Goal: Task Accomplishment & Management: Manage account settings

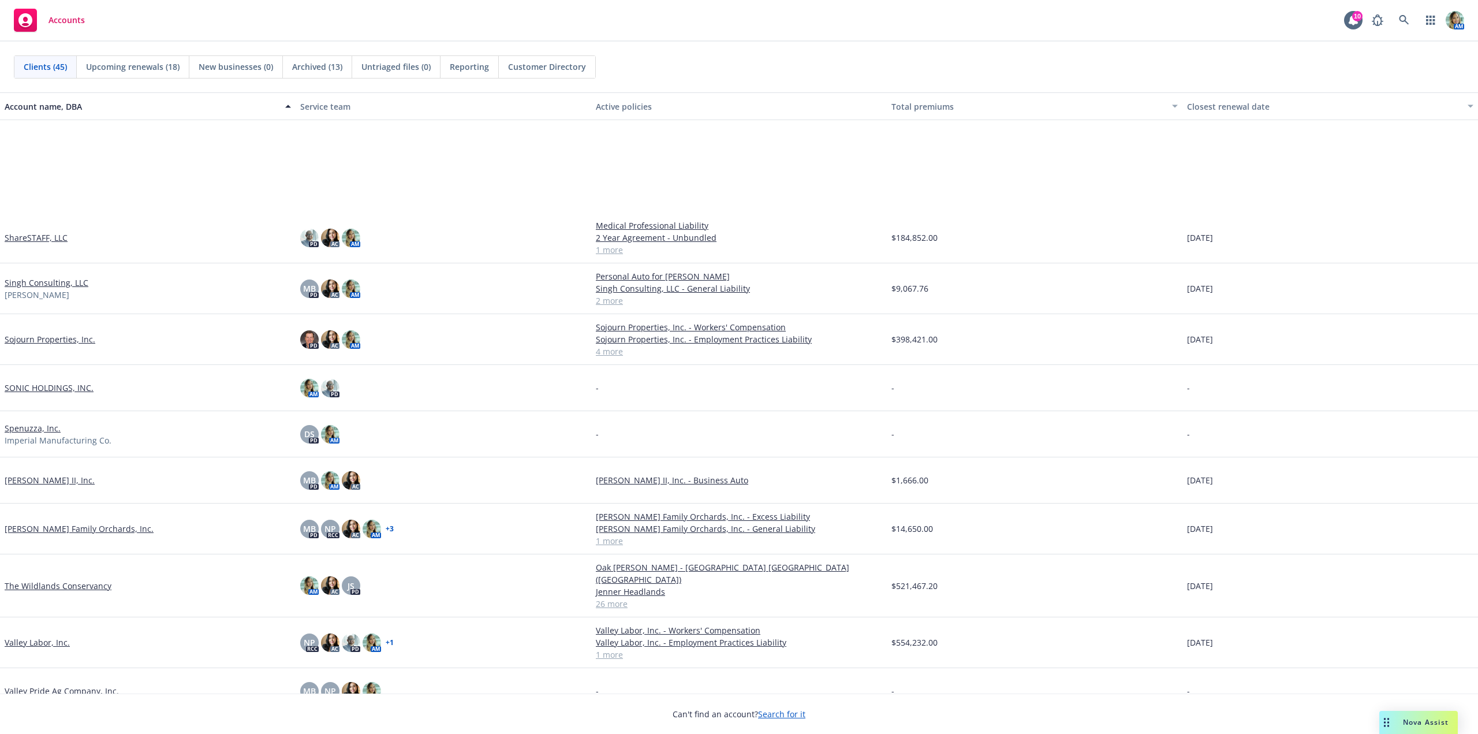
scroll to position [1538, 0]
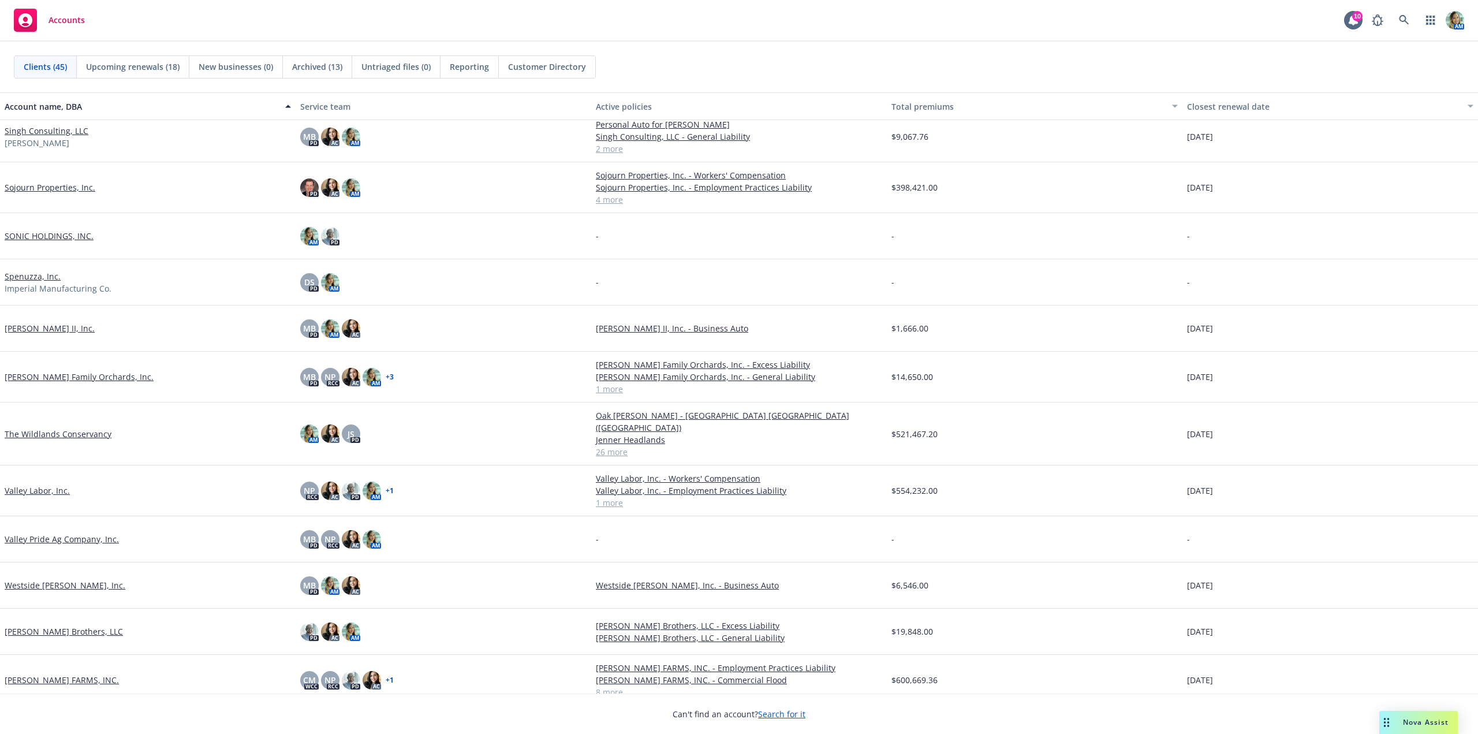
click at [83, 674] on link "WILLOUGHBY FARMS, INC." at bounding box center [62, 680] width 114 height 12
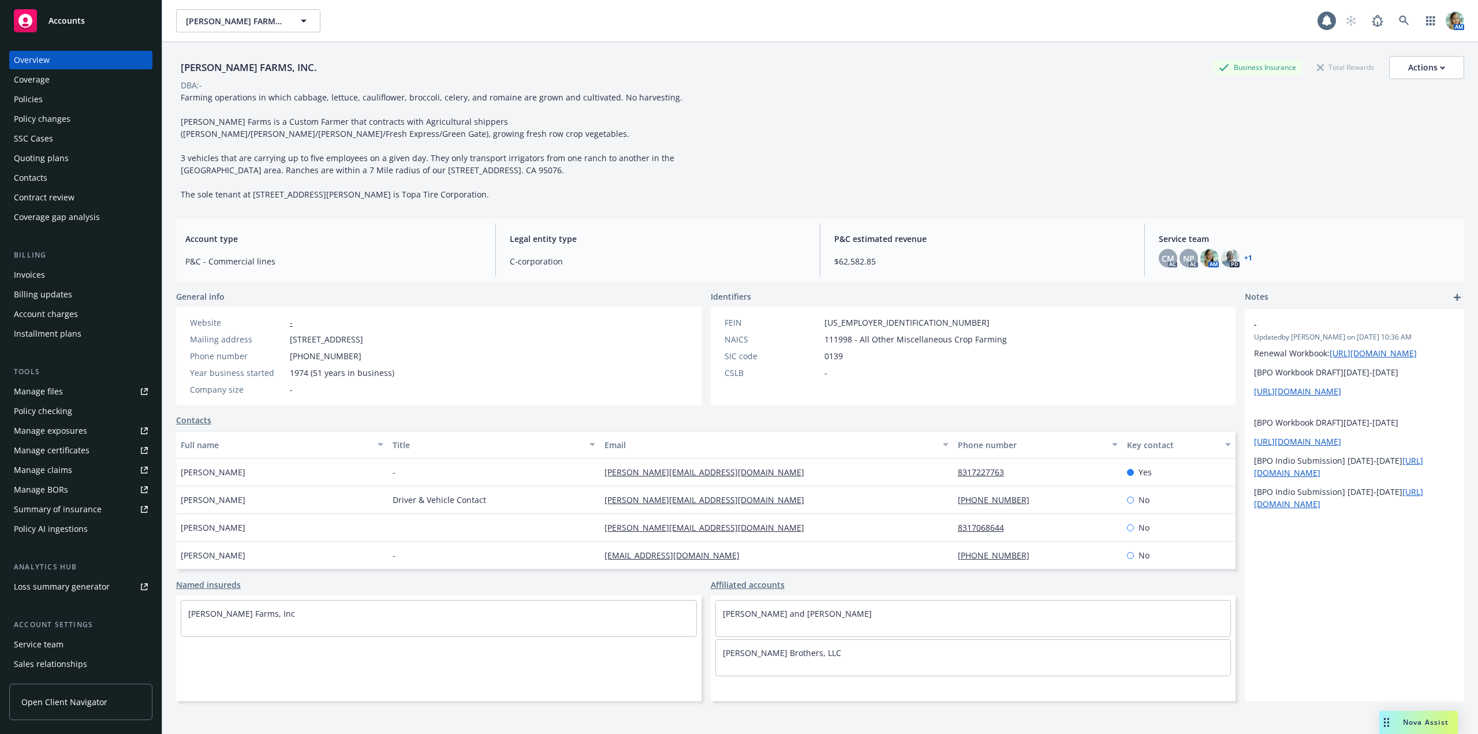
click at [63, 102] on div "Policies" at bounding box center [81, 99] width 134 height 18
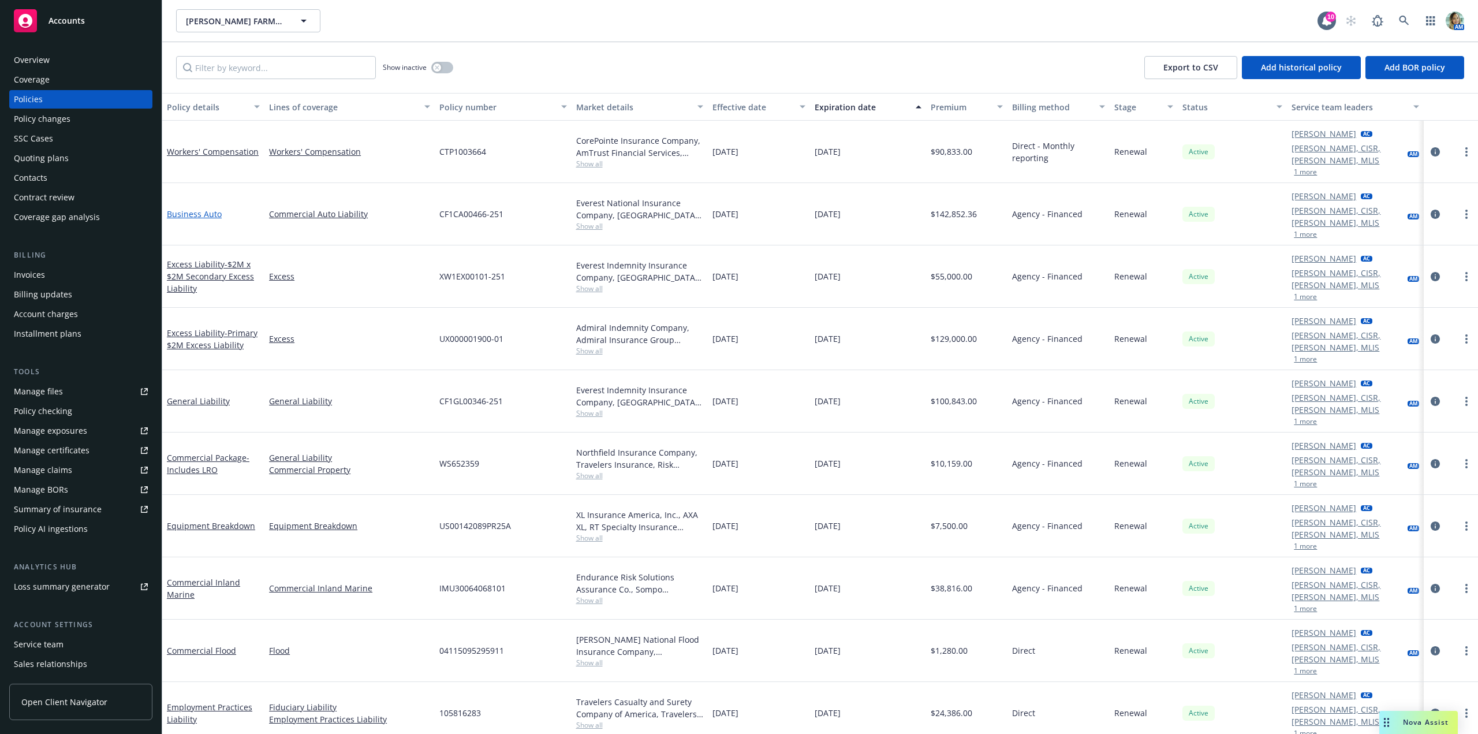
click at [189, 208] on link "Business Auto" at bounding box center [194, 213] width 55 height 11
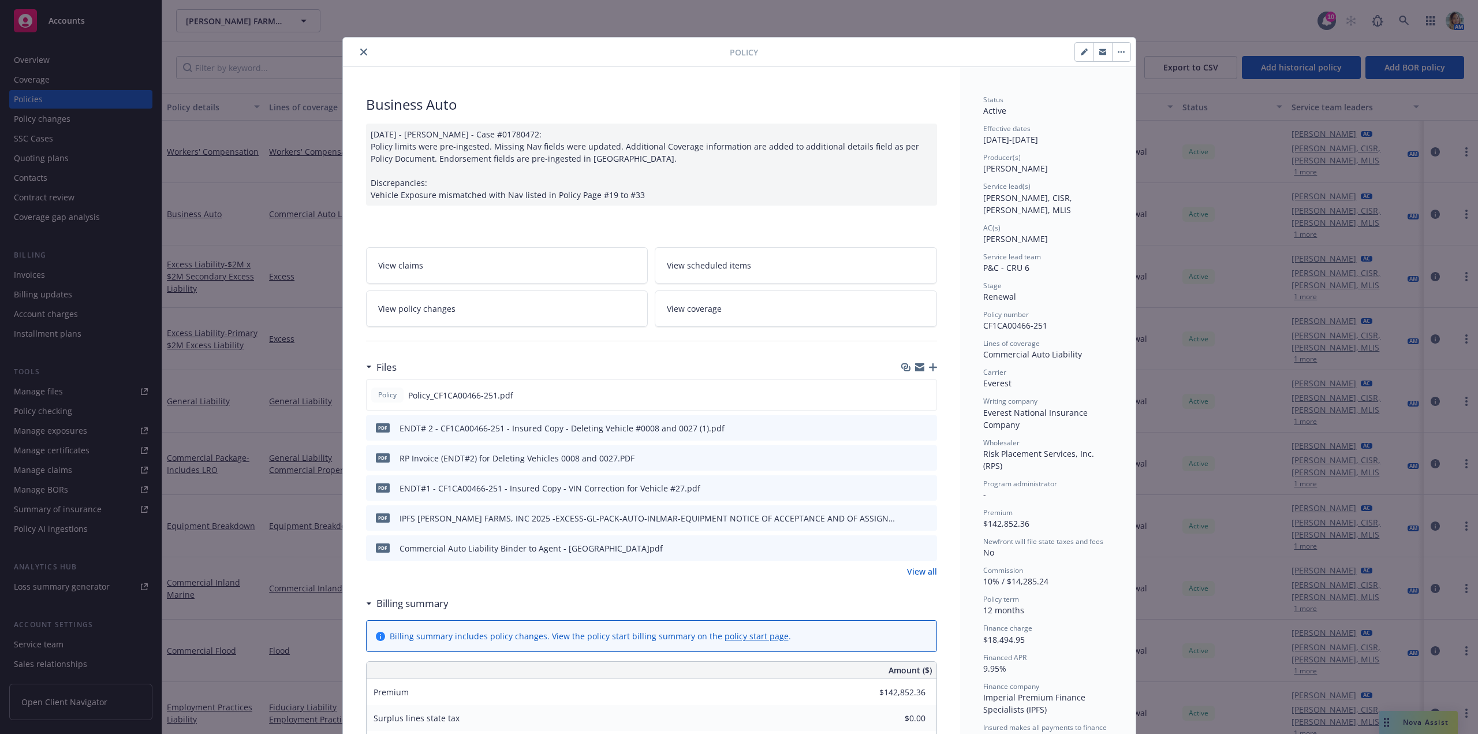
click at [360, 51] on icon "close" at bounding box center [363, 52] width 7 height 7
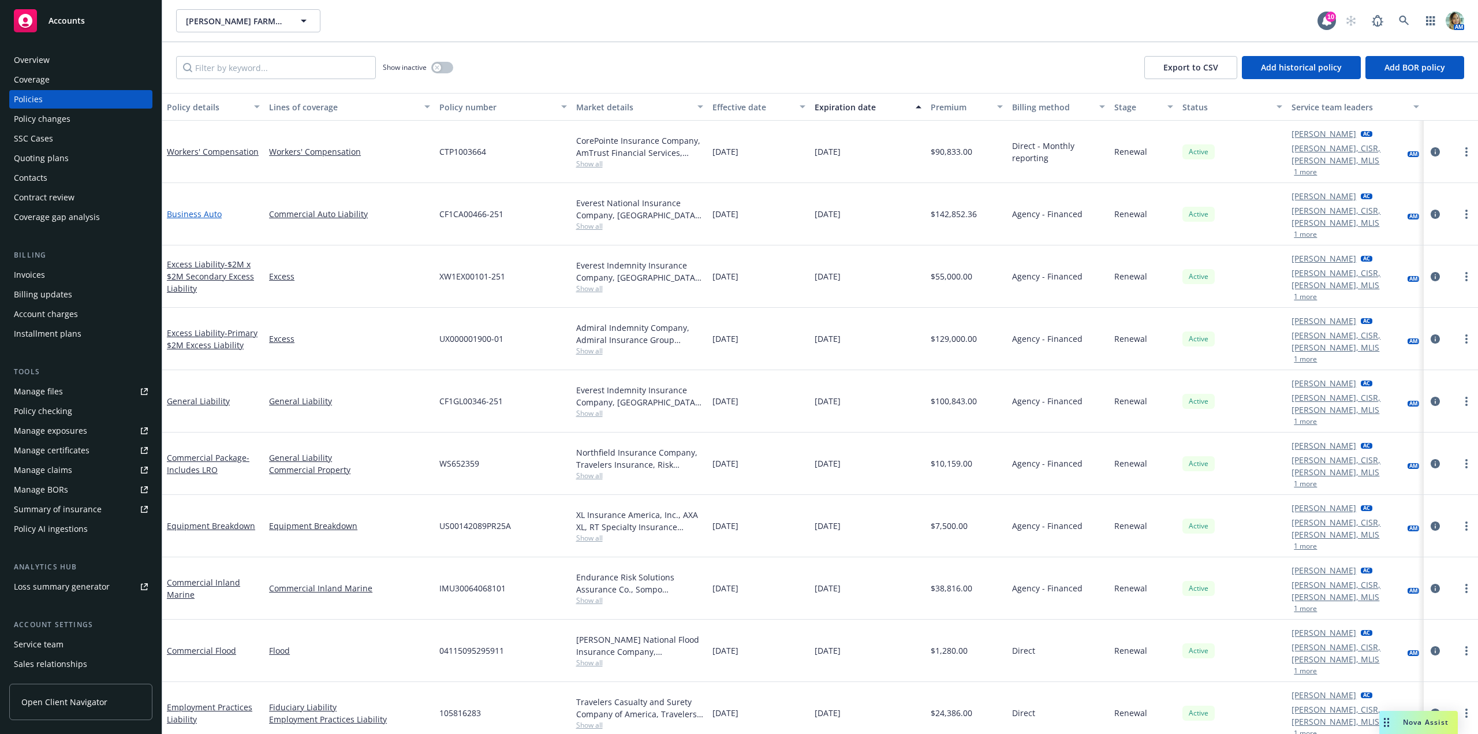
click at [198, 208] on link "Business Auto" at bounding box center [194, 213] width 55 height 11
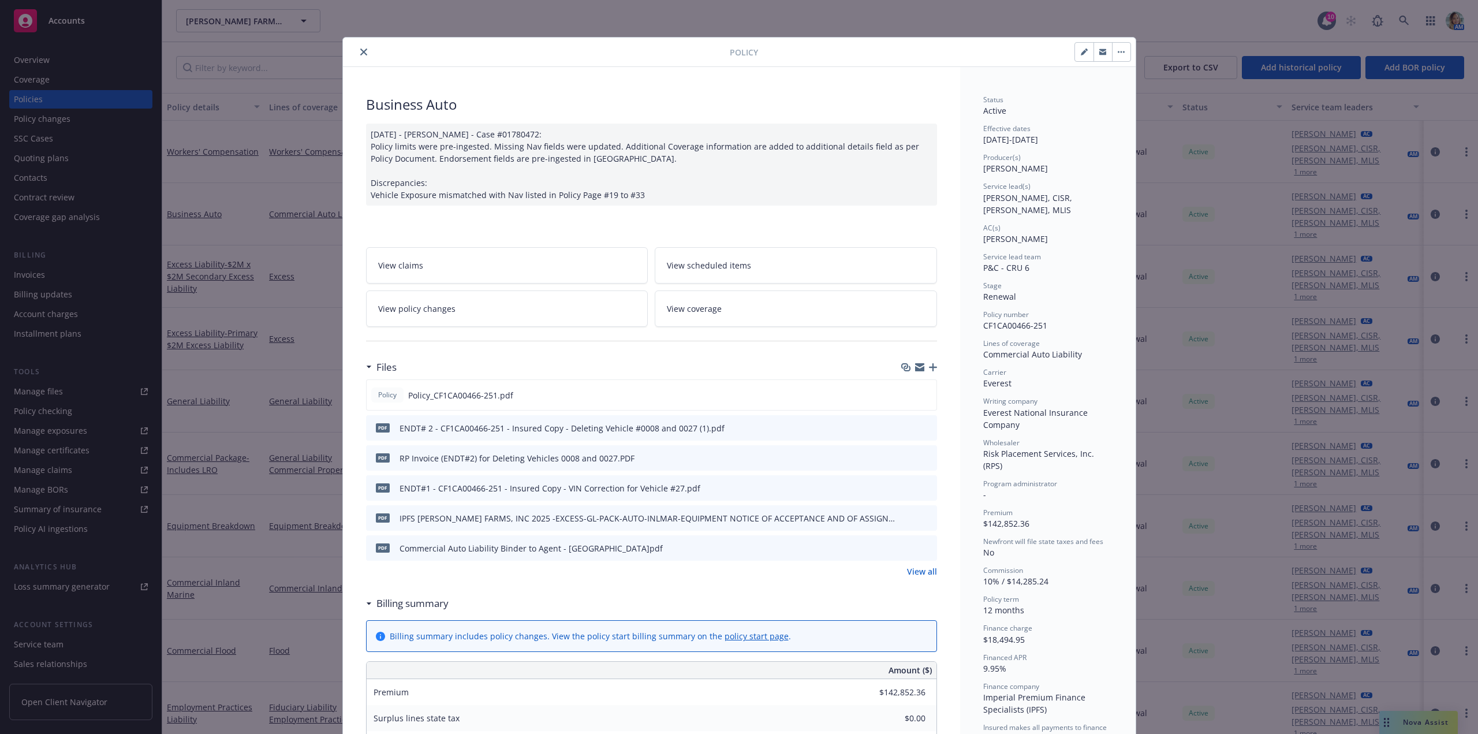
scroll to position [35, 0]
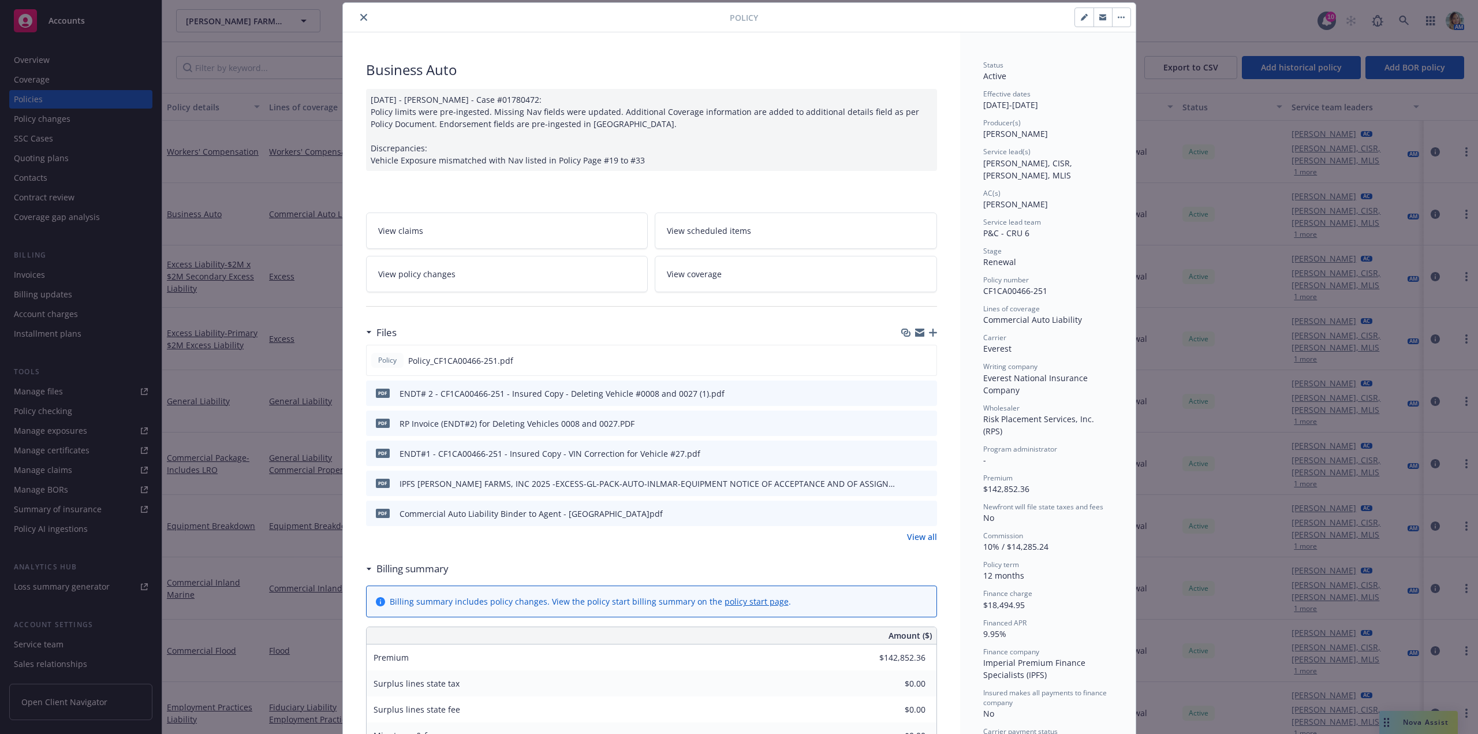
click at [912, 535] on link "View all" at bounding box center [922, 537] width 30 height 12
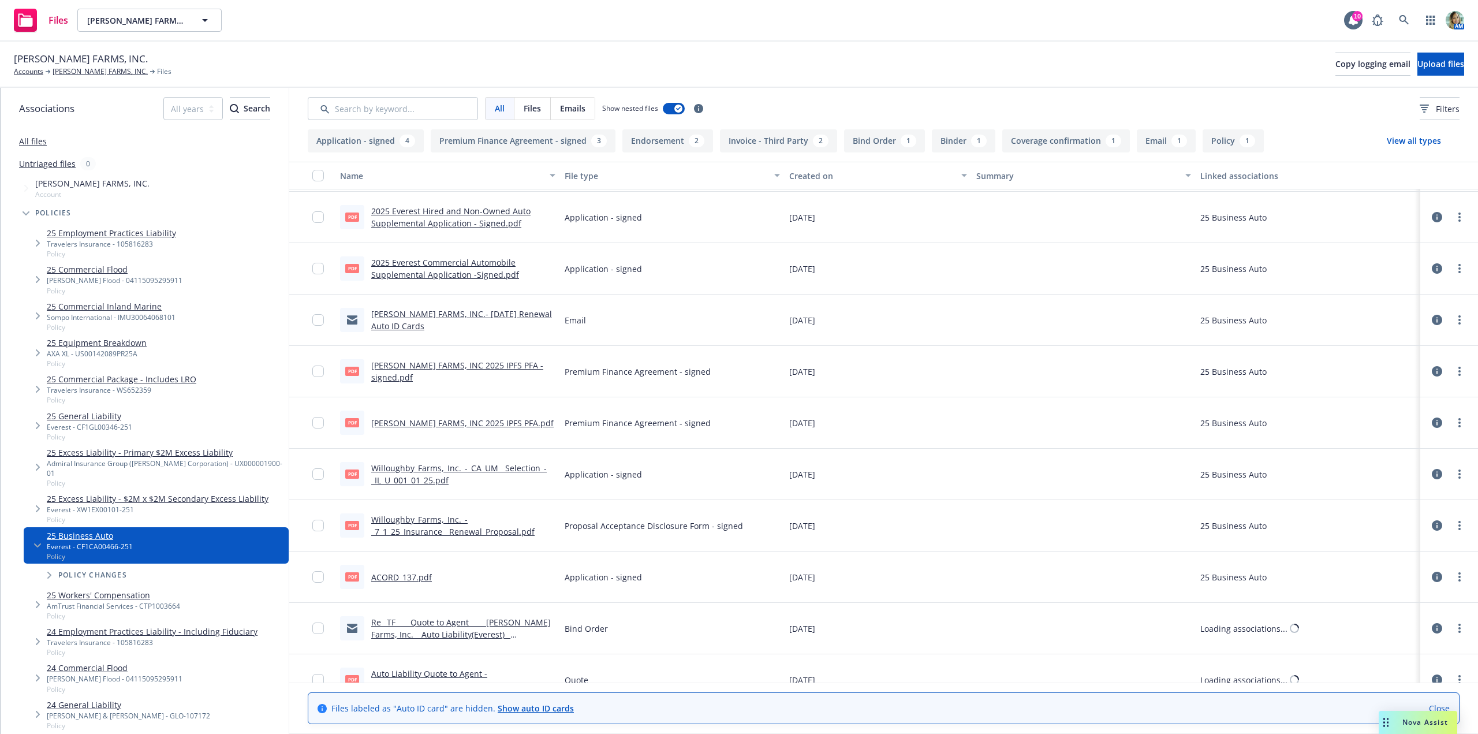
scroll to position [428, 0]
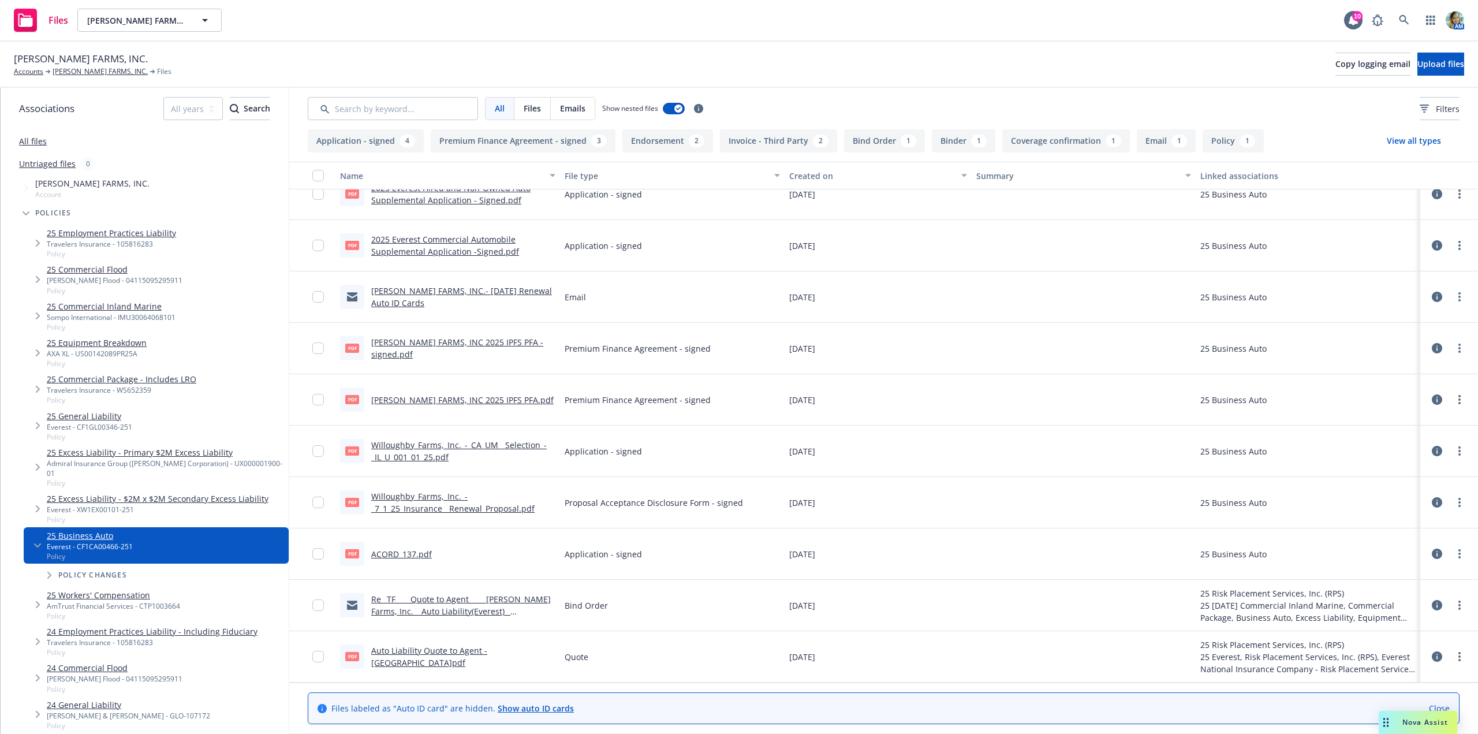
click at [487, 653] on link "Auto Liability Quote to Agent - Everest.pdf" at bounding box center [429, 656] width 116 height 23
click at [521, 513] on link "Willoughby_Farms,_Inc._-_7_1_25_Insurance__Renewal_Proposal.pdf" at bounding box center [452, 502] width 163 height 23
click at [504, 341] on link "WILLOUGHBY FARMS, INC 2025 IPFS PFA - signed.pdf" at bounding box center [457, 348] width 172 height 23
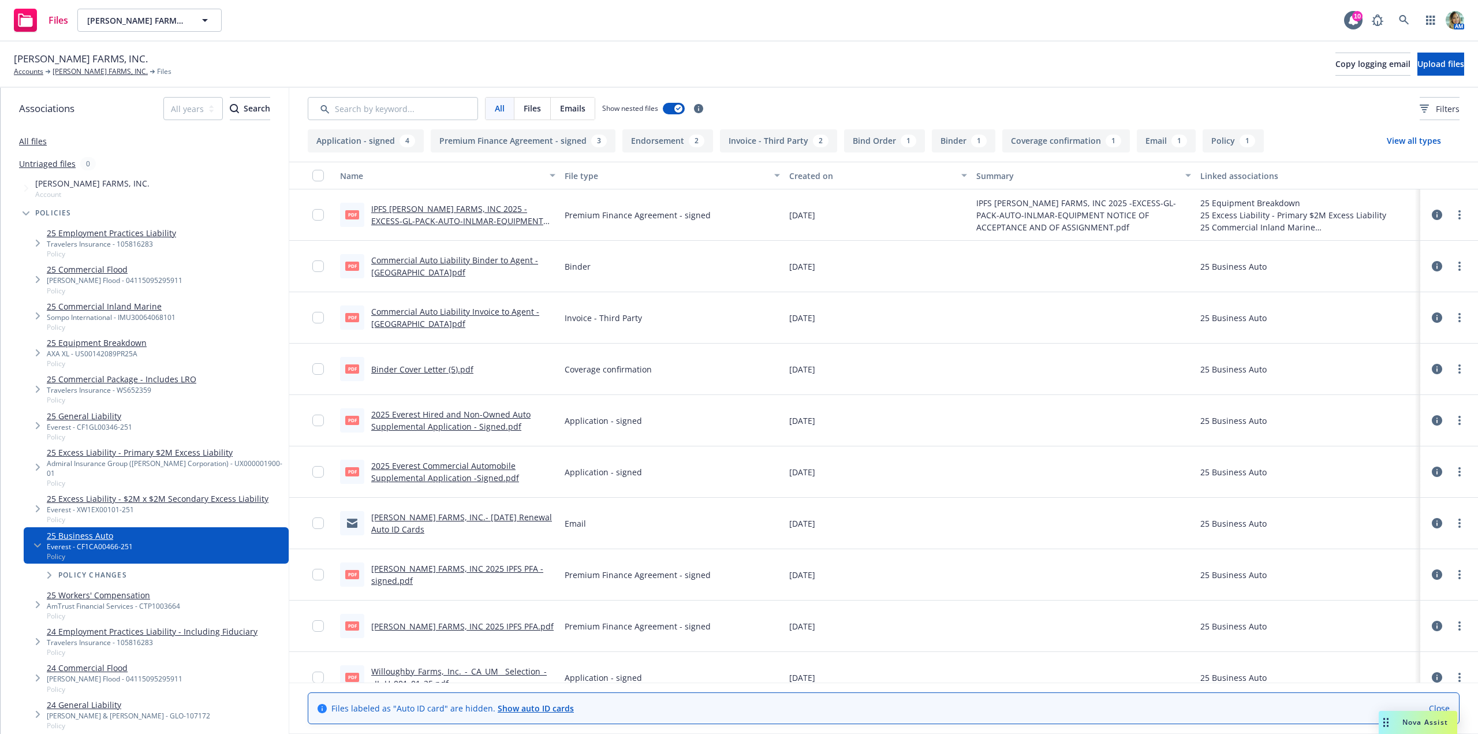
scroll to position [197, 0]
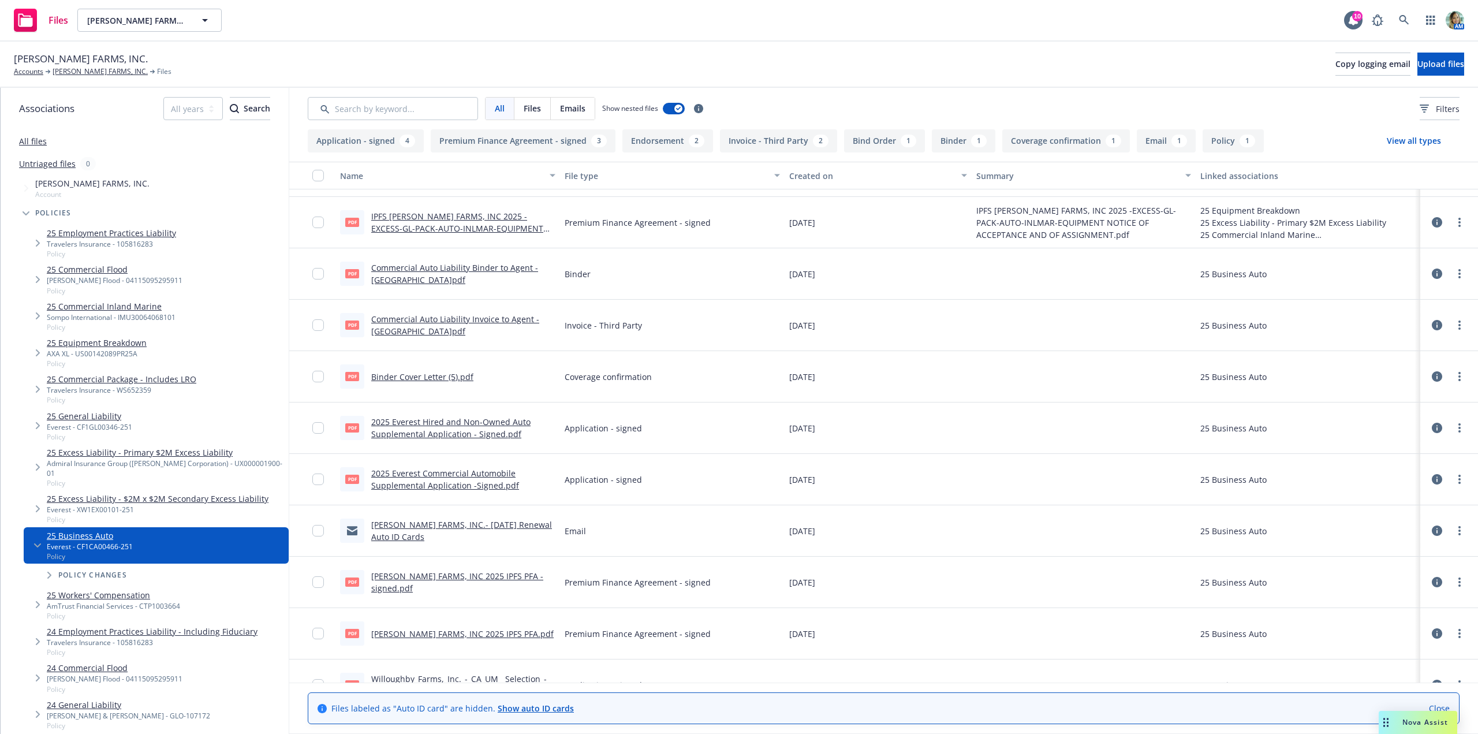
click at [521, 323] on link "Commercial Auto Liability Invoice to Agent - Everest.pdf" at bounding box center [455, 325] width 168 height 23
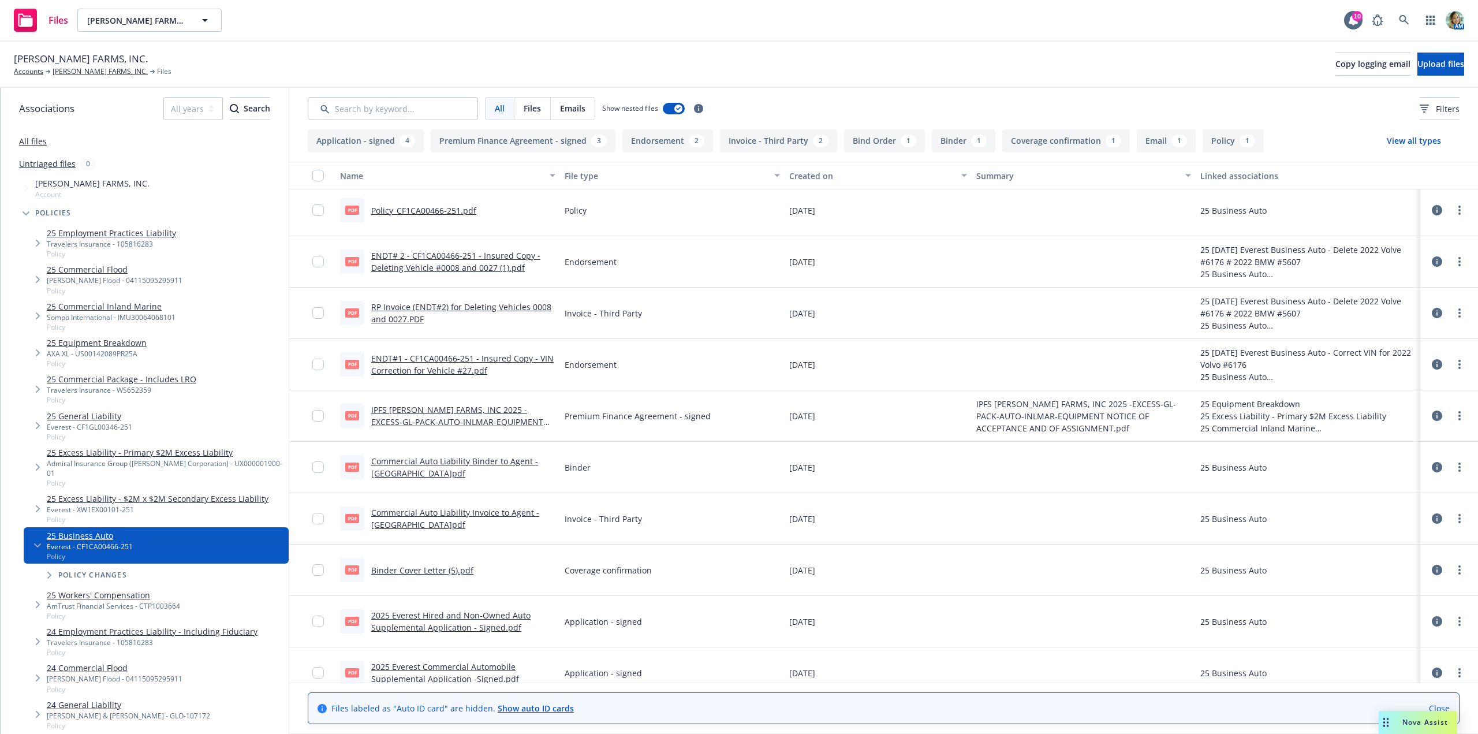
scroll to position [0, 0]
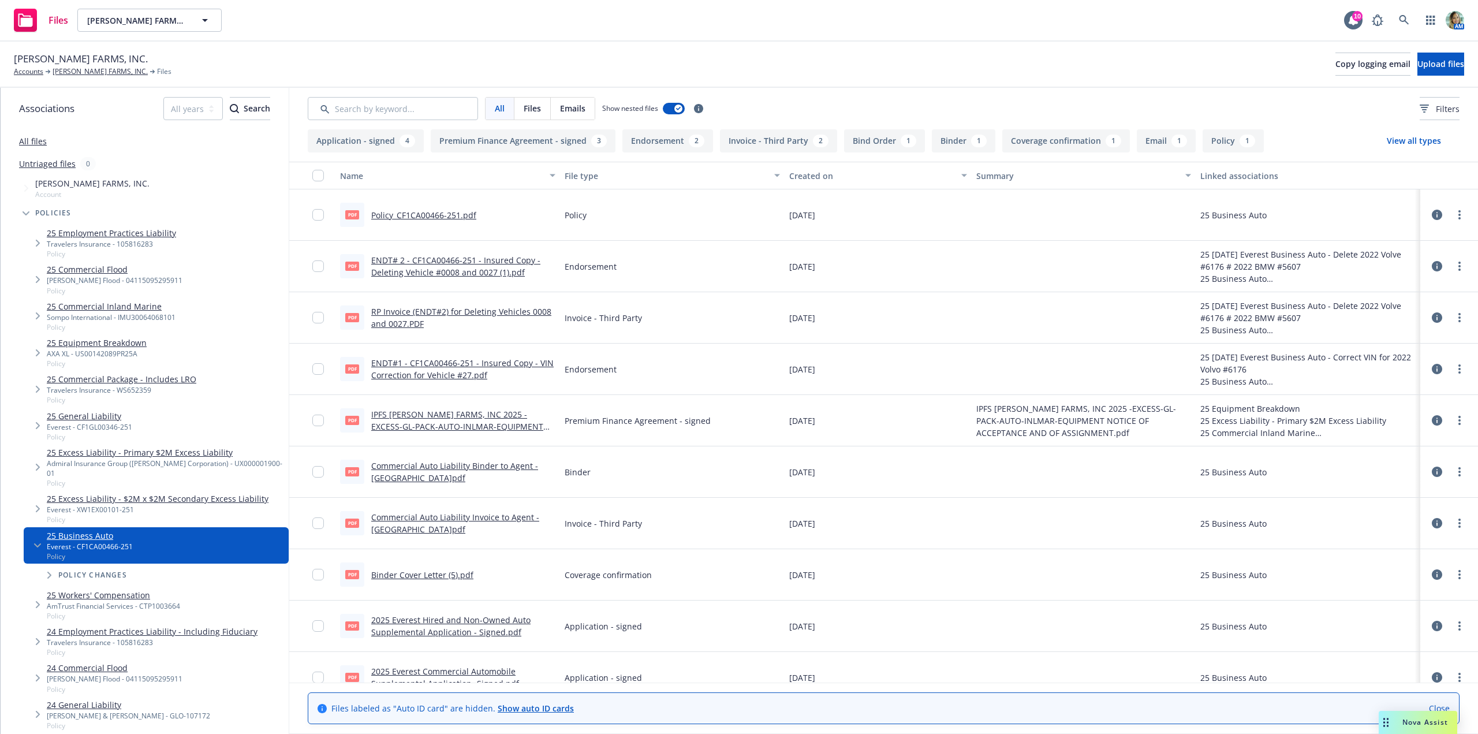
click at [467, 376] on link "ENDT#1 - CF1CA00466-251 - Insured Copy - VIN Correction for Vehicle #27.pdf" at bounding box center [462, 368] width 182 height 23
click at [485, 273] on link "ENDT# 2 - CF1CA00466-251 - Insured Copy - Deleting Vehicle #0008 and 0027 (1).p…" at bounding box center [455, 266] width 169 height 23
click at [441, 218] on link "Policy_CF1CA00466-251.pdf" at bounding box center [423, 215] width 105 height 11
click at [521, 313] on link "RP Invoice (ENDT#2) for Deleting Vehicles 0008 and 0027.PDF" at bounding box center [461, 317] width 180 height 23
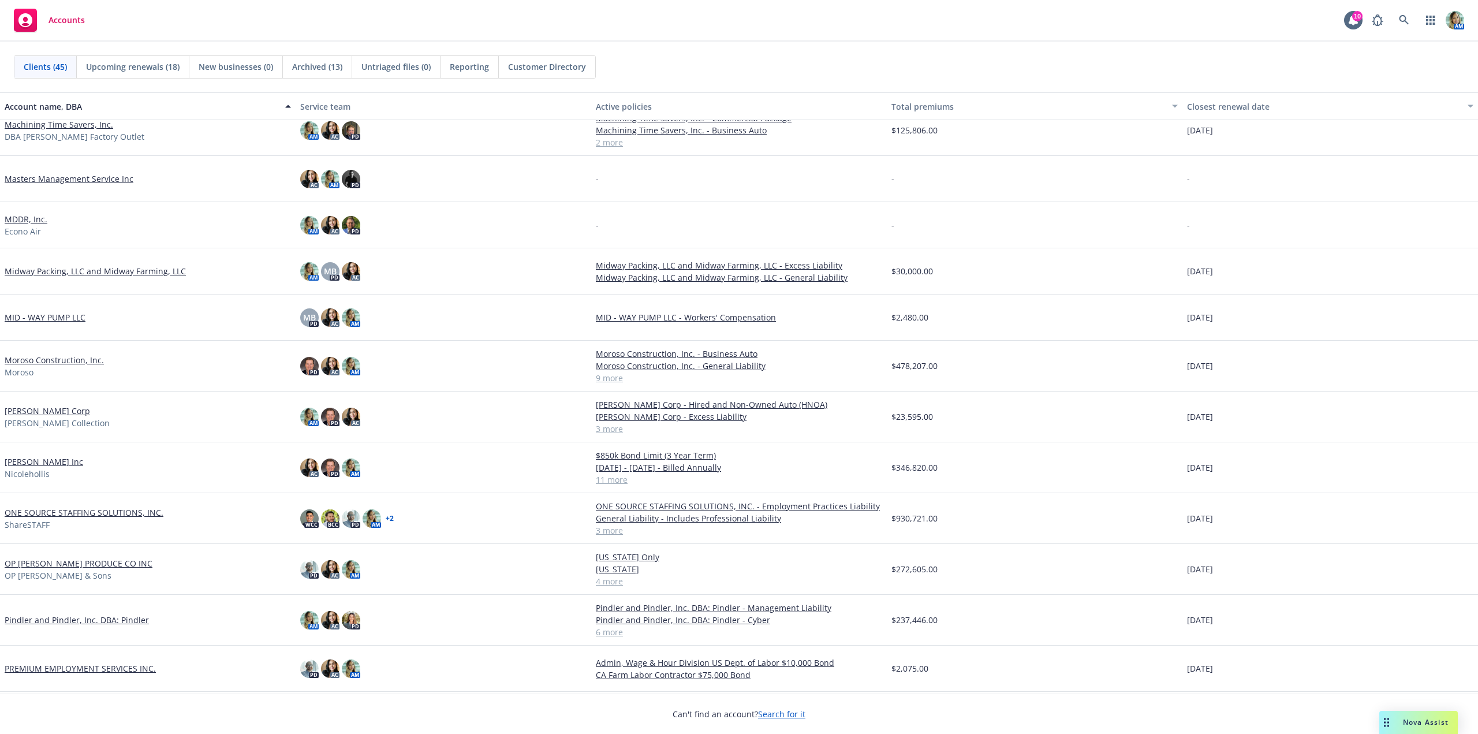
scroll to position [809, 0]
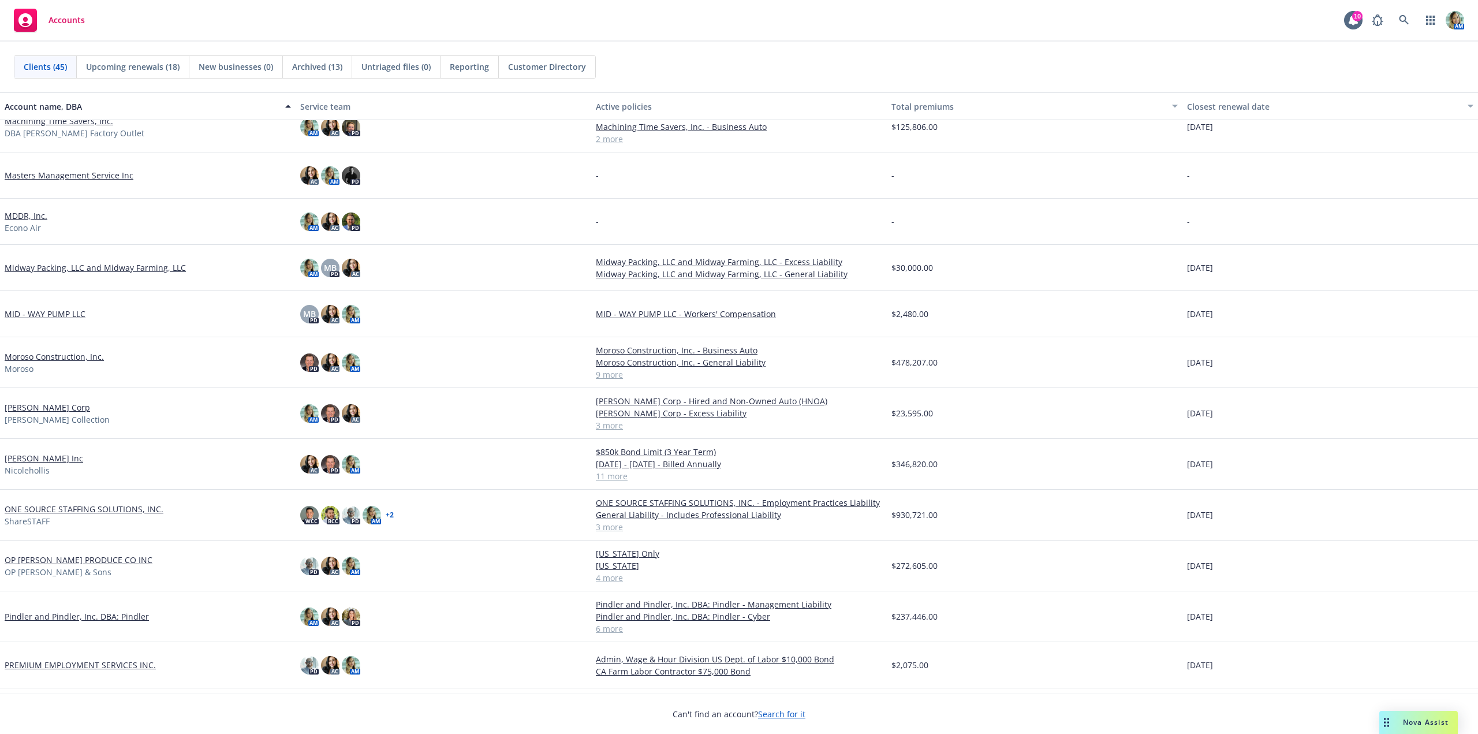
click at [102, 558] on link "OP [PERSON_NAME] PRODUCE CO INC" at bounding box center [79, 560] width 148 height 12
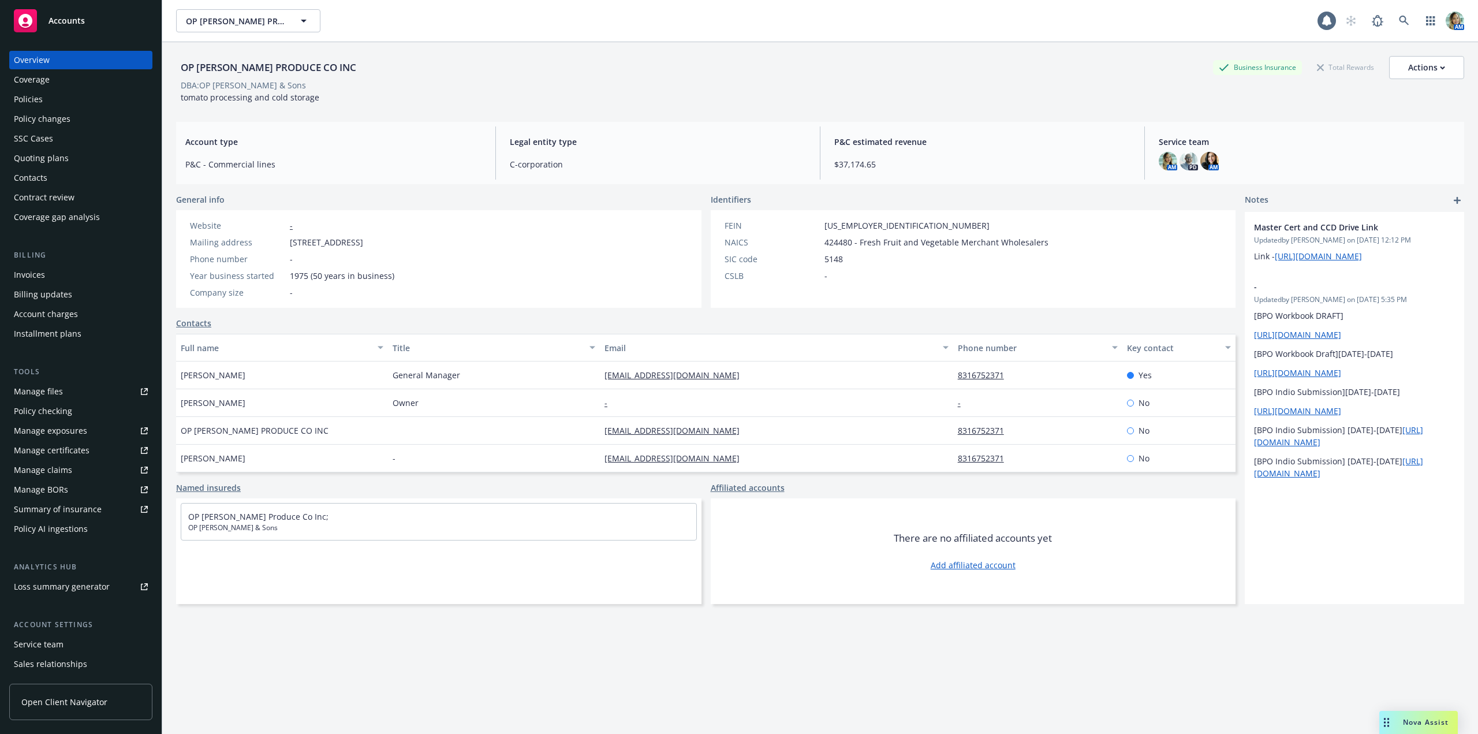
click at [45, 100] on div "Policies" at bounding box center [81, 99] width 134 height 18
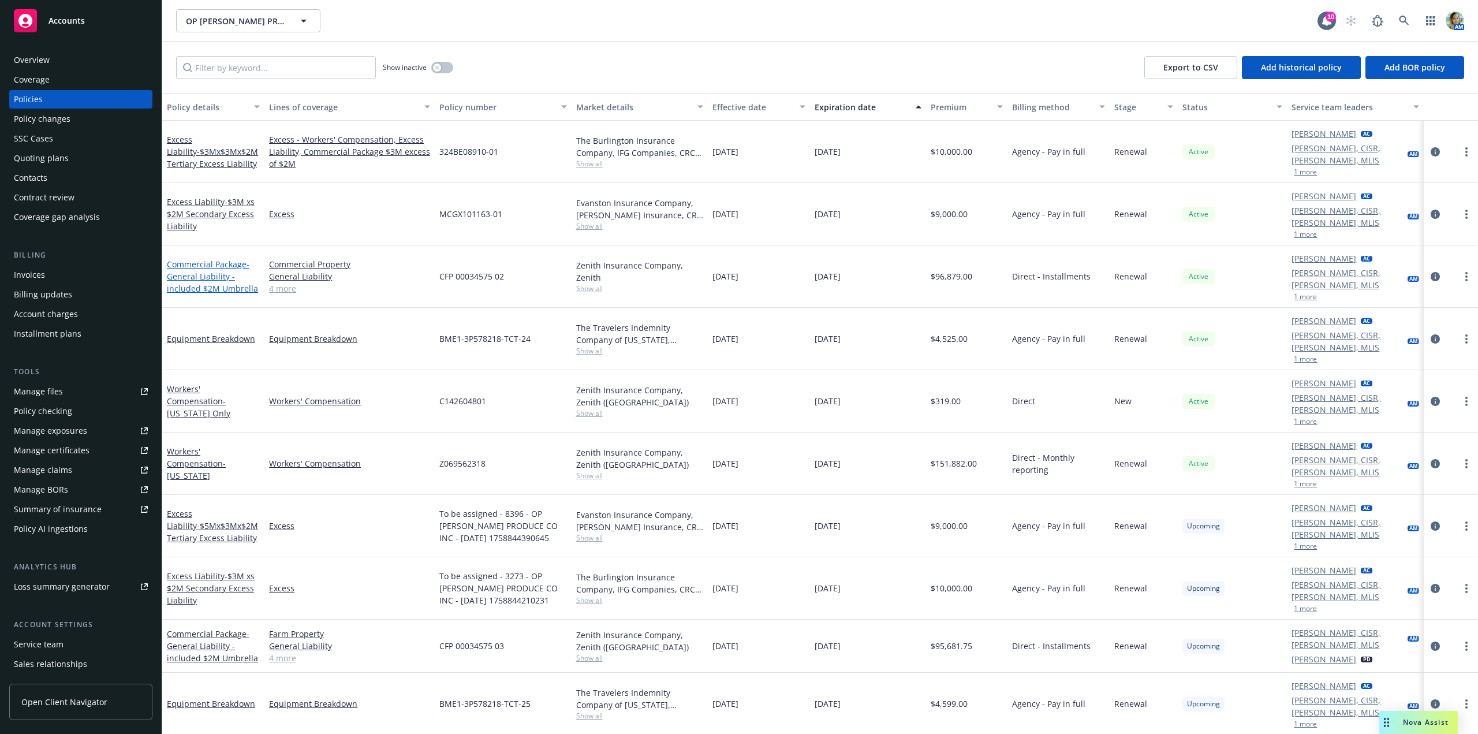
click at [237, 259] on span "- General Liability - included $2M Umbrella" at bounding box center [212, 276] width 91 height 35
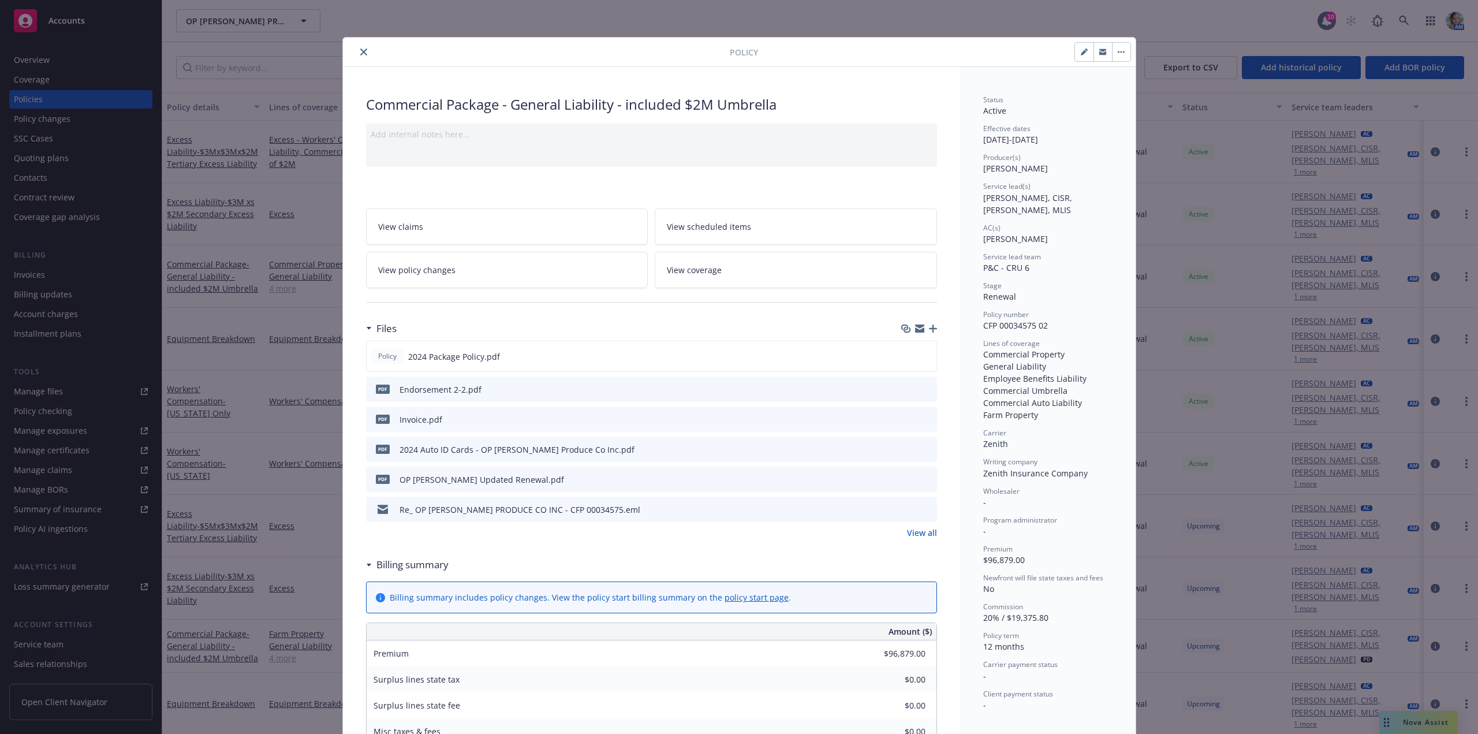
click at [360, 49] on icon "close" at bounding box center [363, 52] width 7 height 7
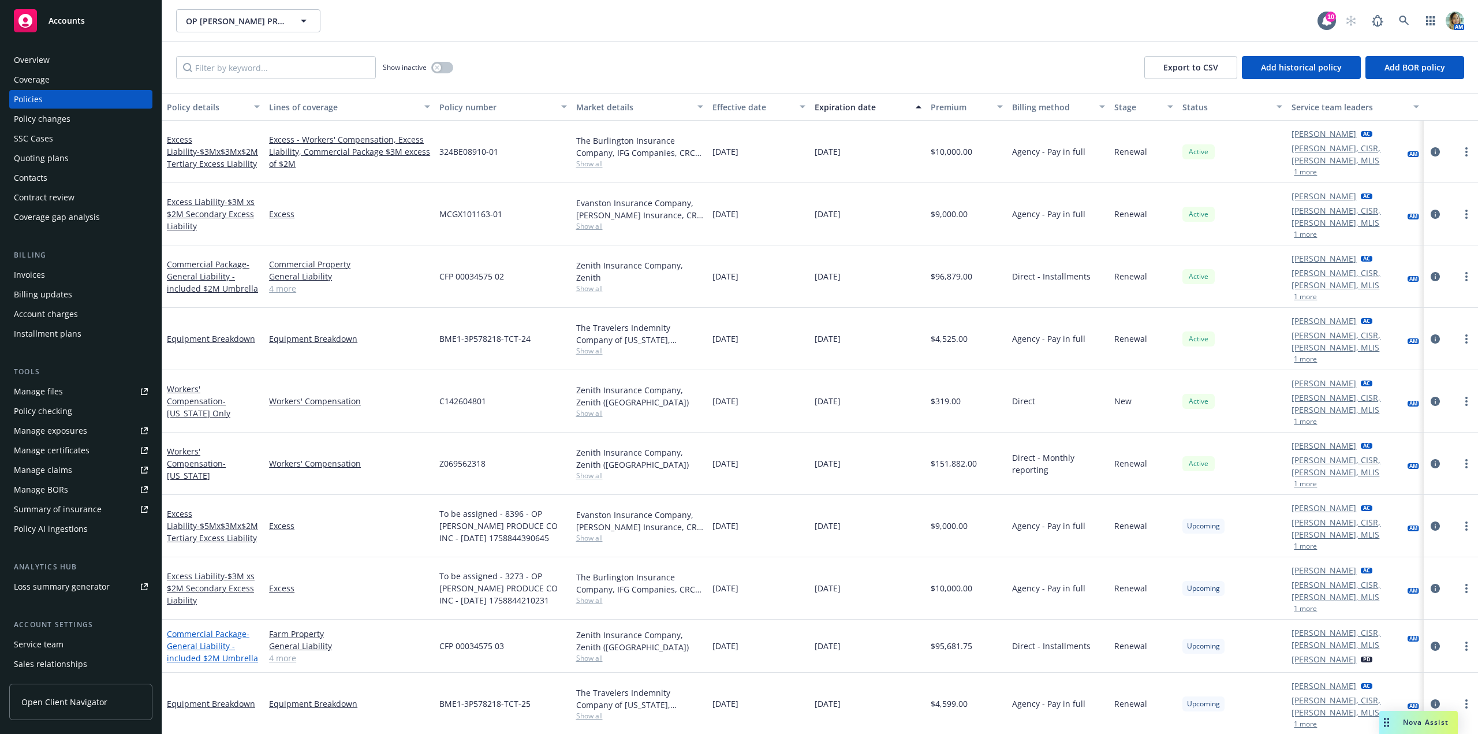
click at [210, 628] on span "- General Liability - included $2M Umbrella" at bounding box center [212, 645] width 91 height 35
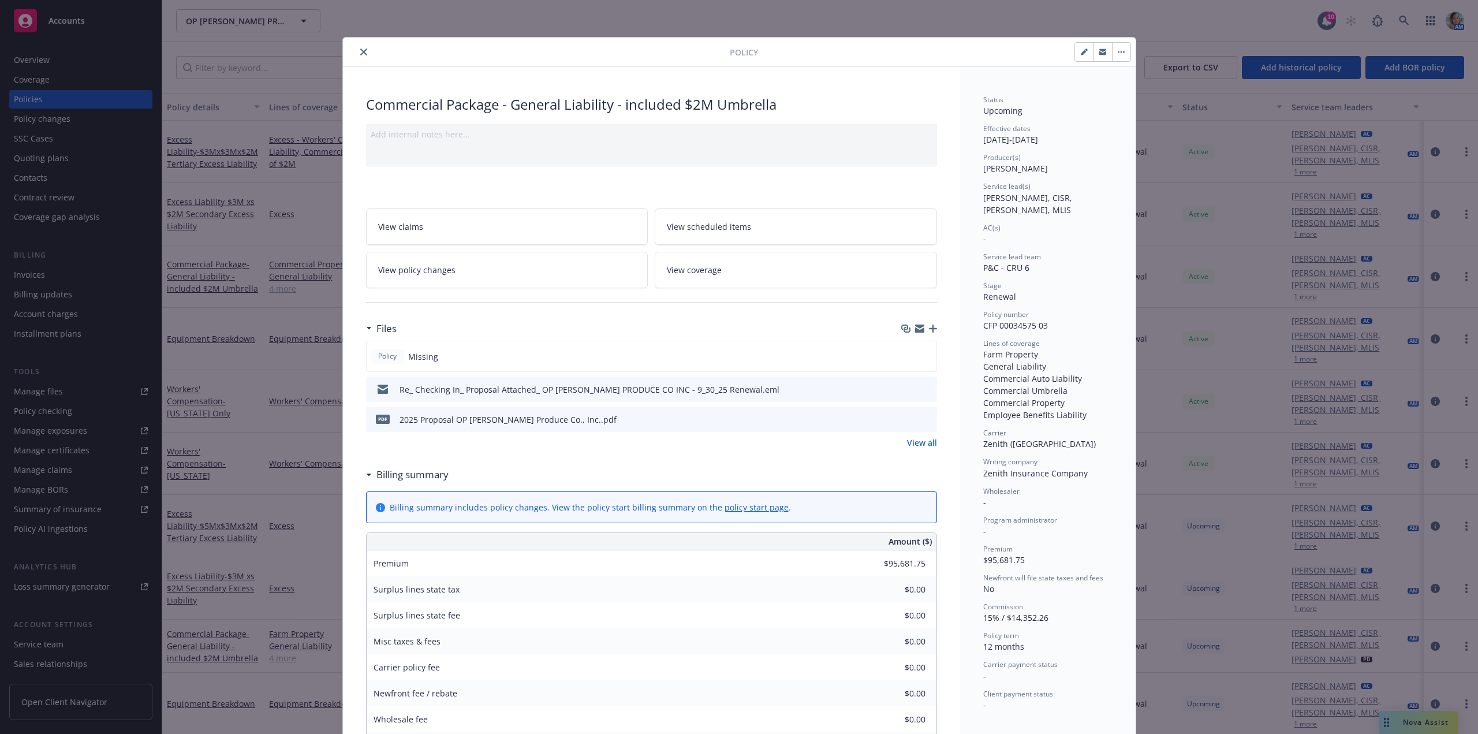
click at [931, 330] on icon "button" at bounding box center [933, 329] width 8 height 8
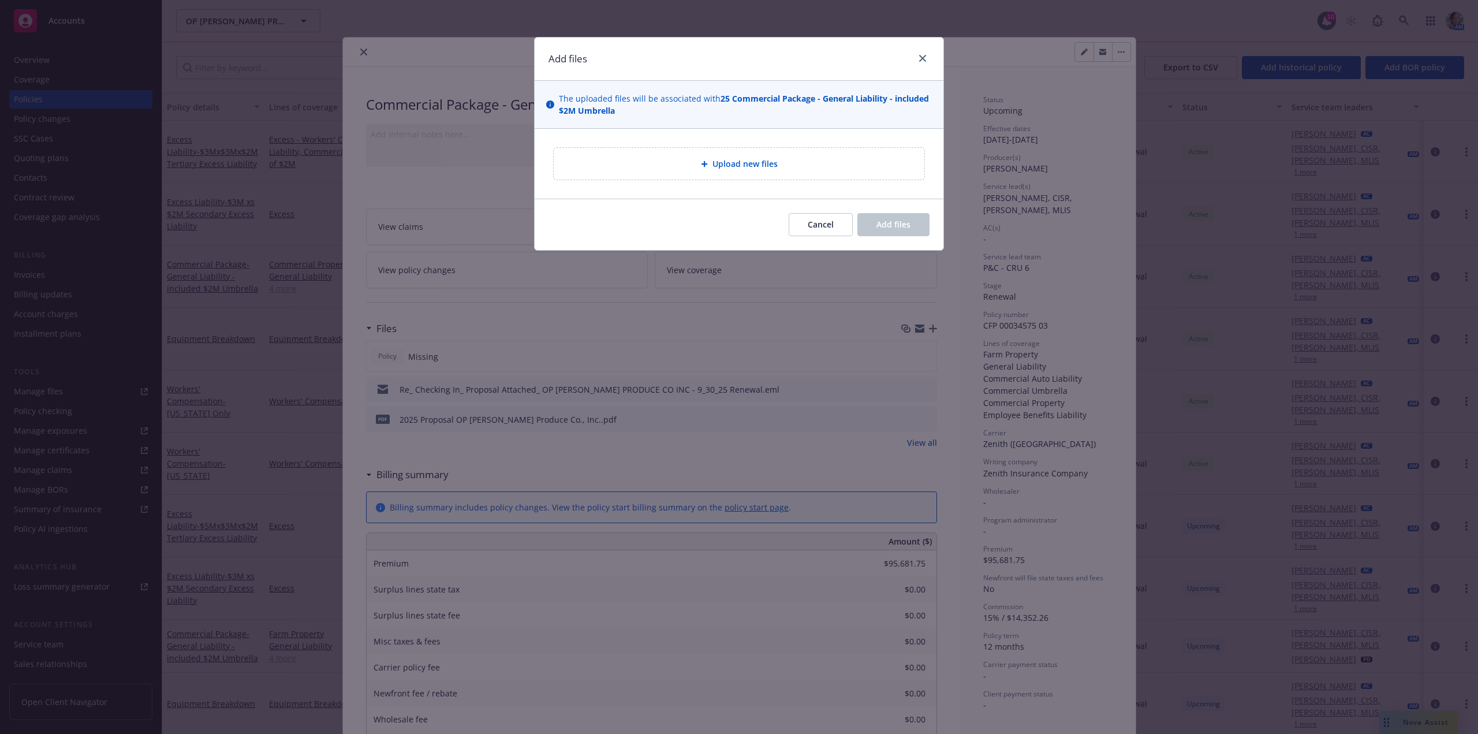
click at [758, 175] on div "Upload new files" at bounding box center [739, 164] width 371 height 32
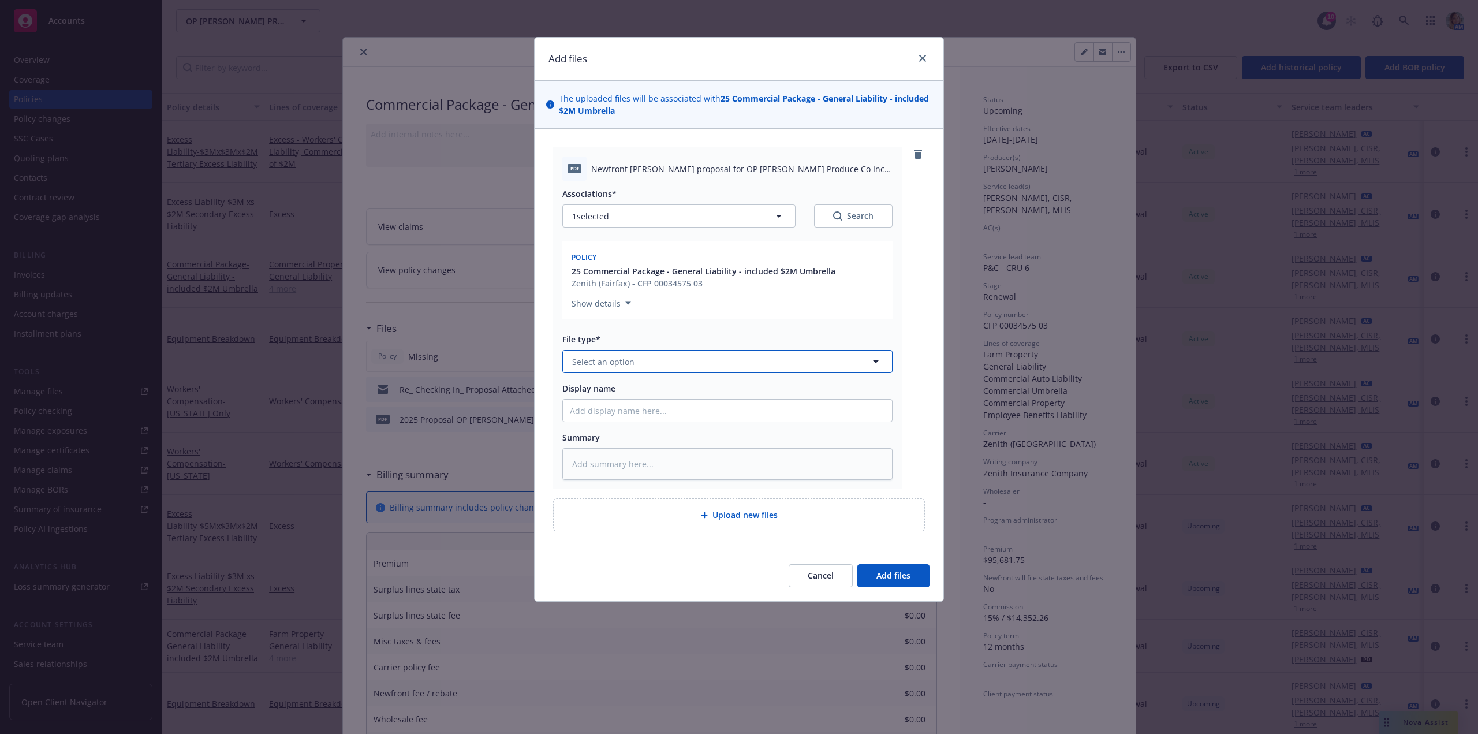
click at [597, 365] on span "Select an option" at bounding box center [603, 362] width 62 height 12
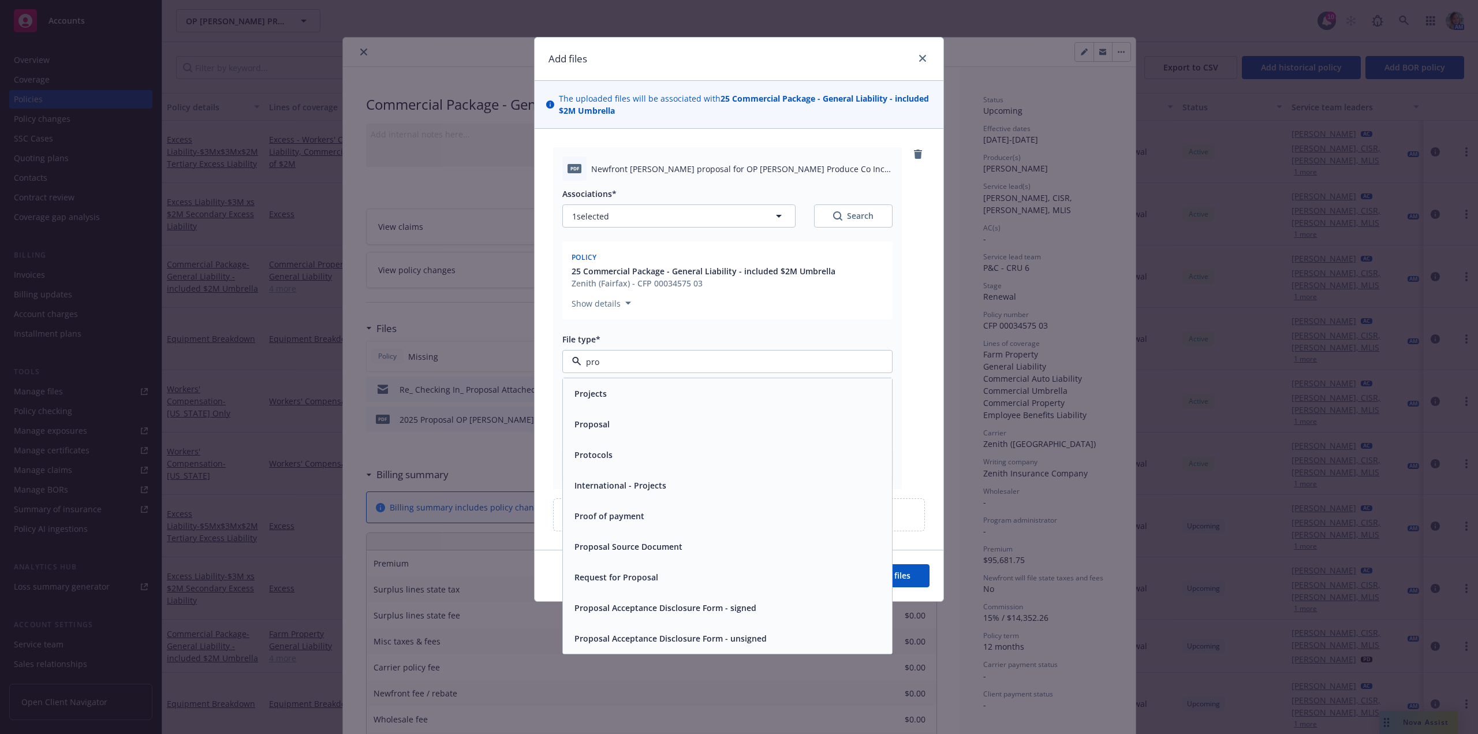
type input "prop"
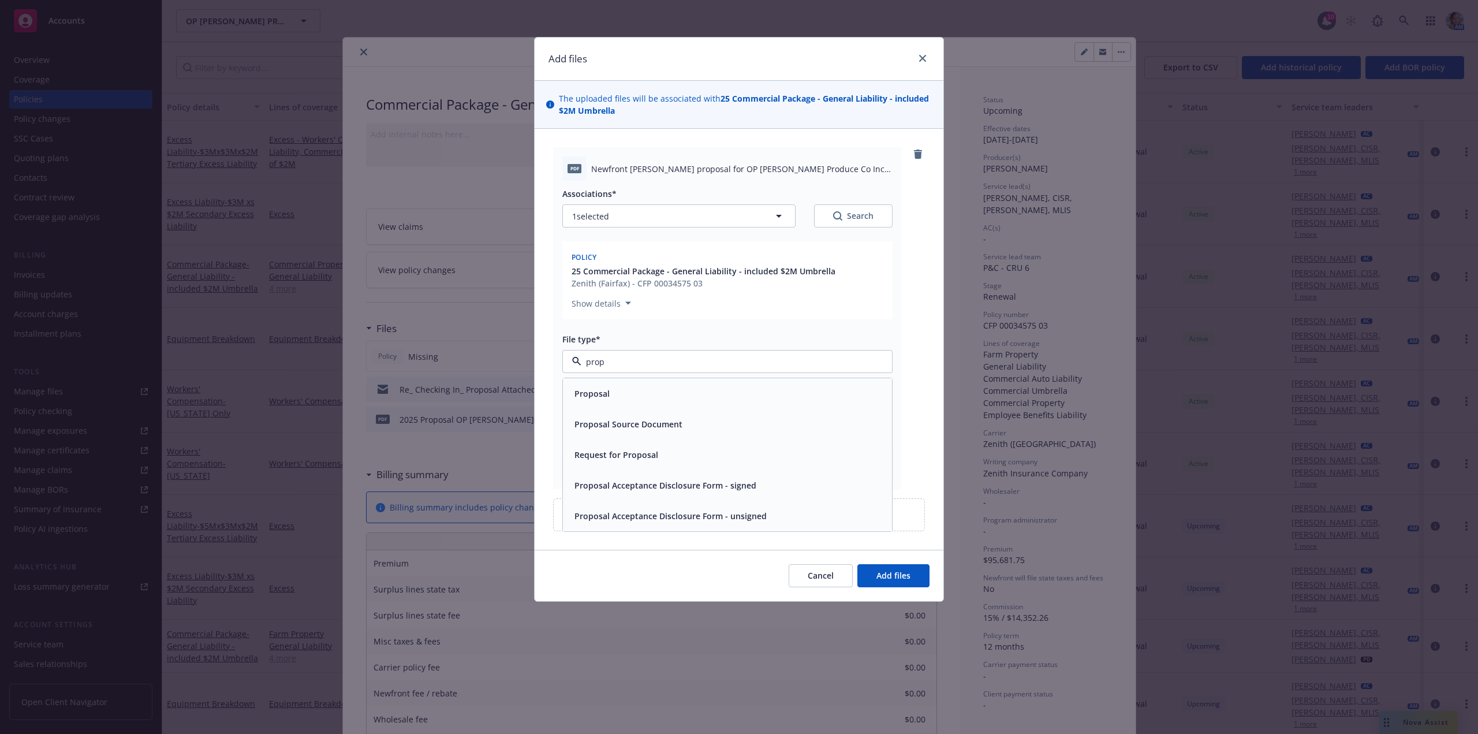
click at [701, 485] on span "Proposal Acceptance Disclosure Form - signed" at bounding box center [666, 485] width 182 height 12
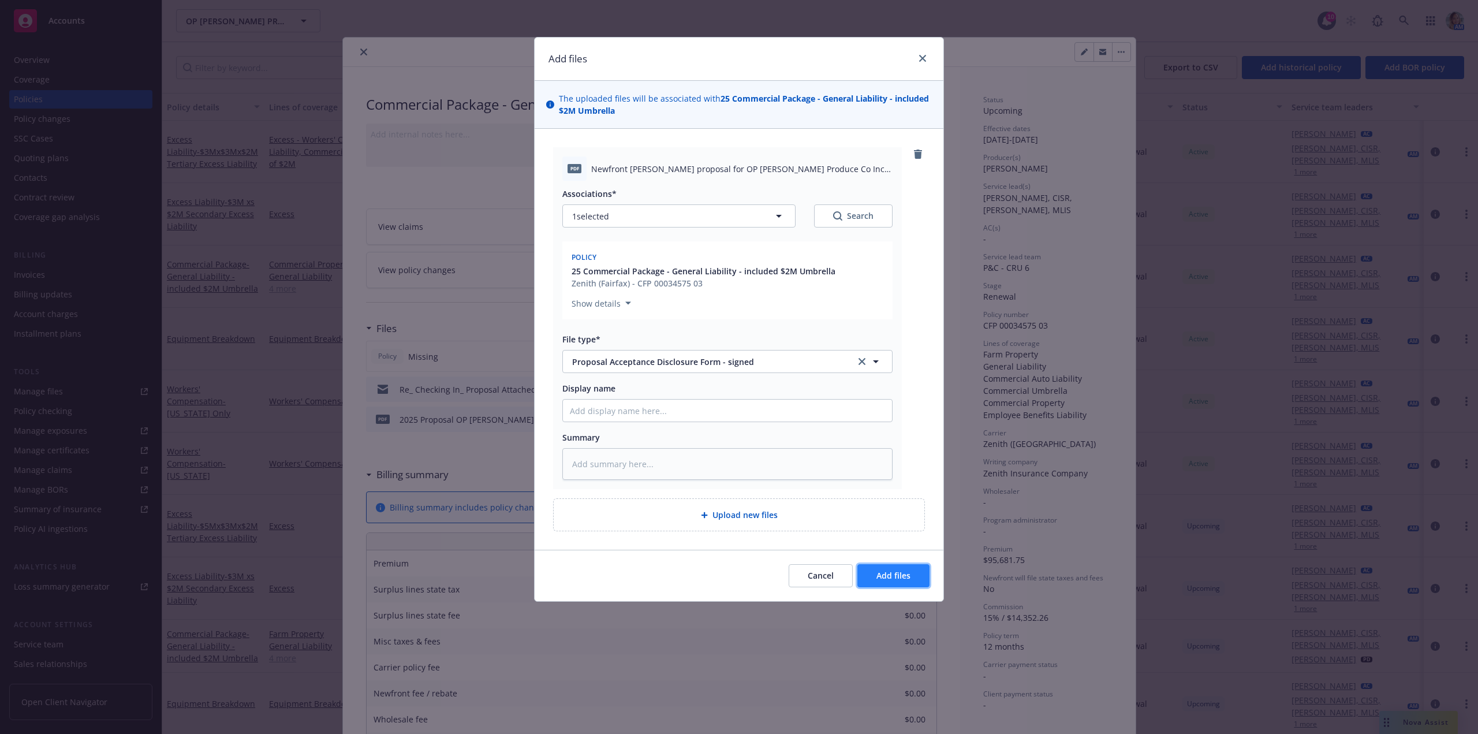
click at [904, 572] on span "Add files" at bounding box center [894, 575] width 34 height 11
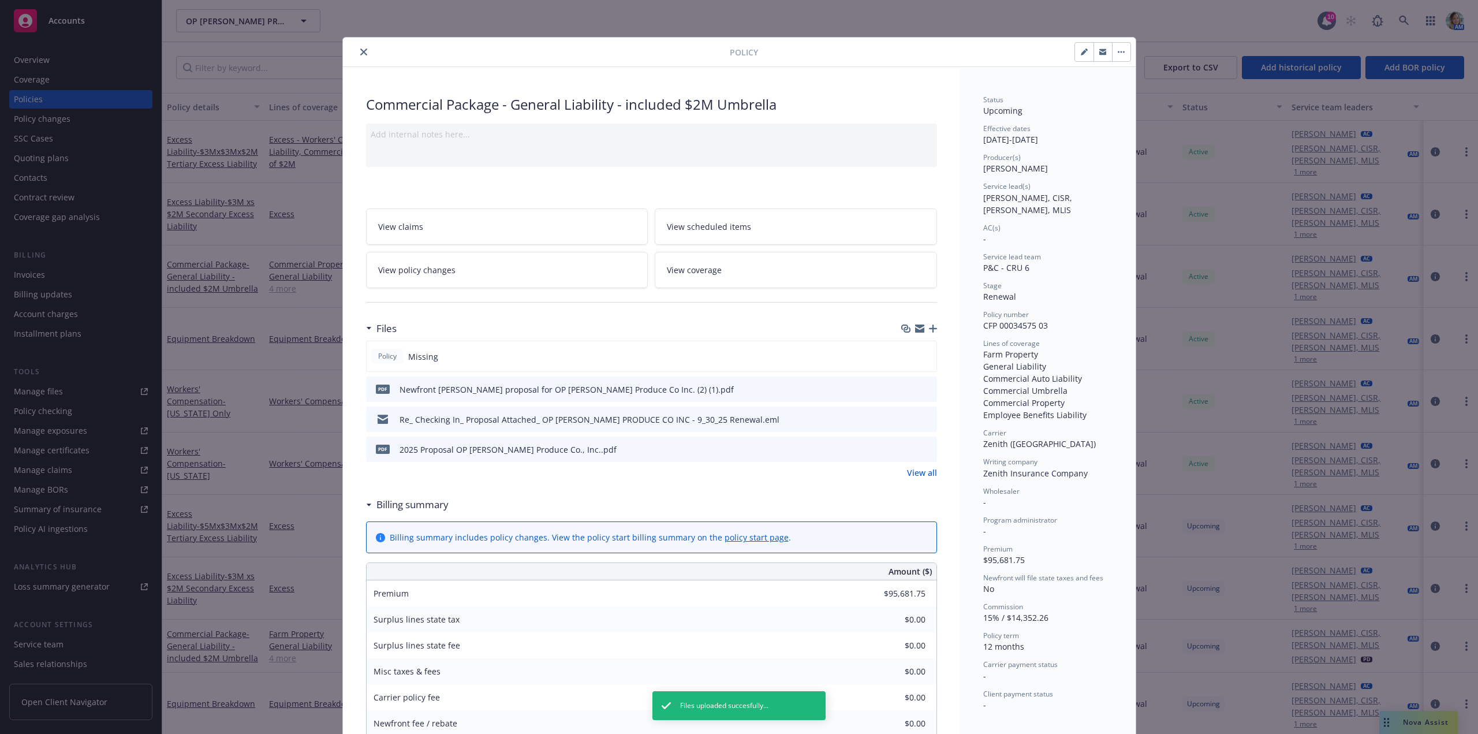
click at [360, 51] on icon "close" at bounding box center [363, 52] width 7 height 7
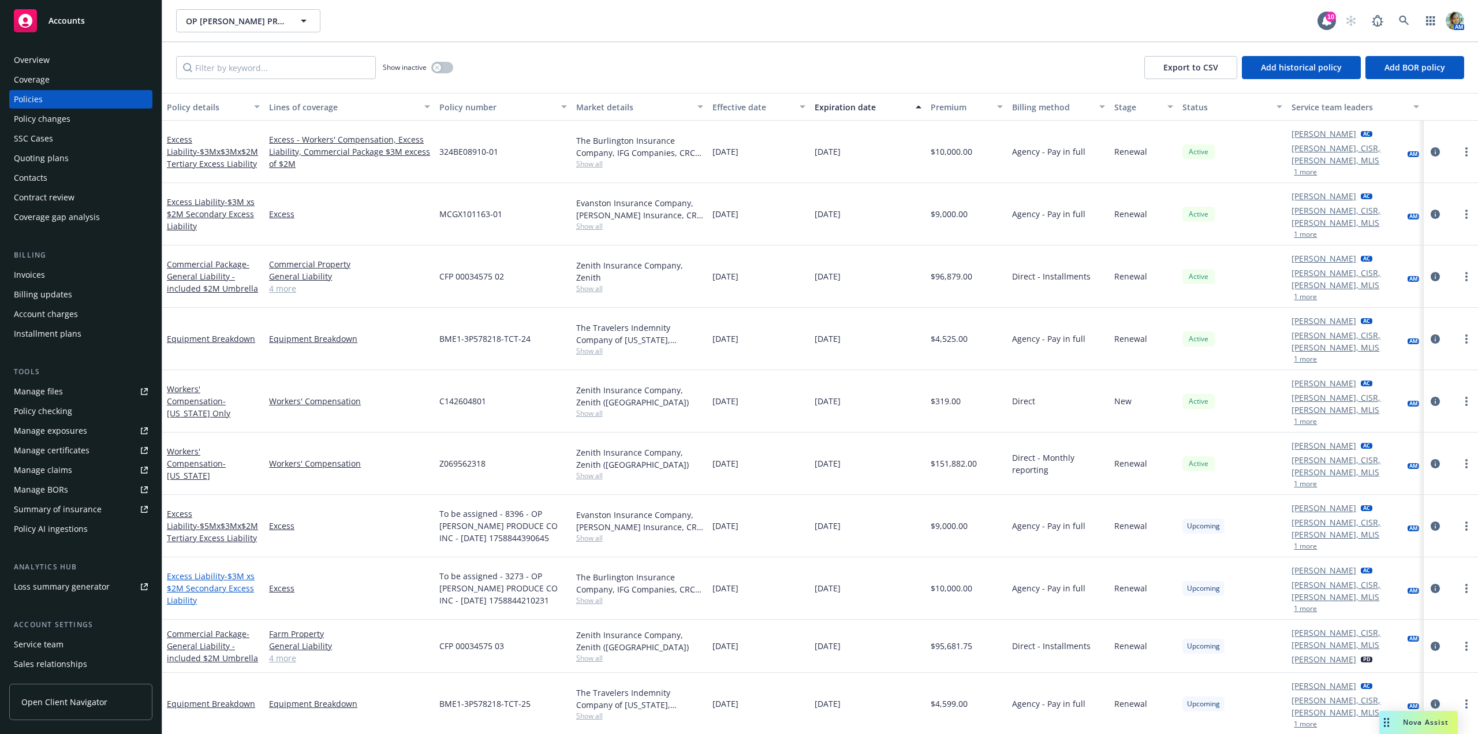
click at [224, 571] on span "- $3M xs $2M Secondary Excess Liability" at bounding box center [211, 588] width 88 height 35
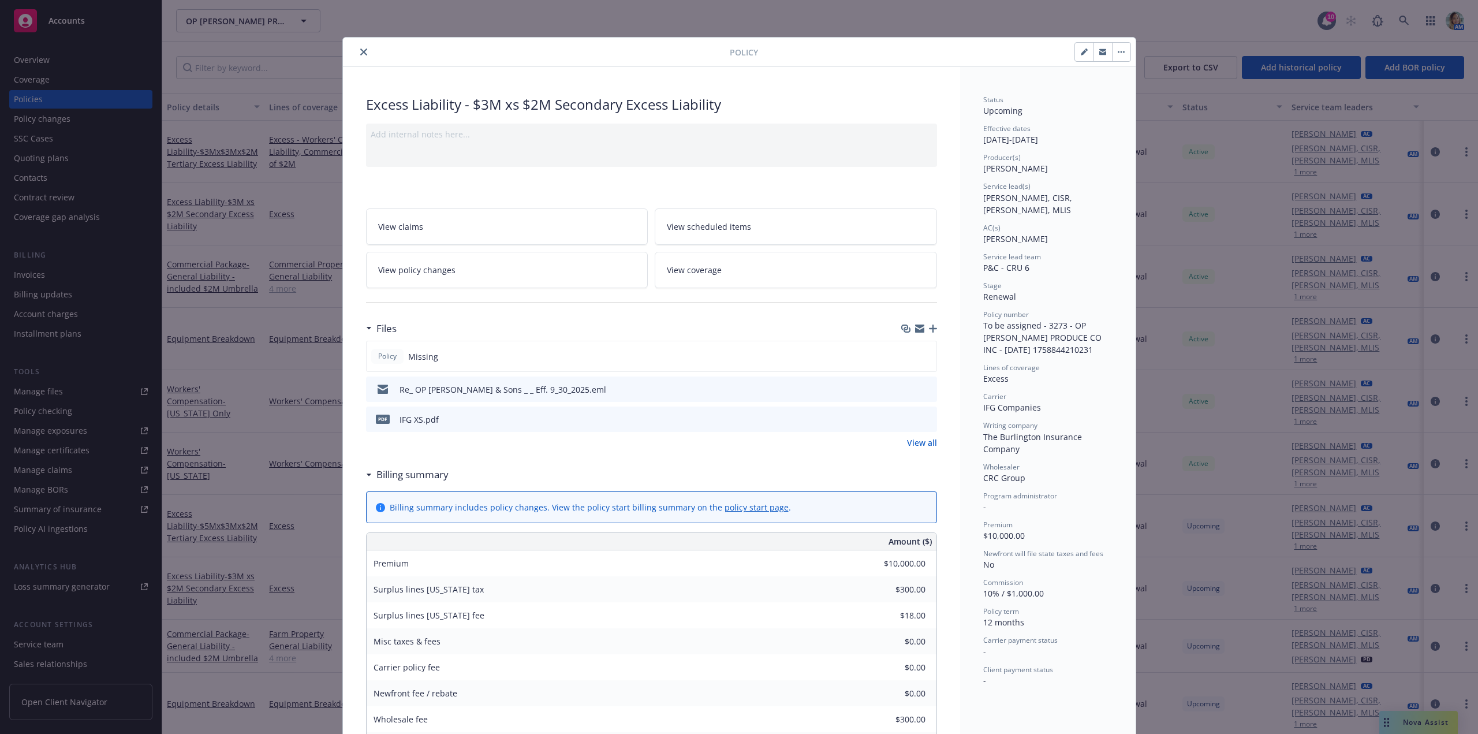
click at [929, 330] on icon "button" at bounding box center [933, 329] width 8 height 8
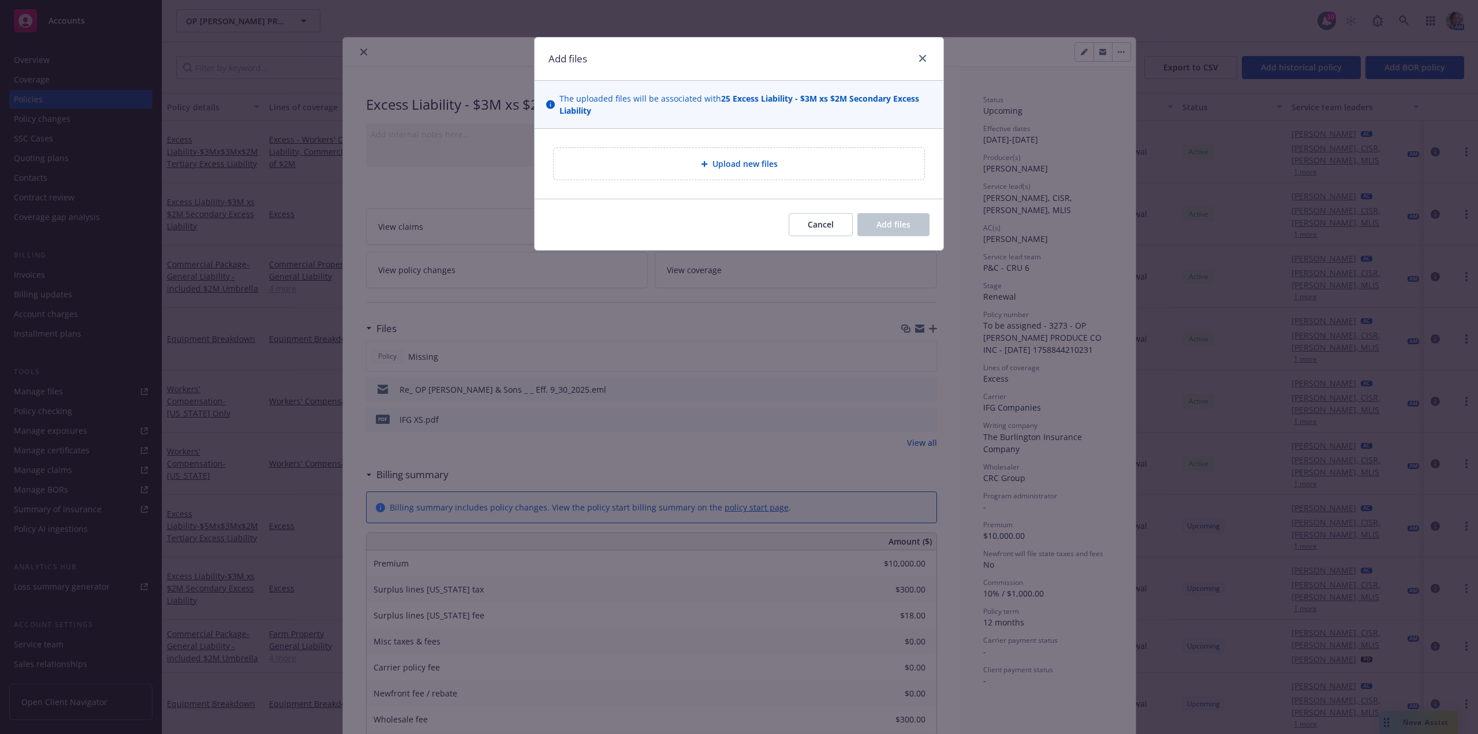
click at [693, 176] on div "Upload new files" at bounding box center [739, 164] width 371 height 32
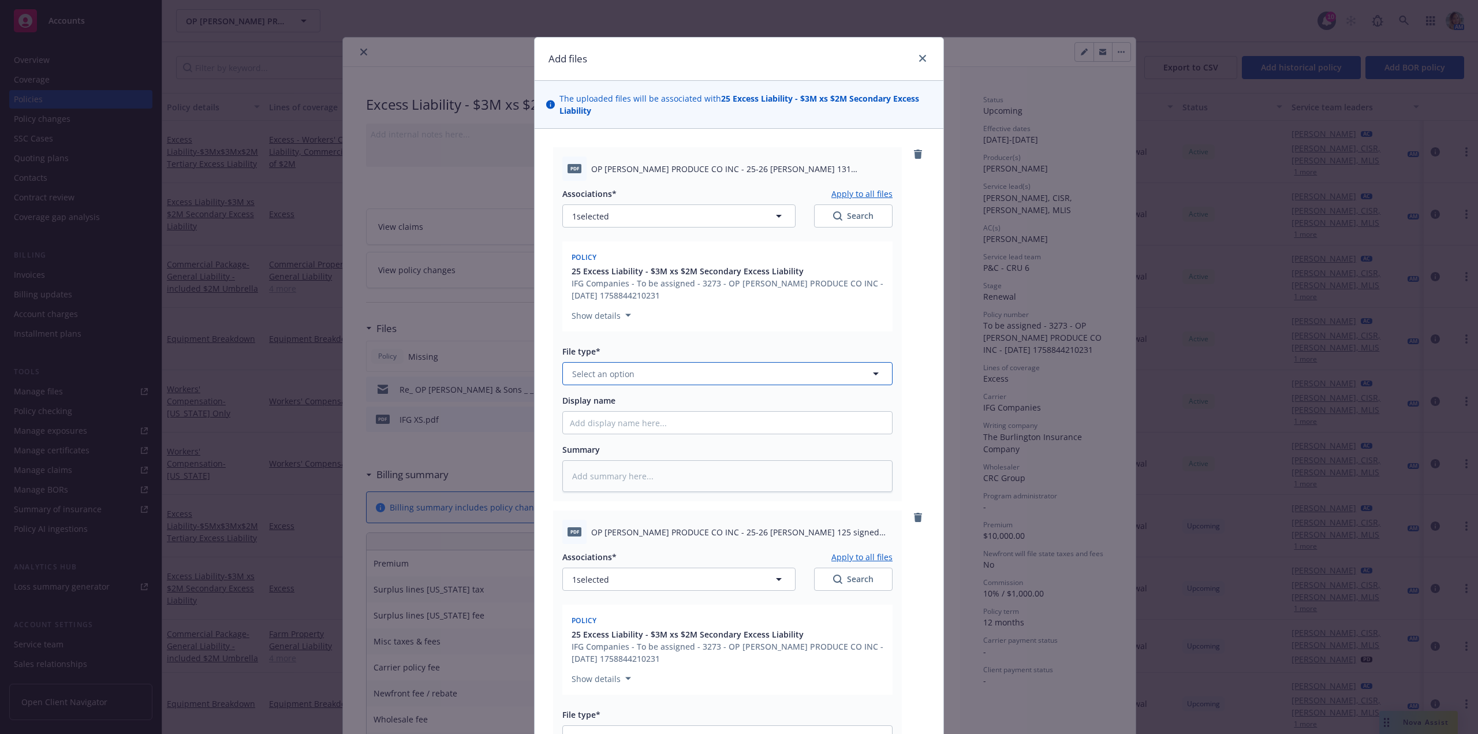
click at [613, 378] on span "Select an option" at bounding box center [603, 374] width 62 height 12
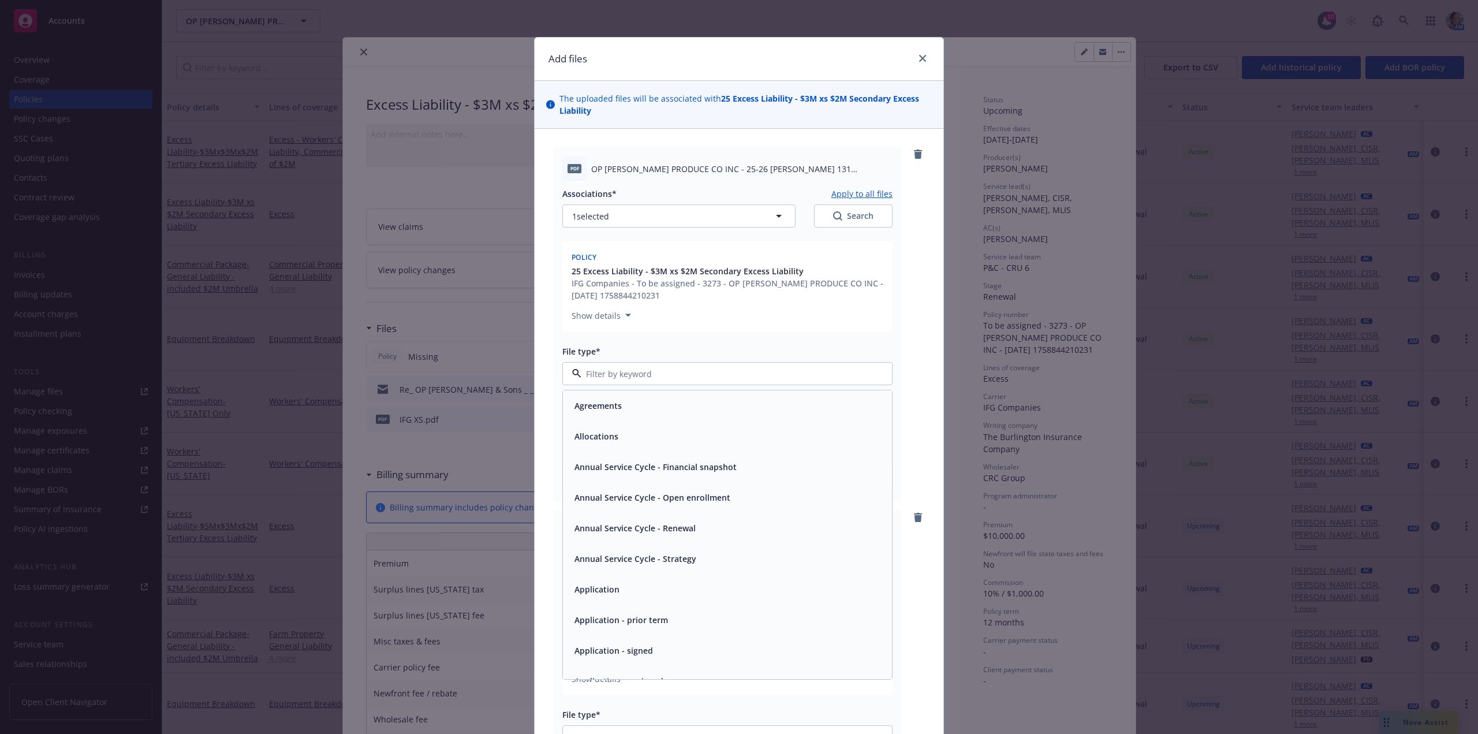
click at [649, 649] on div "Application - signed" at bounding box center [727, 650] width 315 height 17
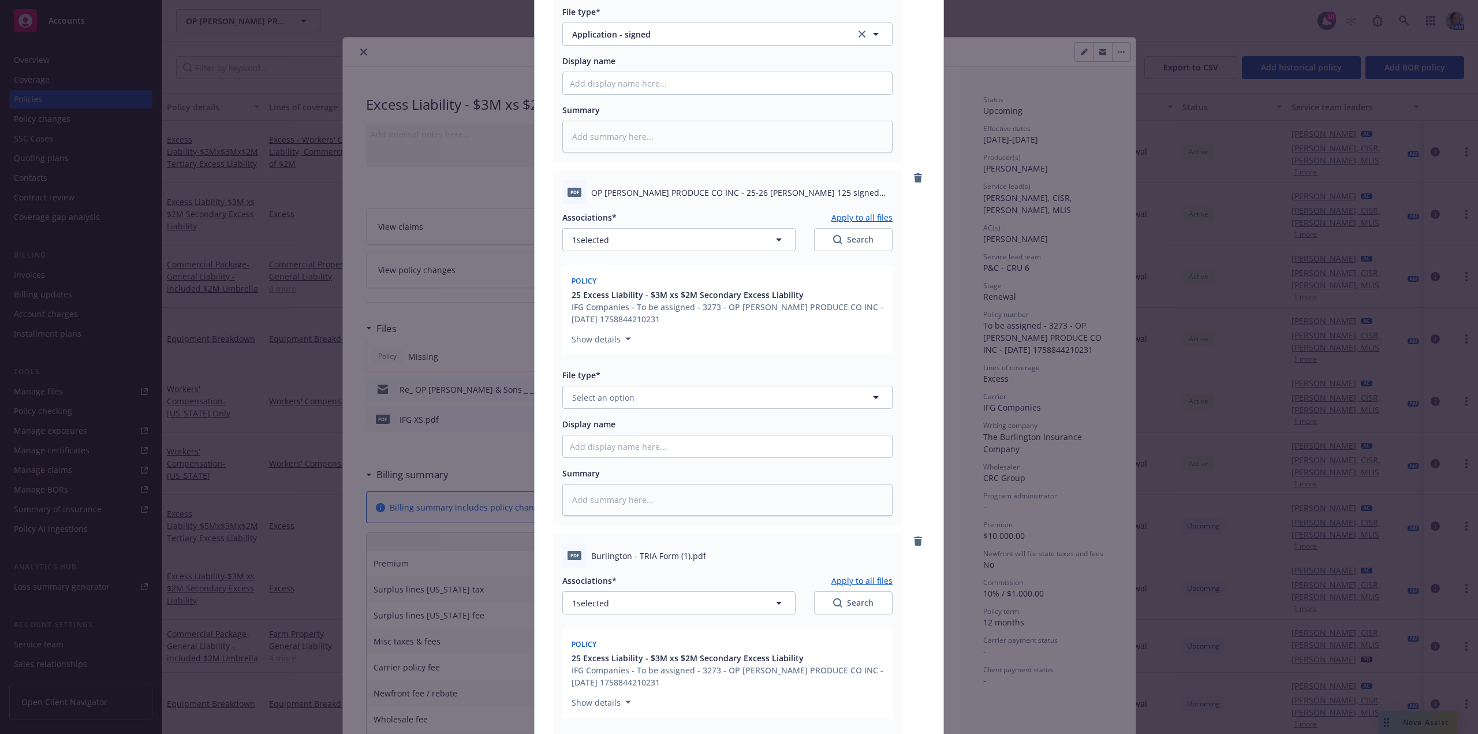
scroll to position [347, 0]
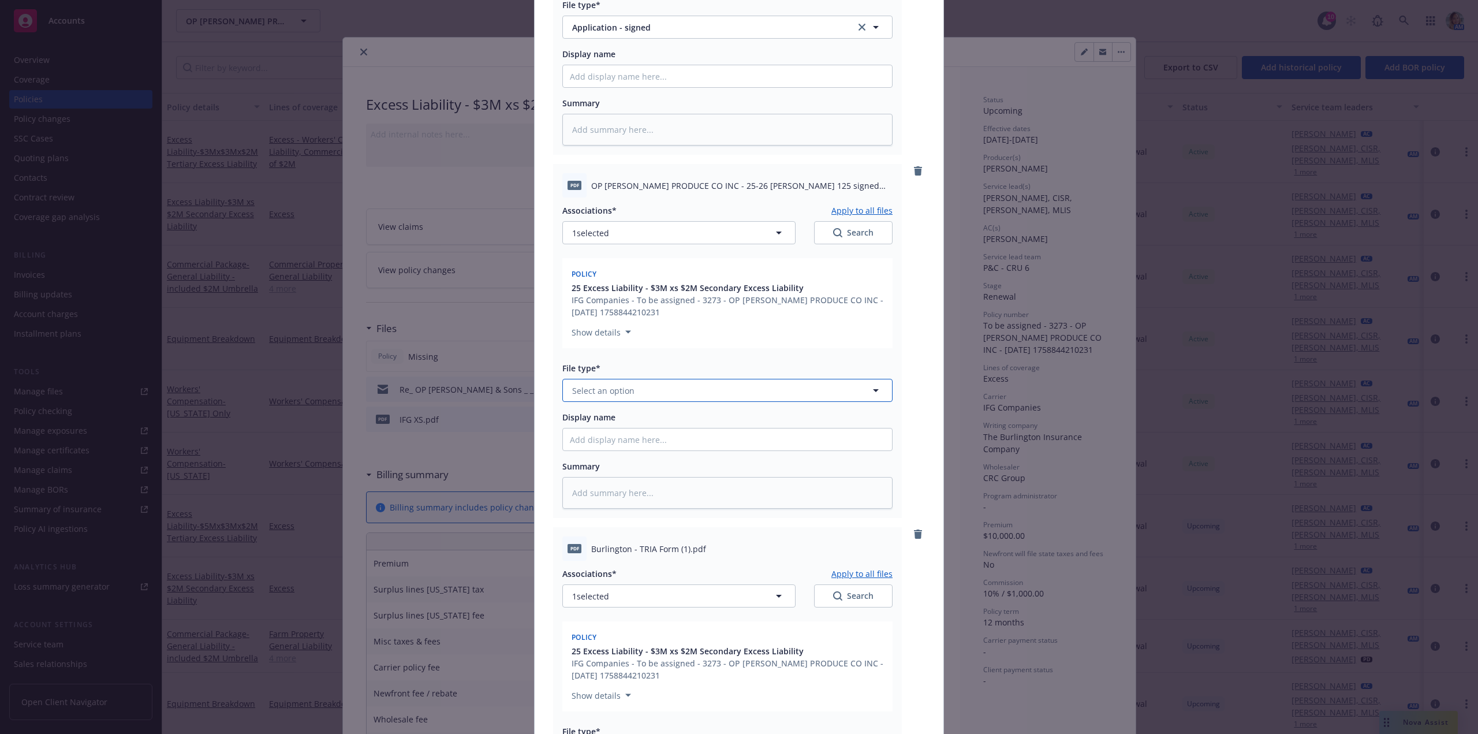
click at [679, 394] on button "Select an option" at bounding box center [727, 390] width 330 height 23
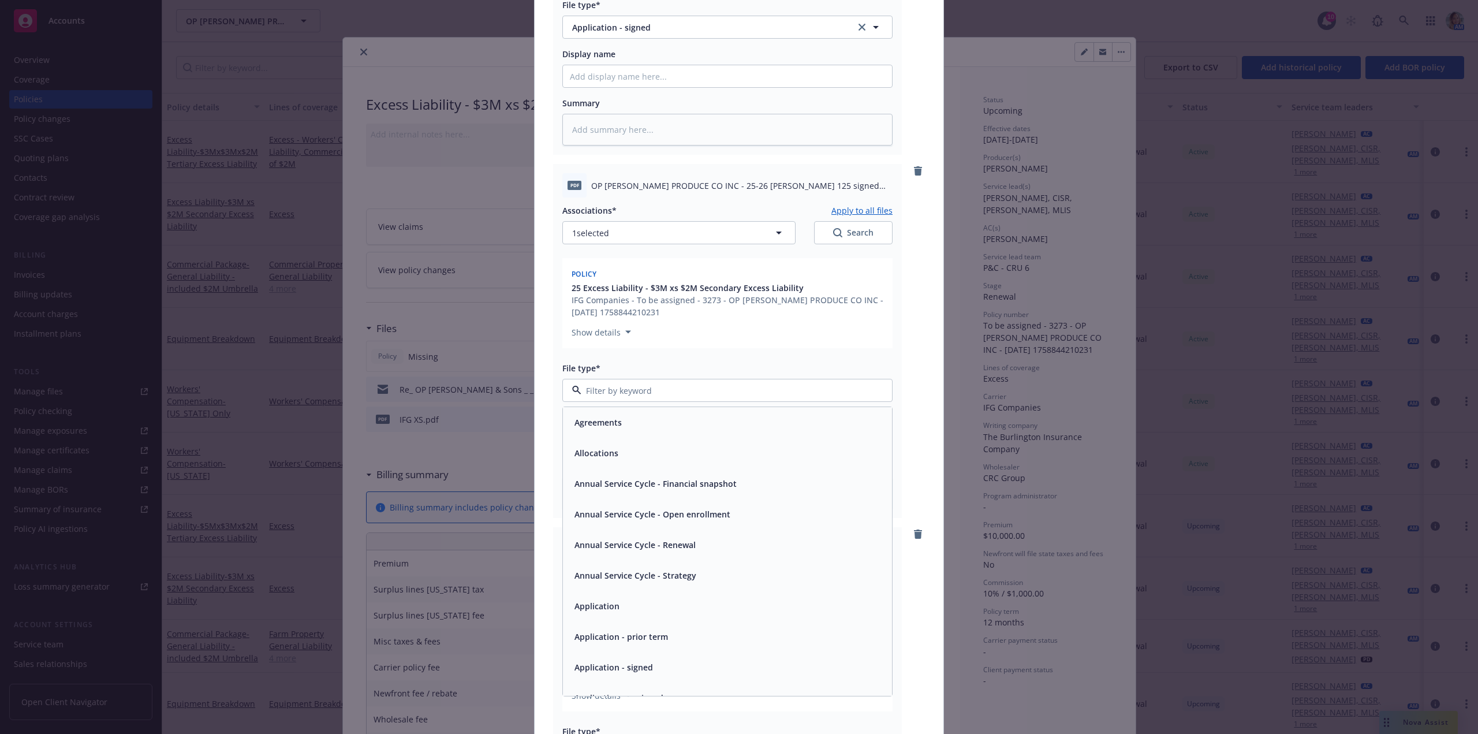
scroll to position [58, 0]
click at [623, 606] on span "Application - signed" at bounding box center [614, 609] width 79 height 12
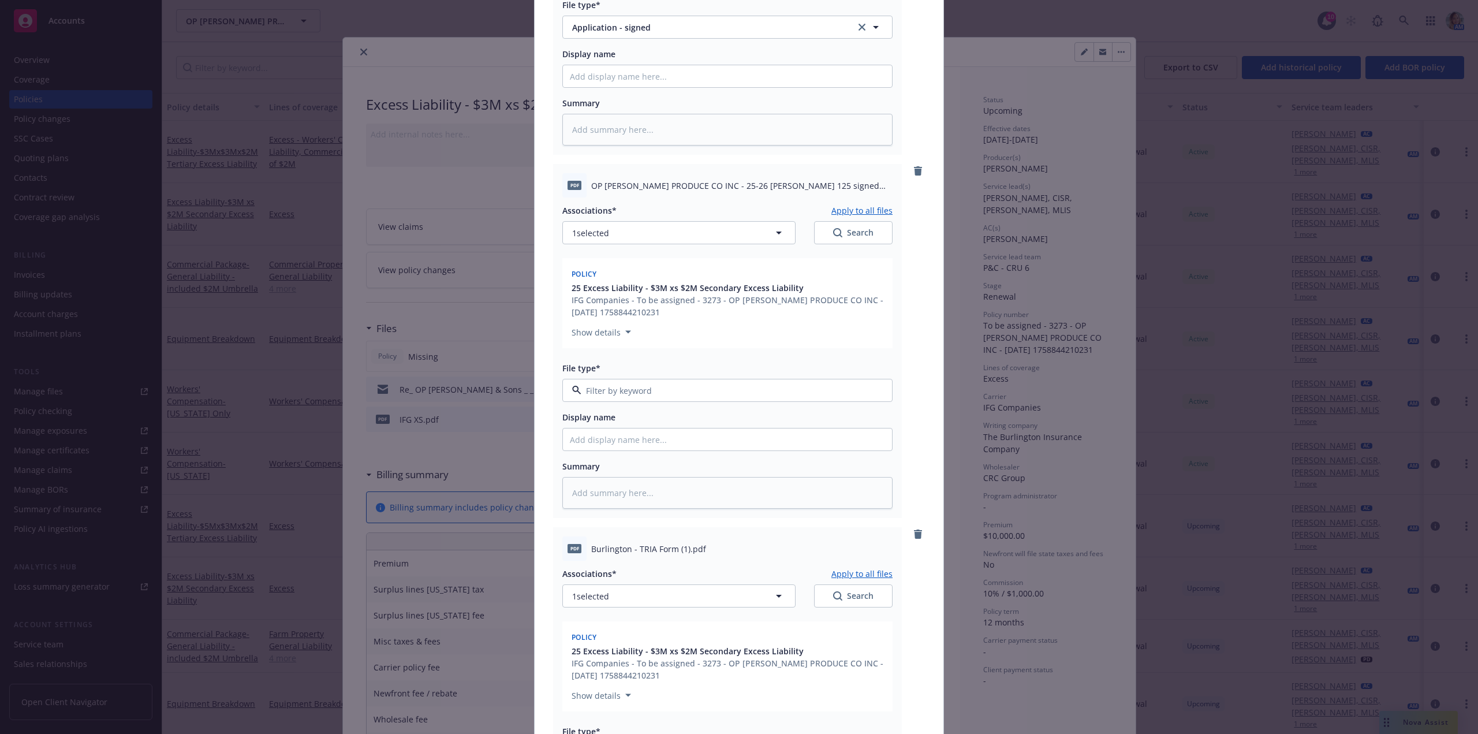
type textarea "x"
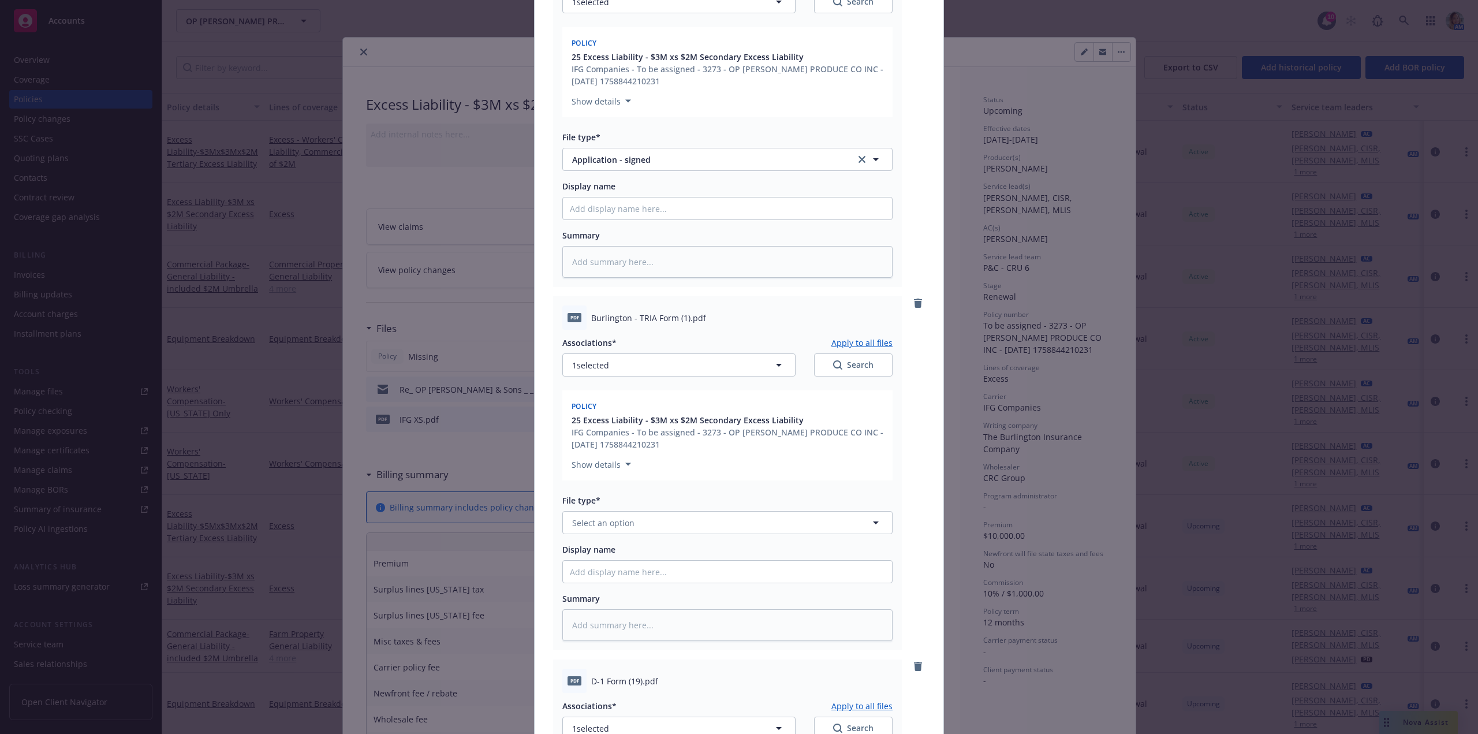
scroll to position [693, 0]
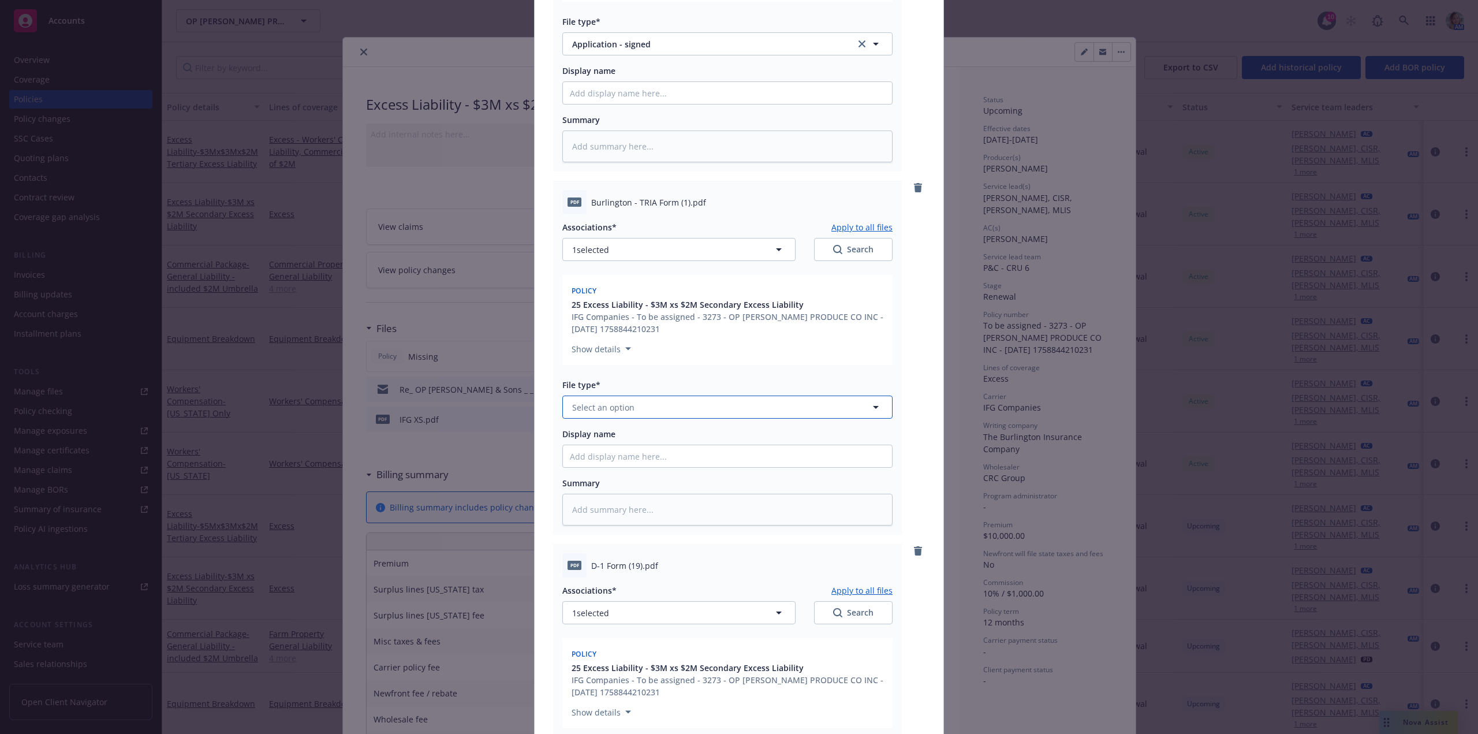
click at [658, 411] on button "Select an option" at bounding box center [727, 407] width 330 height 23
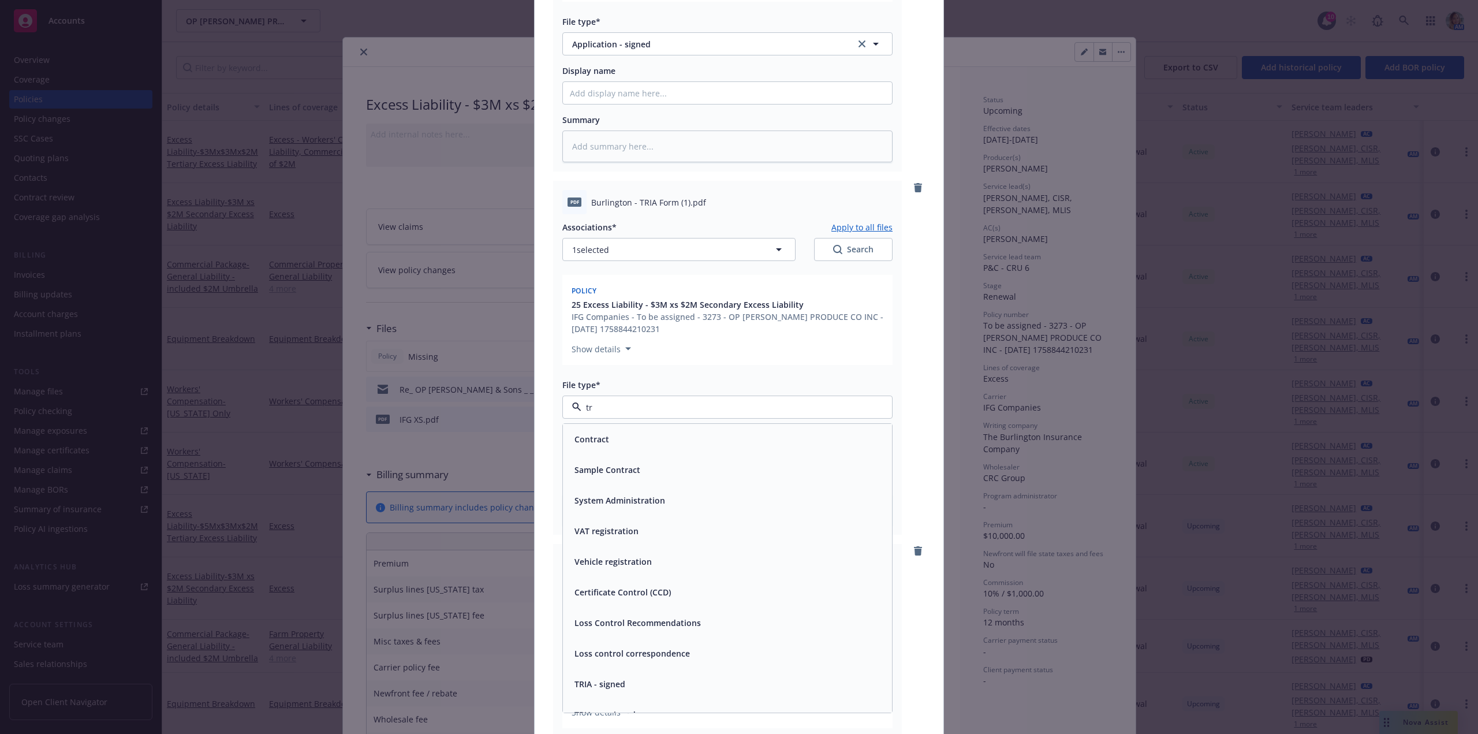
type input "tri"
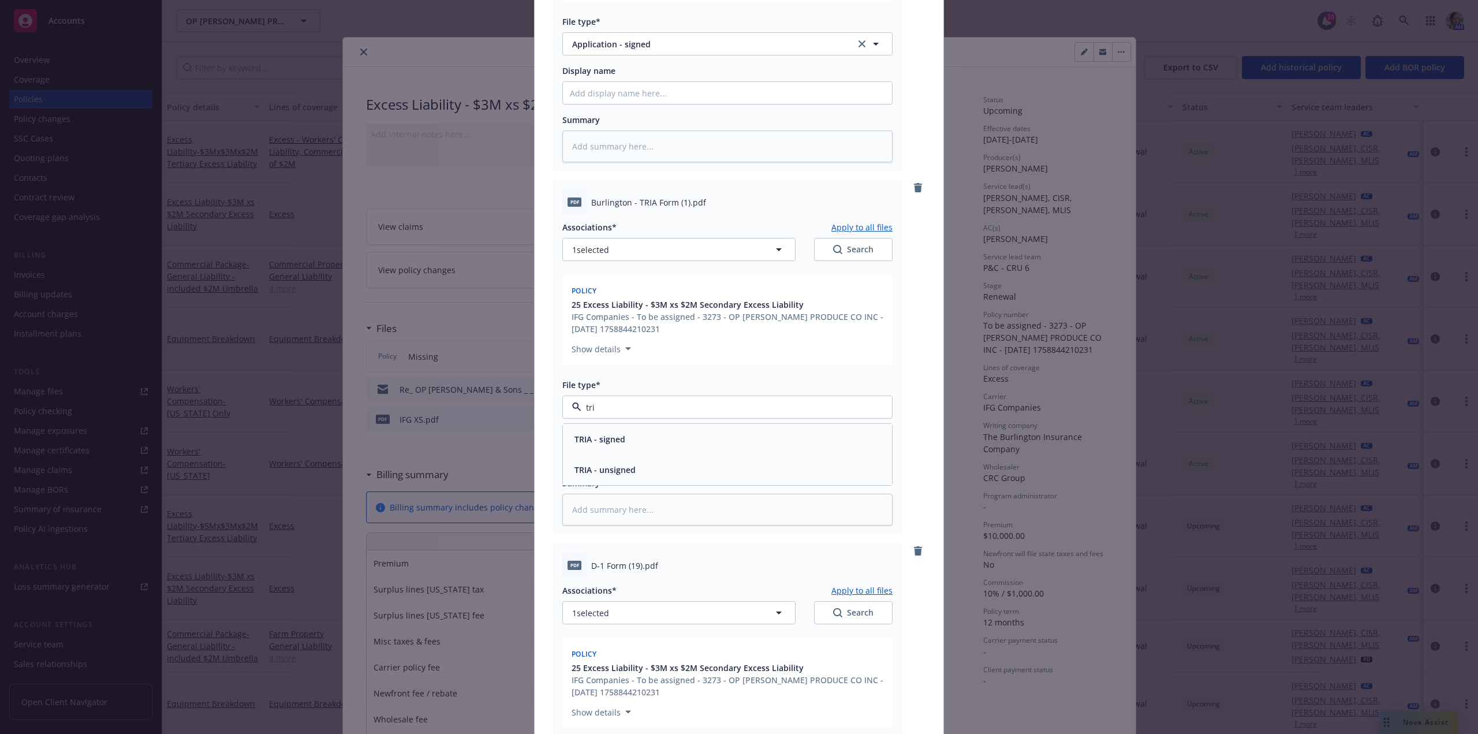
click at [633, 444] on div "TRIA - signed" at bounding box center [727, 439] width 315 height 17
type textarea "x"
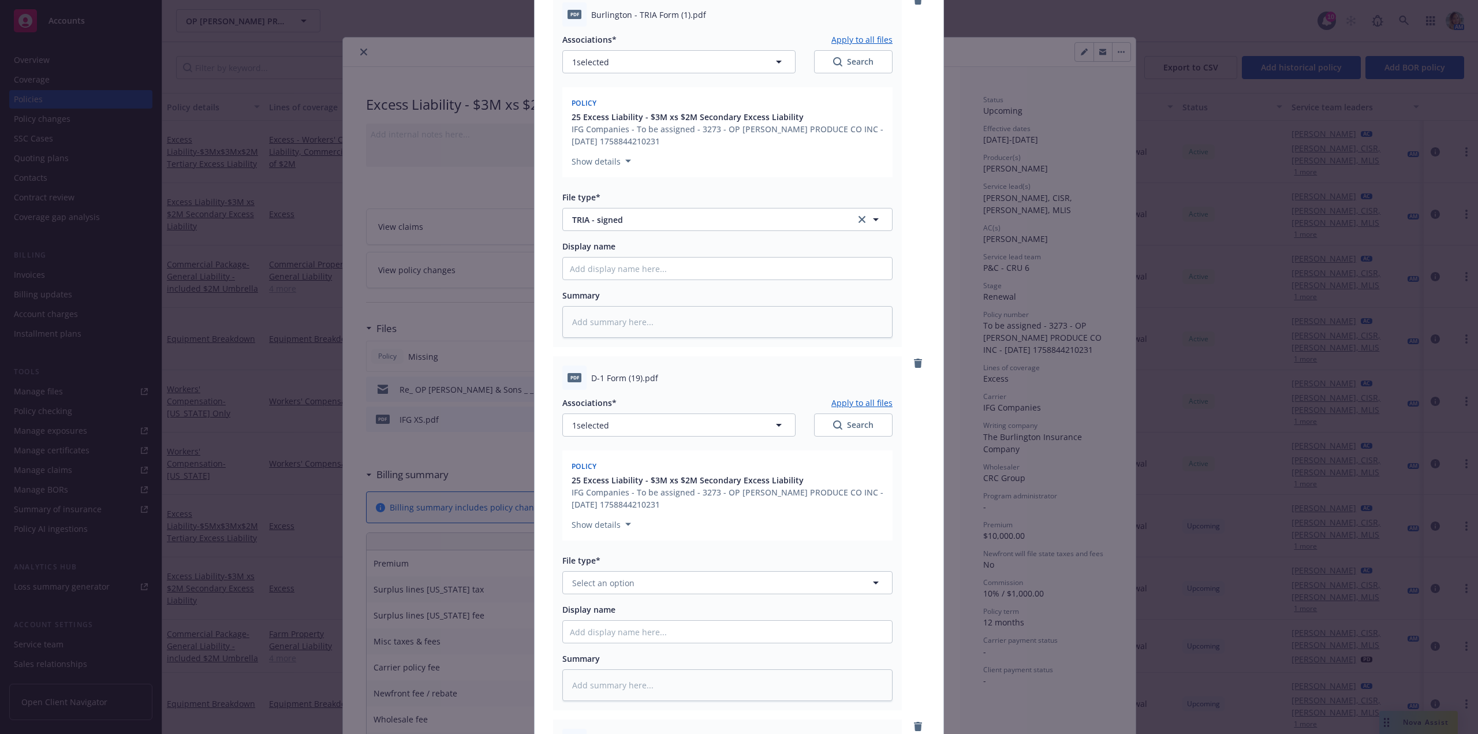
scroll to position [924, 0]
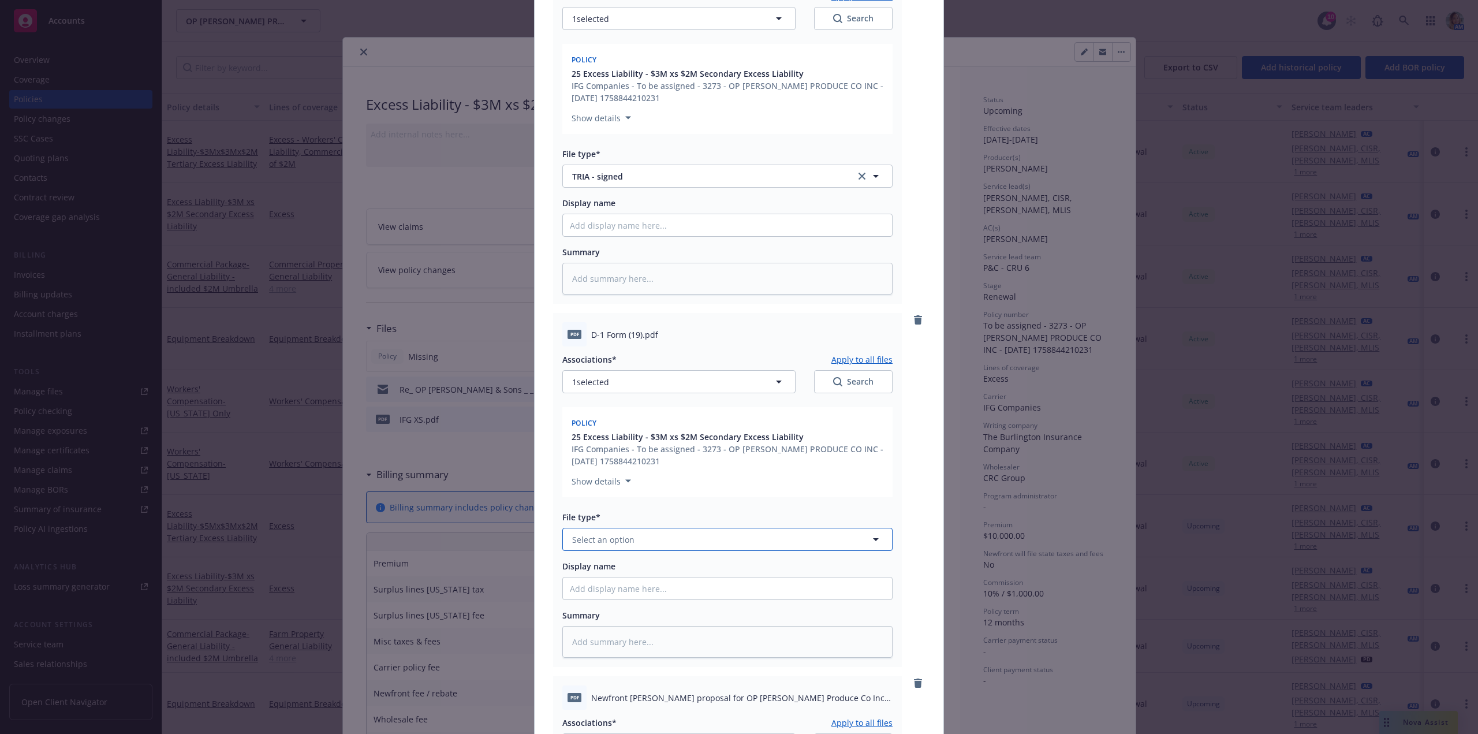
click at [643, 539] on button "Select an option" at bounding box center [727, 539] width 330 height 23
type input "d-1"
click at [628, 576] on div "D-1 - signed" at bounding box center [727, 571] width 315 height 17
type textarea "x"
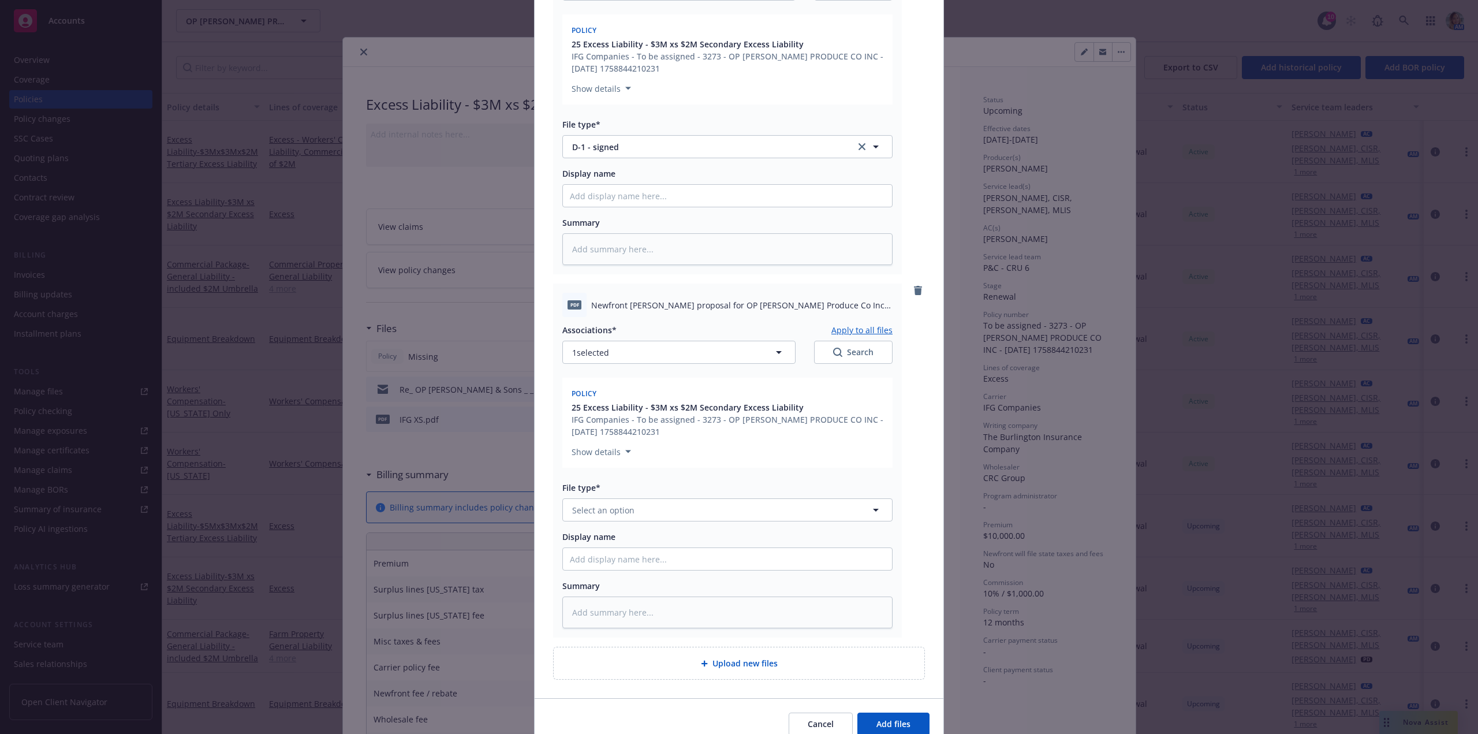
scroll to position [1370, 0]
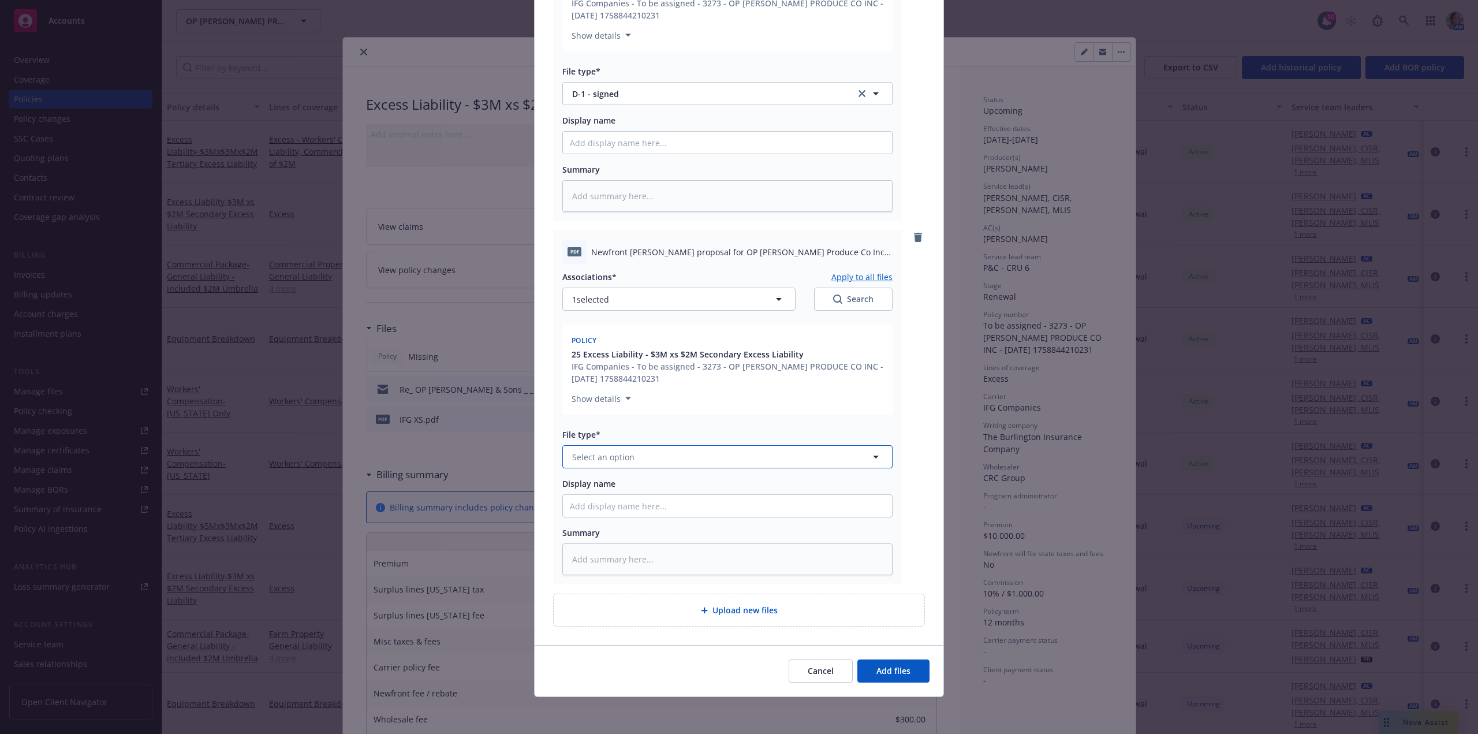
click at [671, 458] on button "Select an option" at bounding box center [727, 456] width 330 height 23
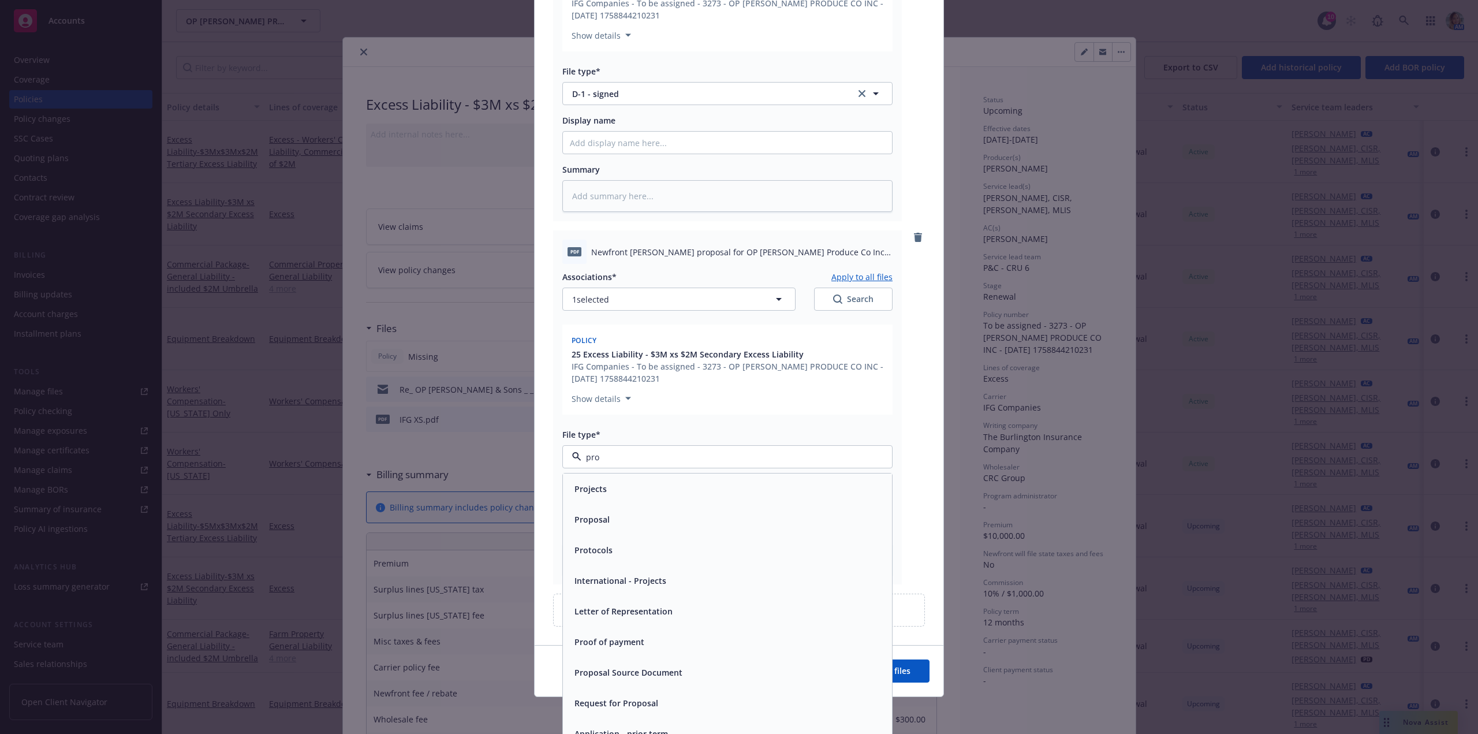
type input "prop"
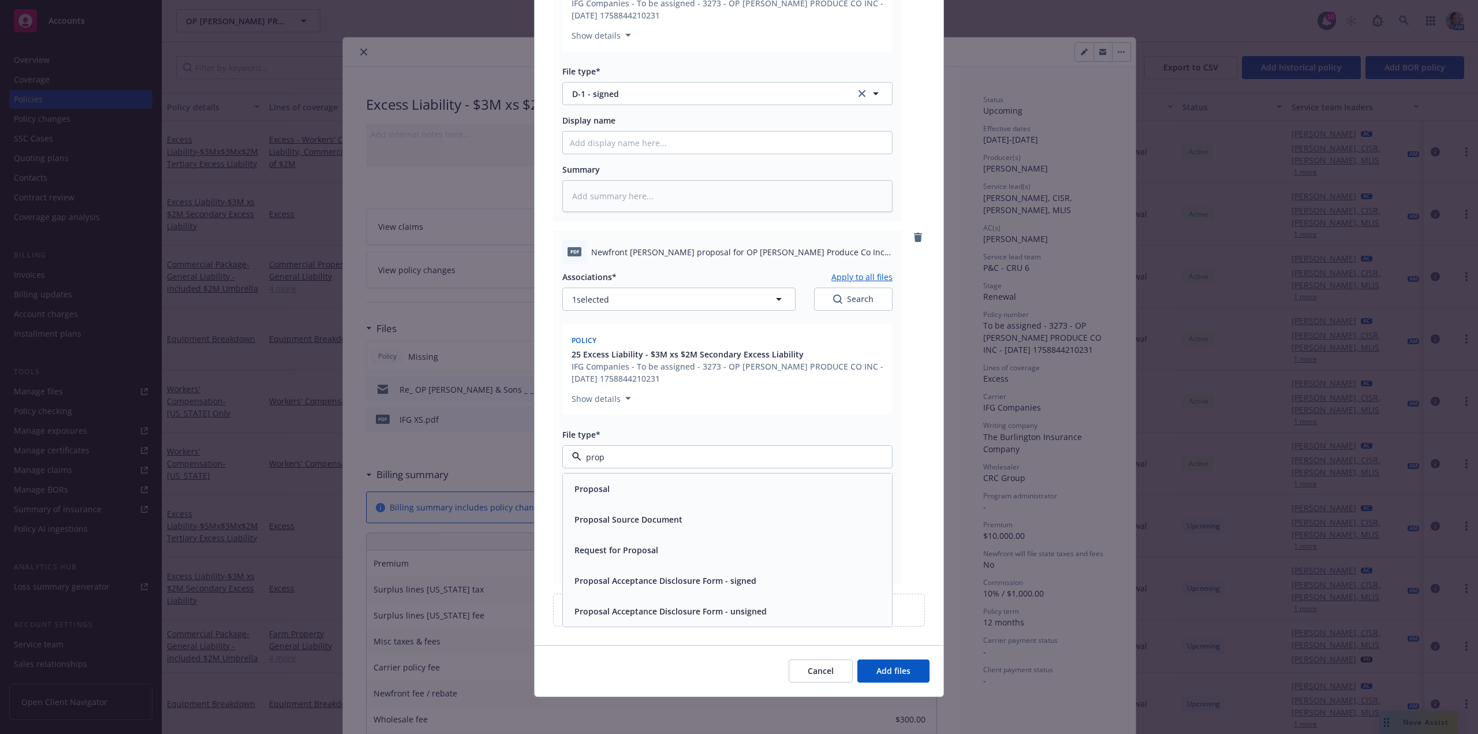
click at [725, 580] on span "Proposal Acceptance Disclosure Form - signed" at bounding box center [666, 581] width 182 height 12
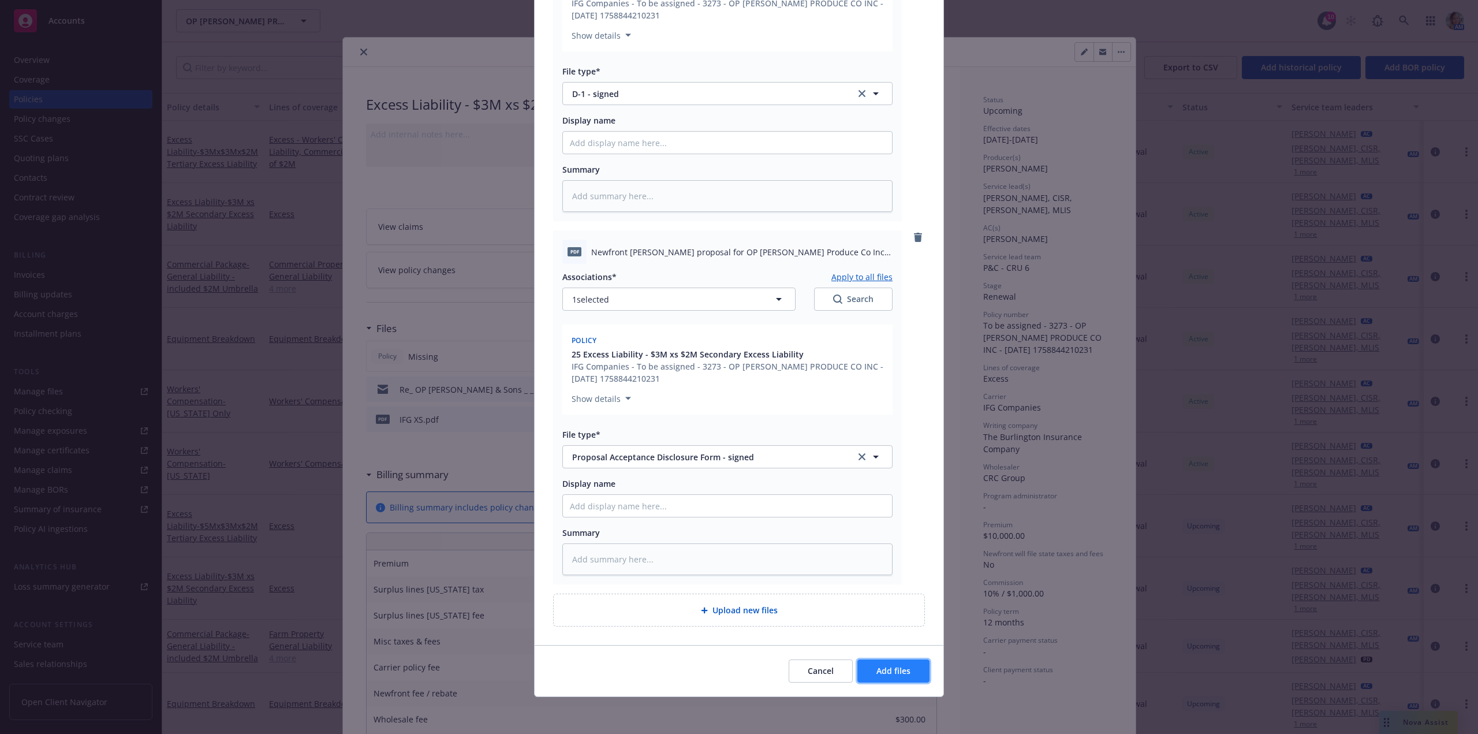
click at [896, 680] on button "Add files" at bounding box center [894, 671] width 72 height 23
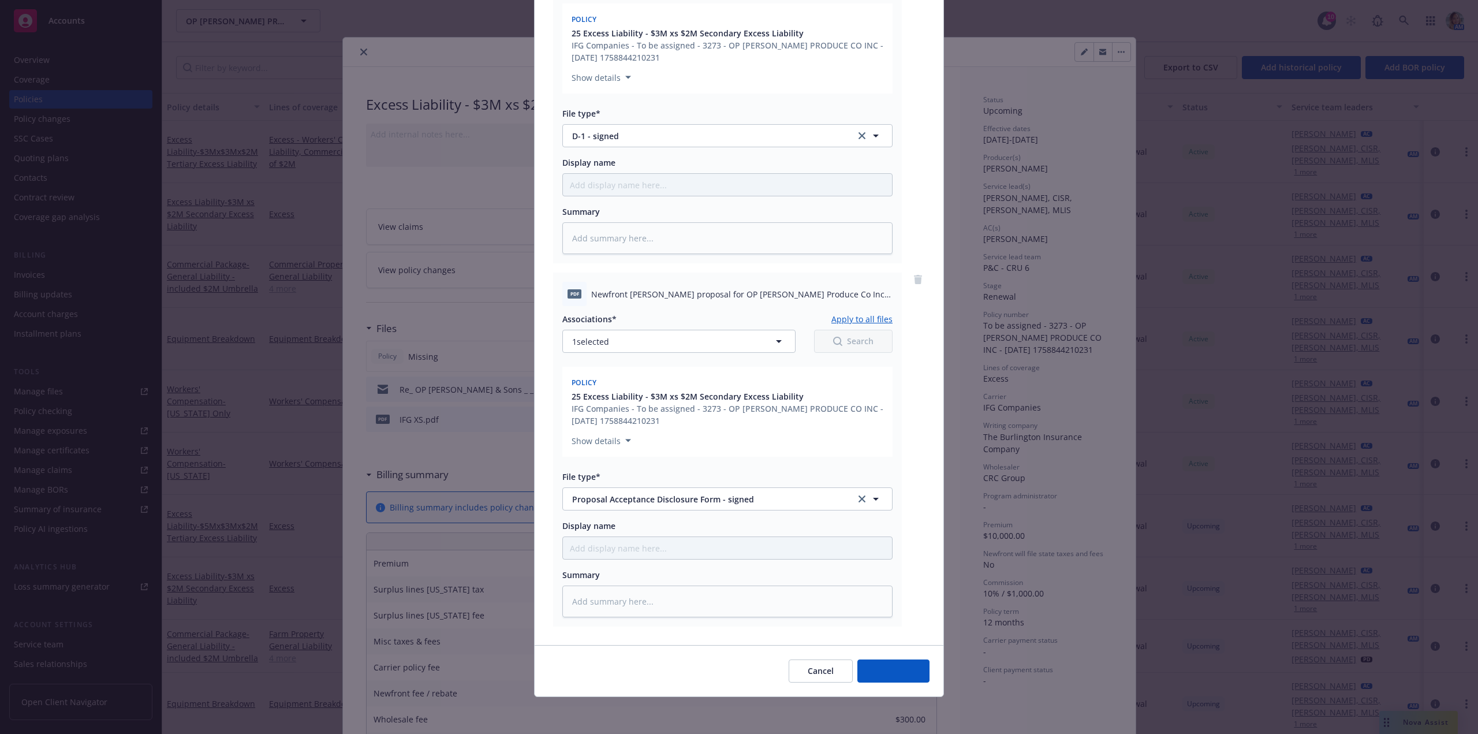
scroll to position [1328, 0]
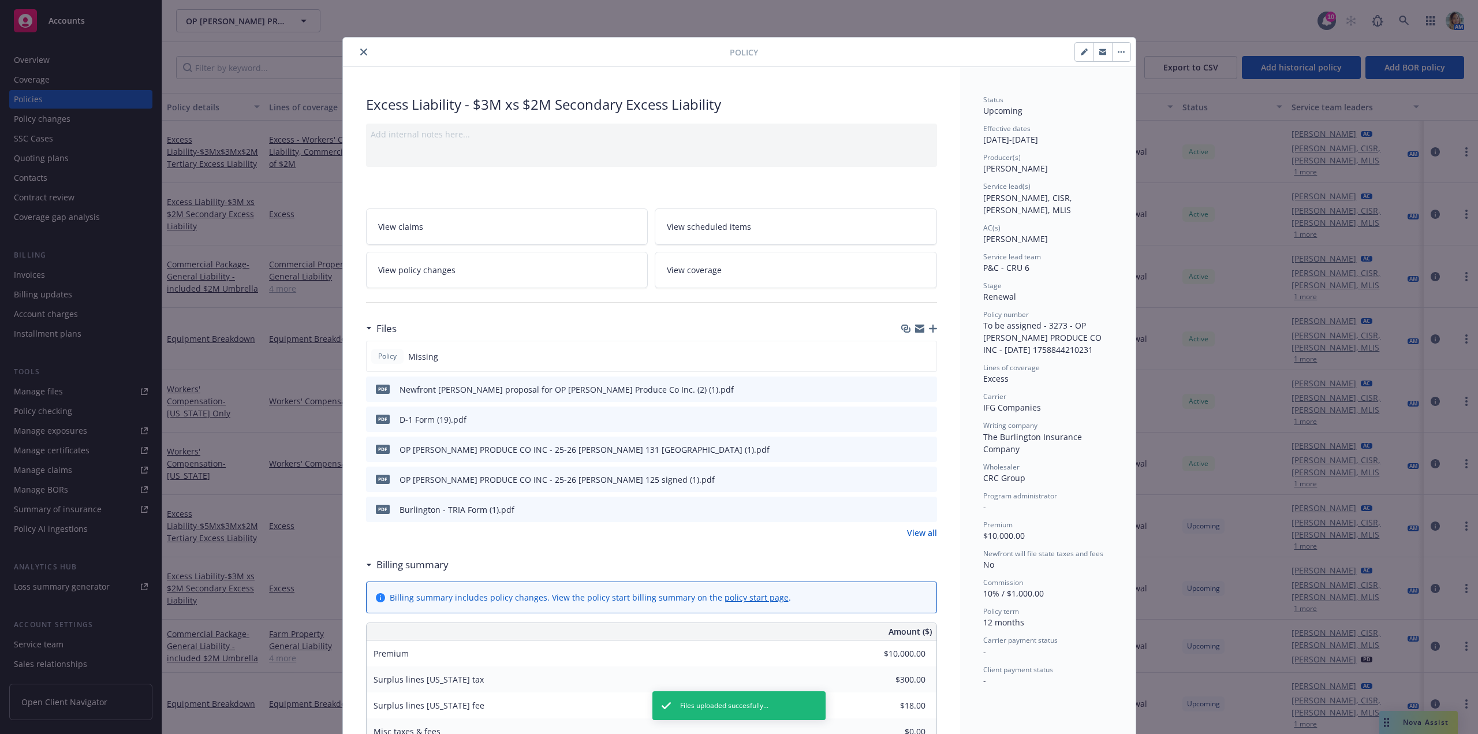
click at [361, 53] on icon "close" at bounding box center [363, 52] width 7 height 7
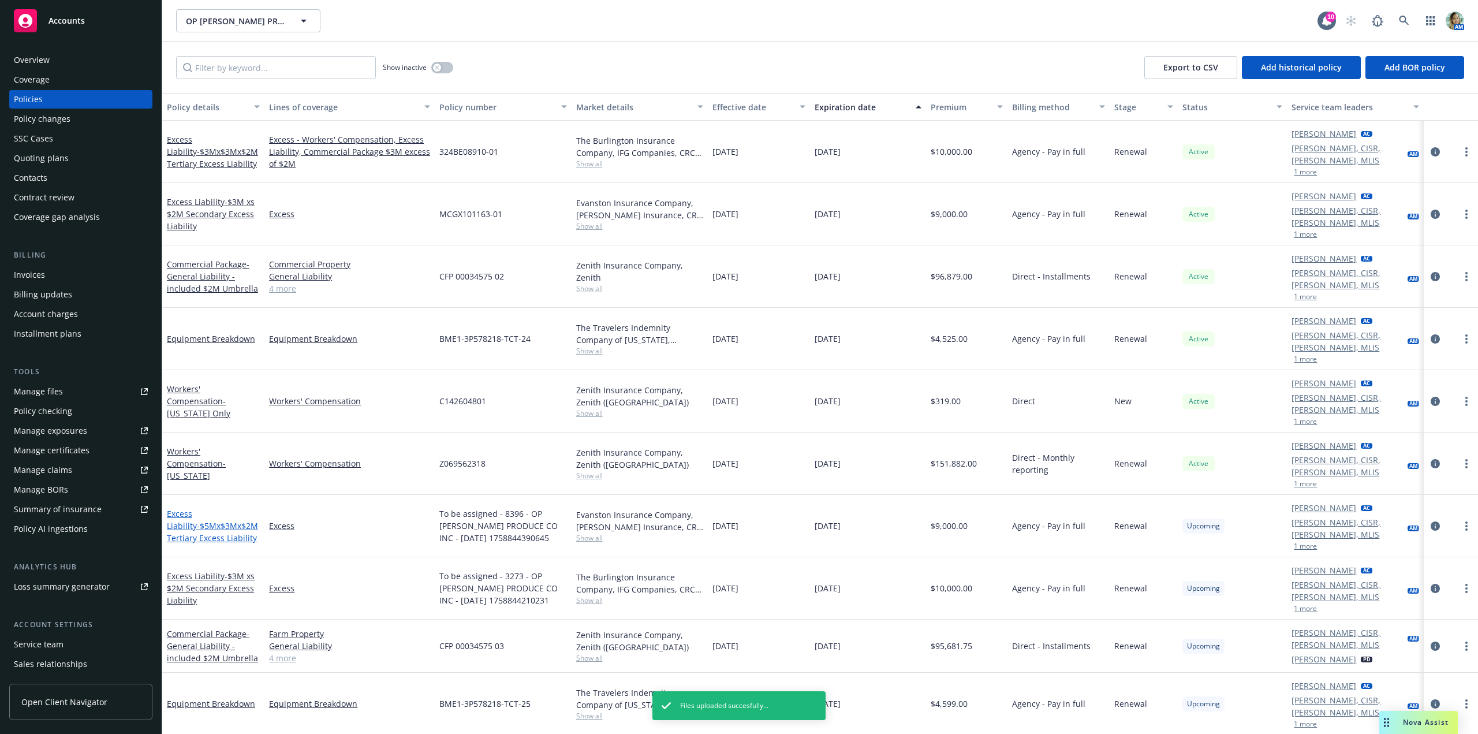
click at [229, 520] on span "- $5Mx$3Mx$2M Tertiary Excess Liability" at bounding box center [212, 531] width 91 height 23
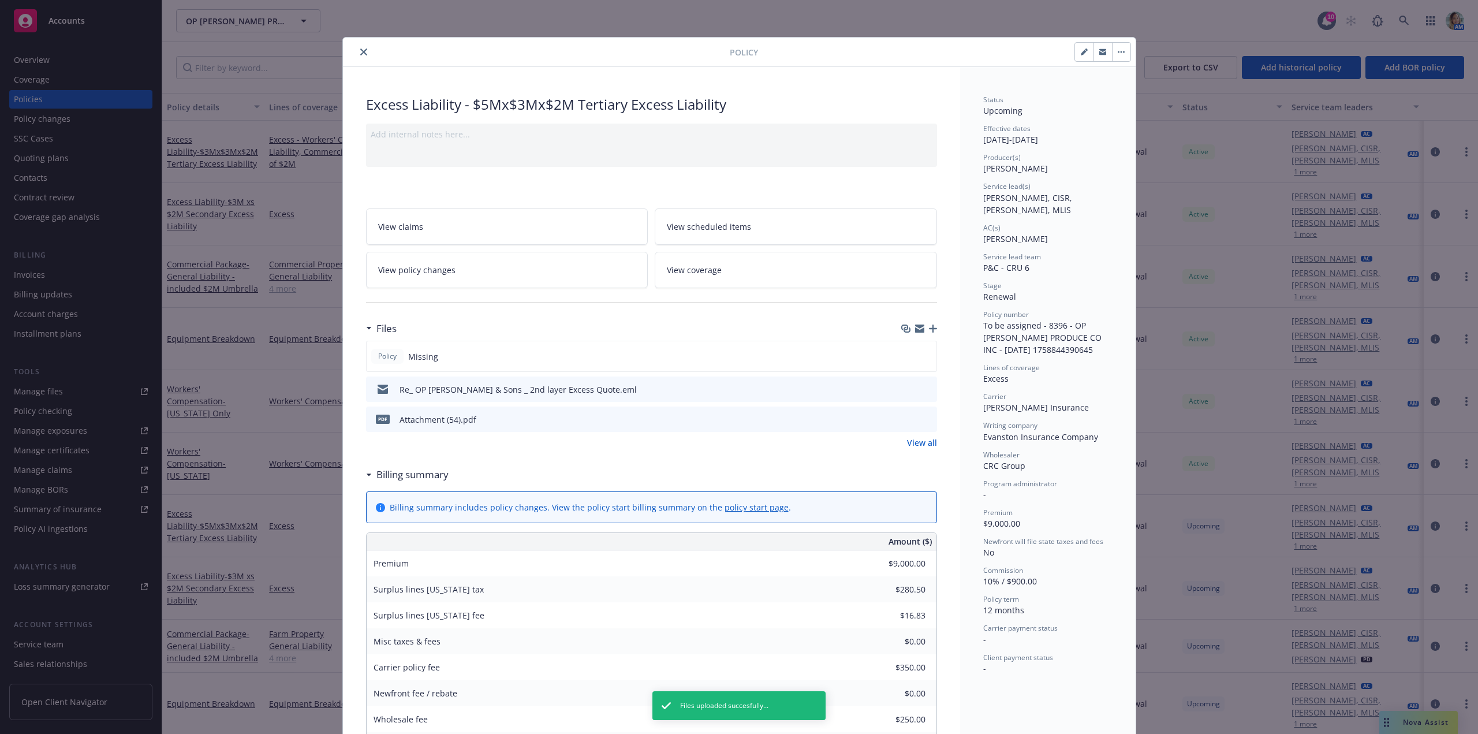
click at [923, 328] on div at bounding box center [919, 328] width 36 height 9
click at [929, 330] on icon "button" at bounding box center [933, 329] width 8 height 8
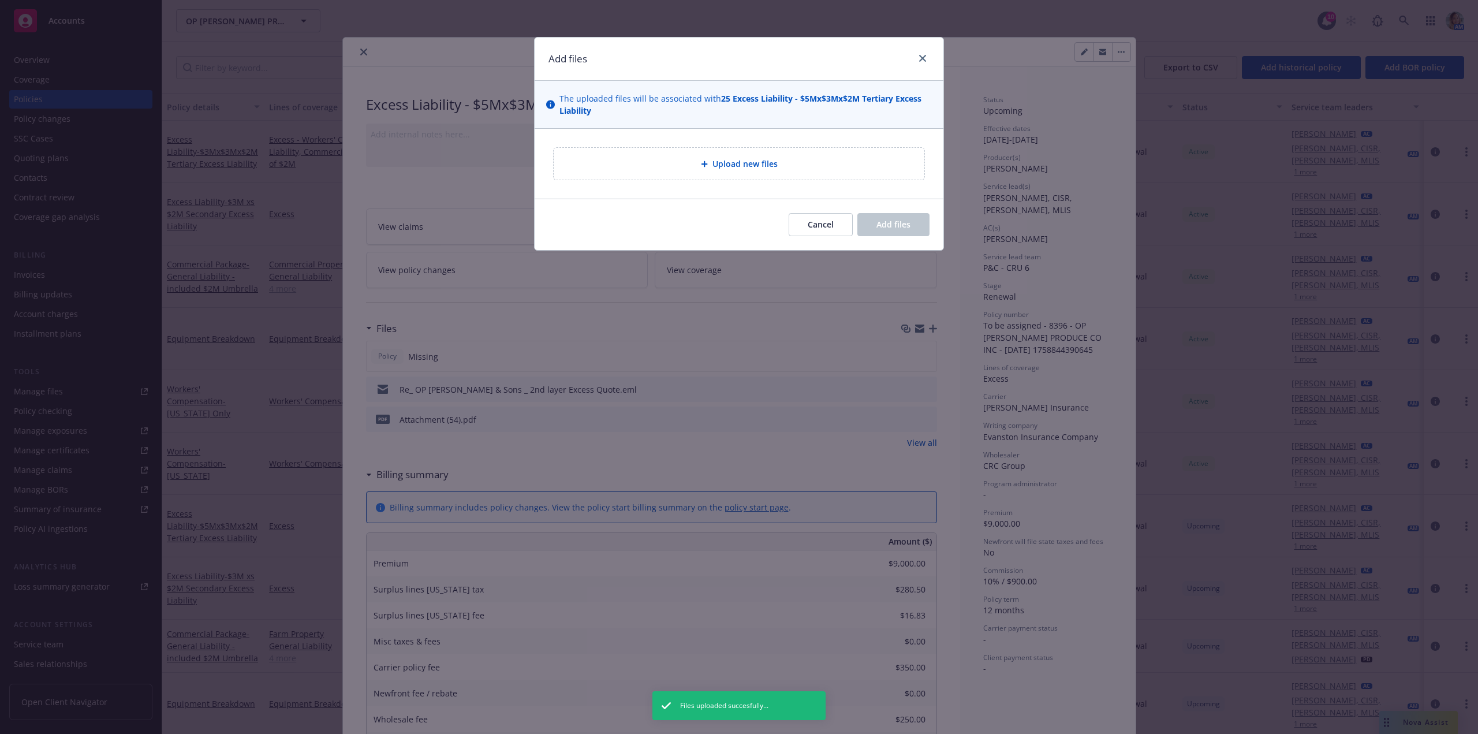
click at [717, 175] on div "Upload new files" at bounding box center [739, 164] width 371 height 32
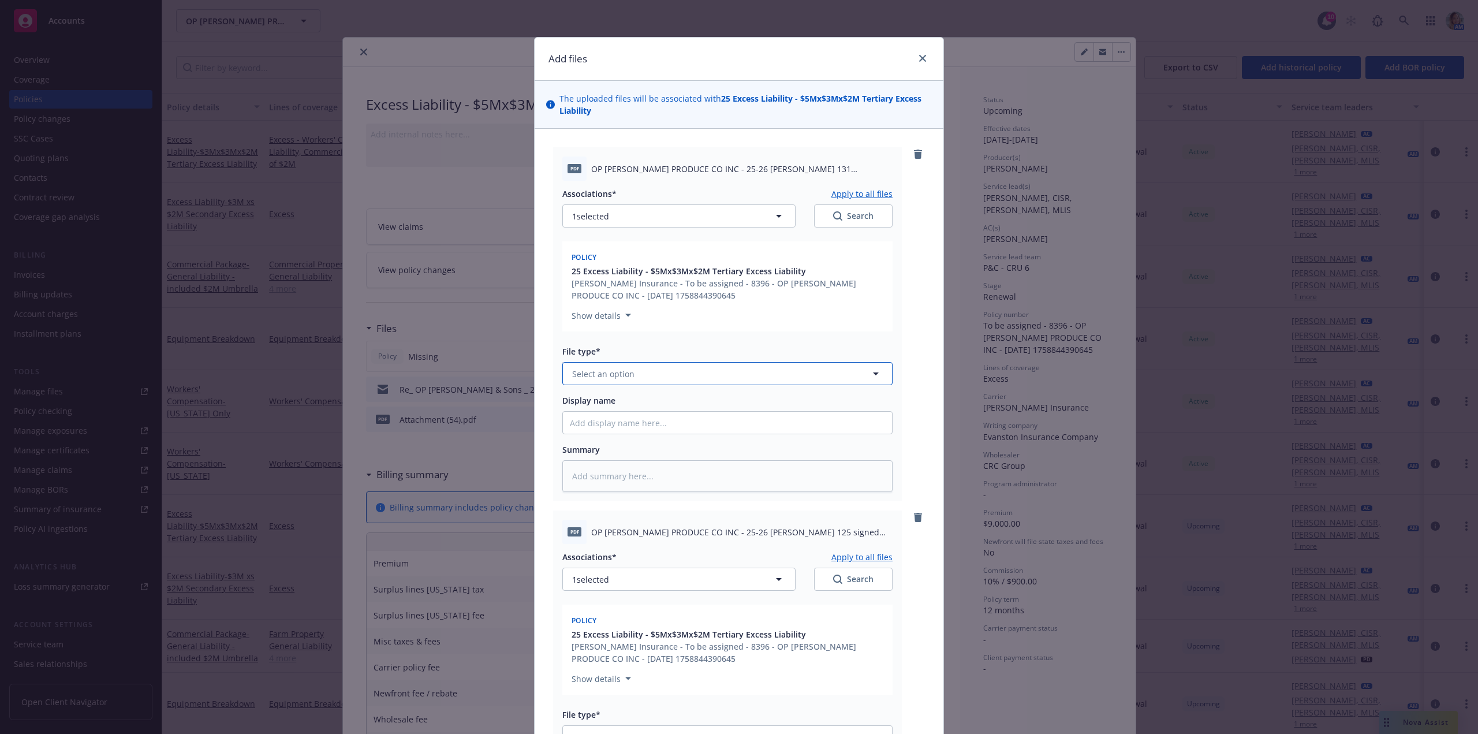
click at [684, 373] on button "Select an option" at bounding box center [727, 373] width 330 height 23
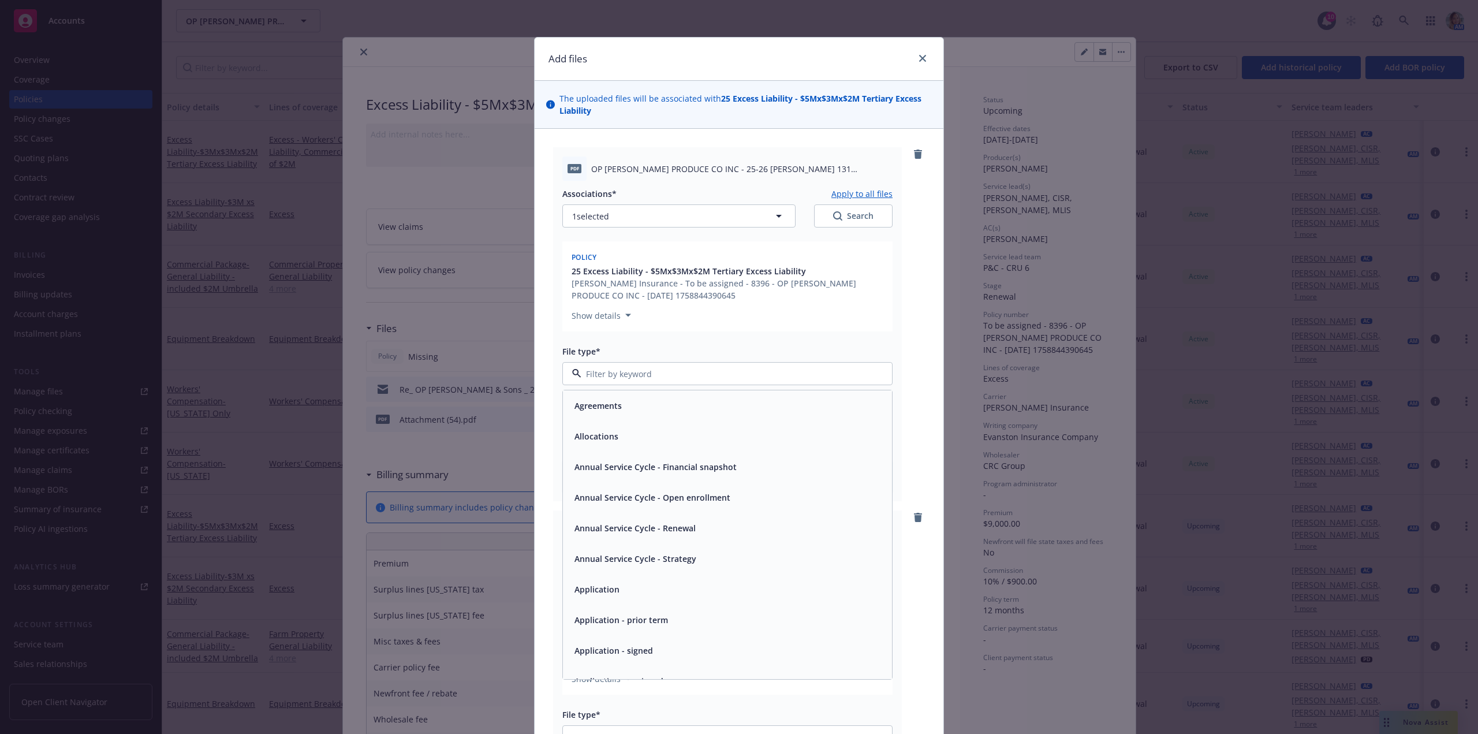
click at [636, 639] on div "Application - signed" at bounding box center [727, 650] width 329 height 31
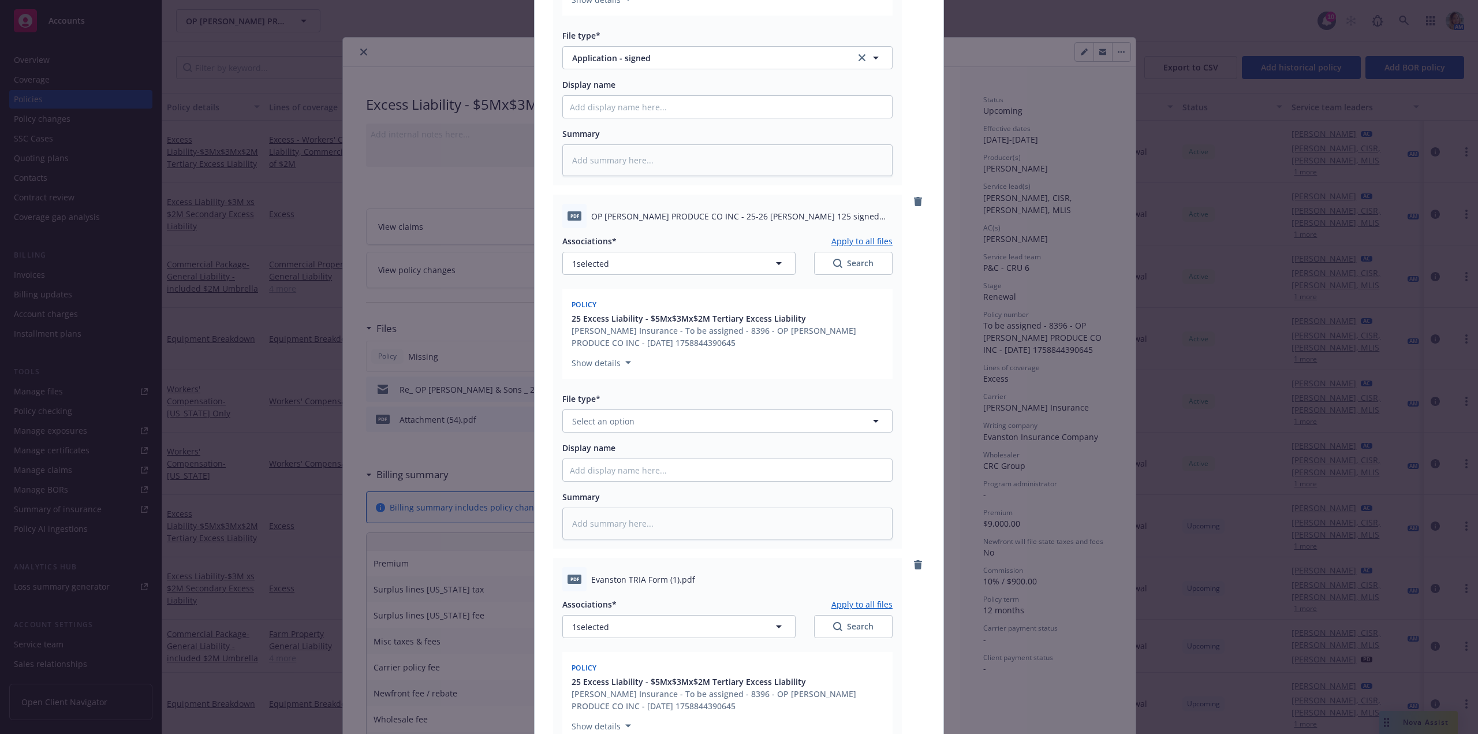
scroll to position [347, 0]
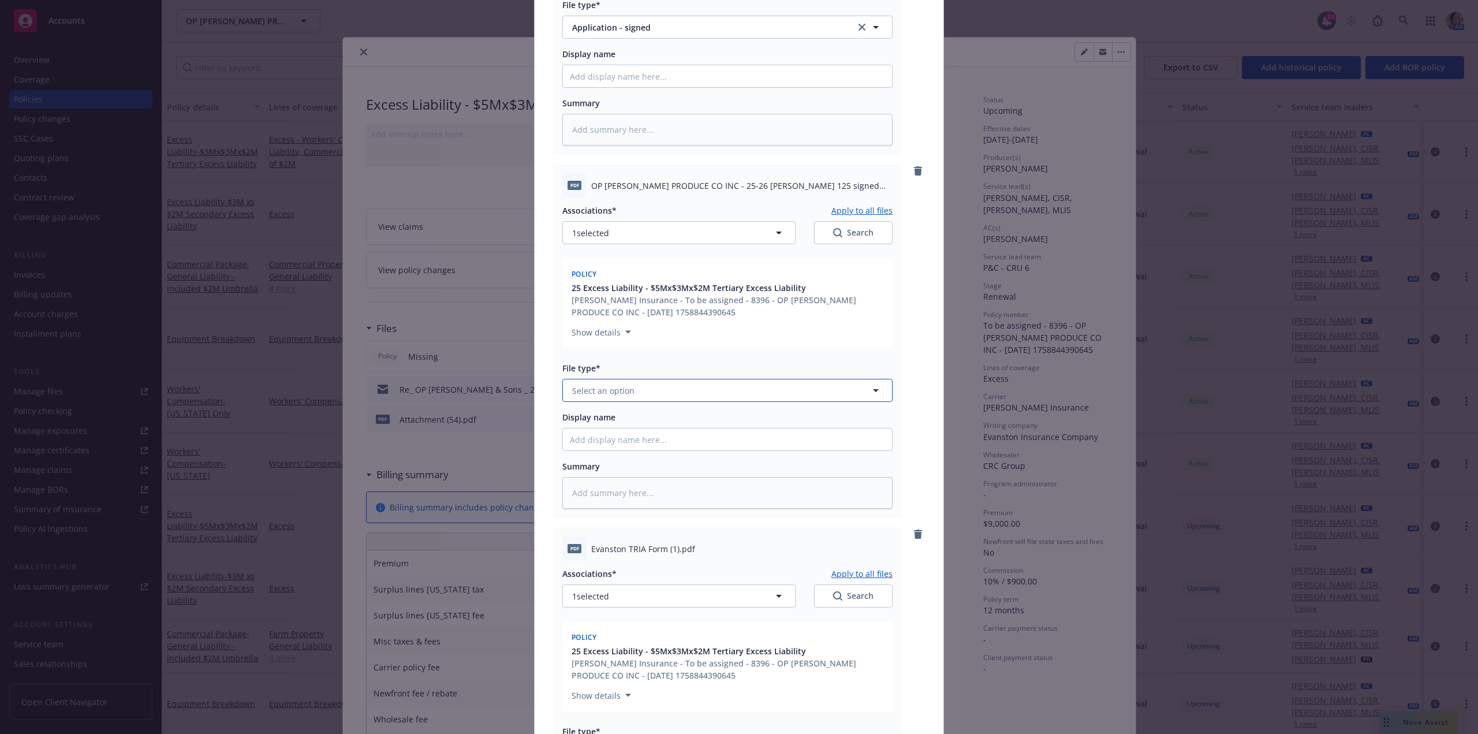
click at [670, 394] on button "Select an option" at bounding box center [727, 390] width 330 height 23
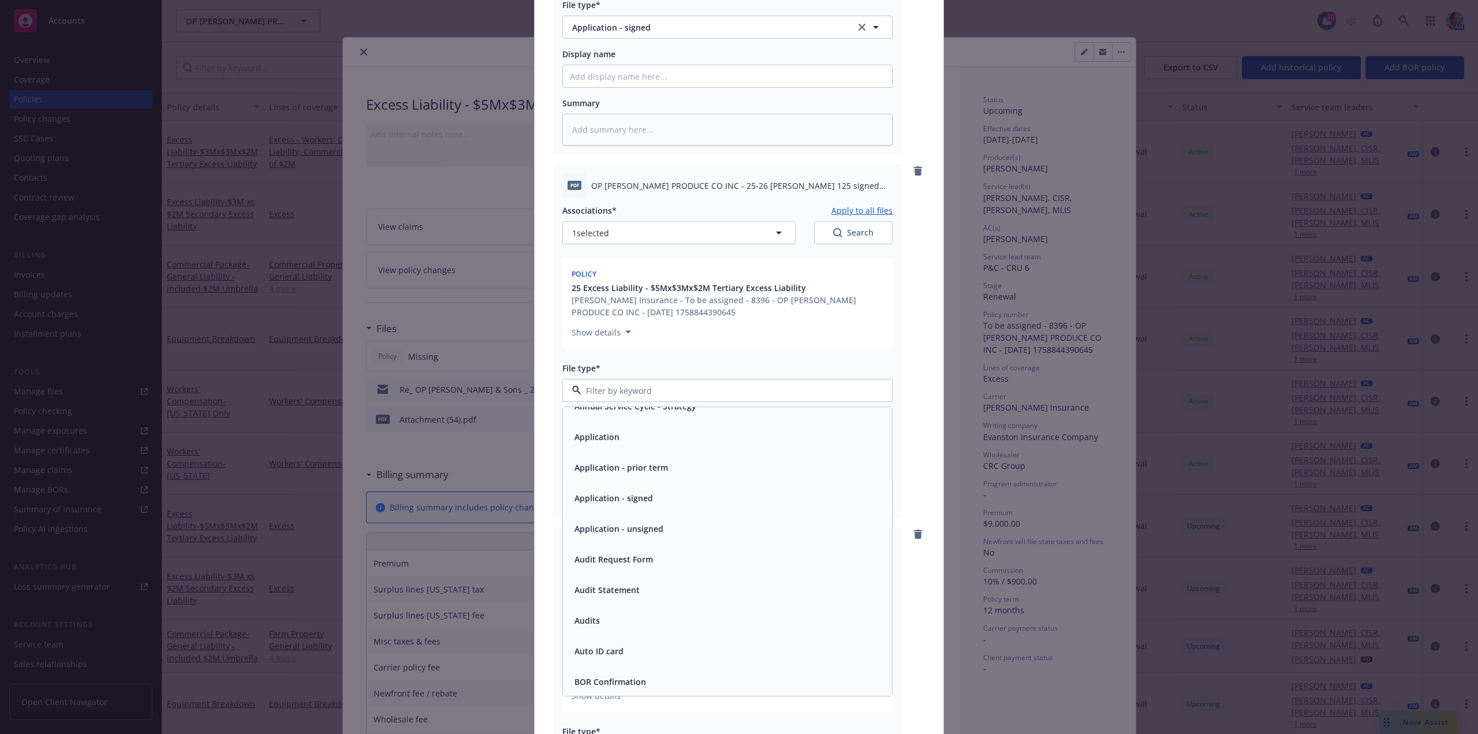
scroll to position [173, 0]
click at [649, 492] on div "Application - signed" at bounding box center [612, 494] width 85 height 17
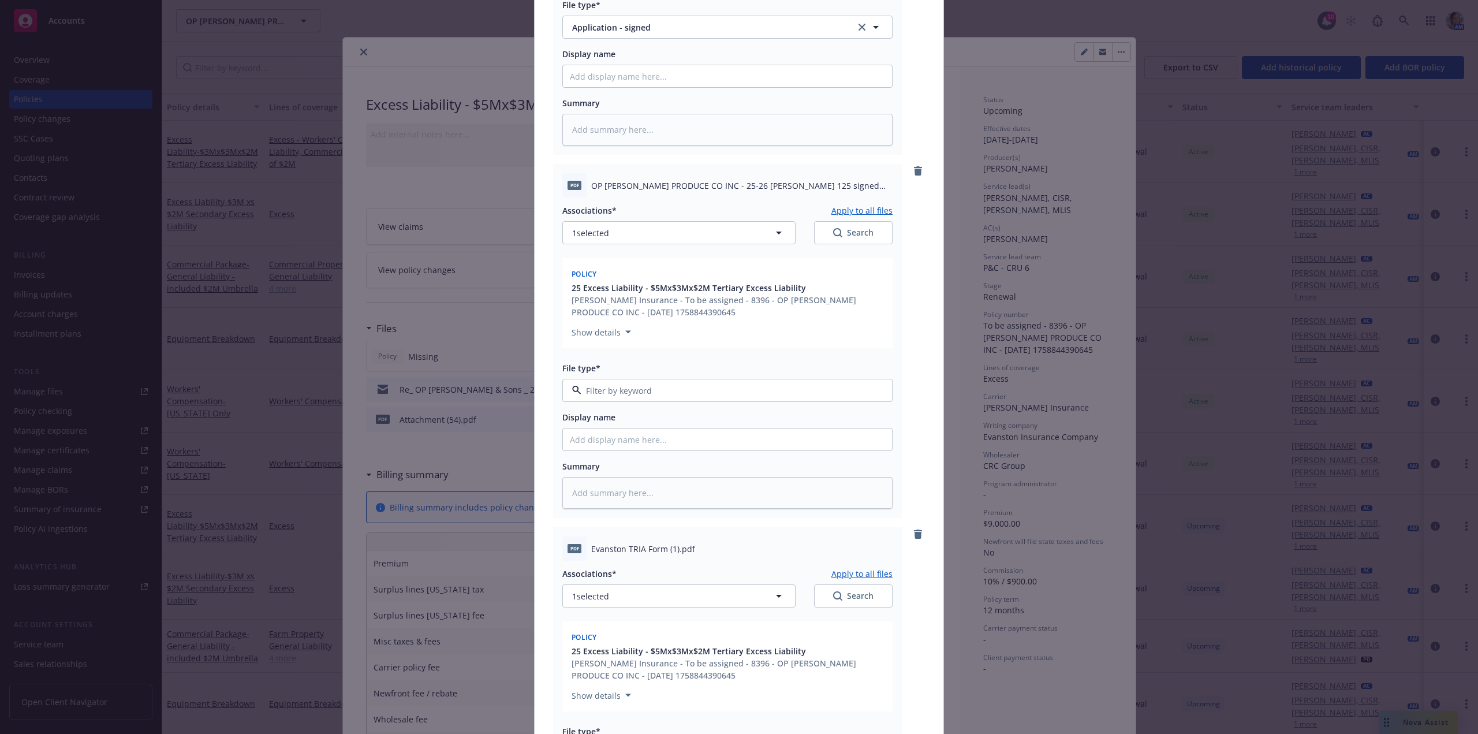
type textarea "x"
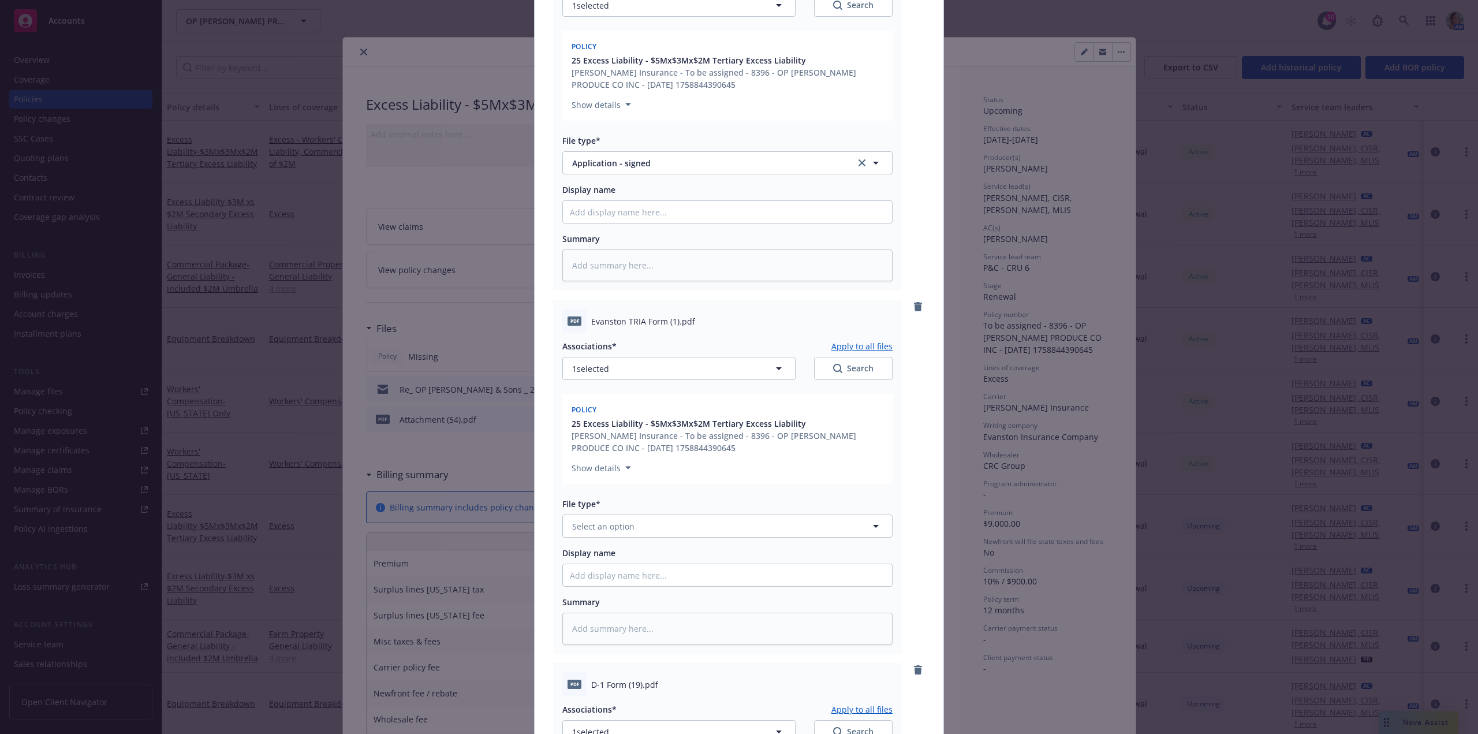
scroll to position [578, 0]
click at [647, 524] on button "Select an option" at bounding box center [727, 522] width 330 height 23
type input "tri"
click at [635, 558] on div "TRIA - signed" at bounding box center [727, 554] width 315 height 17
type textarea "x"
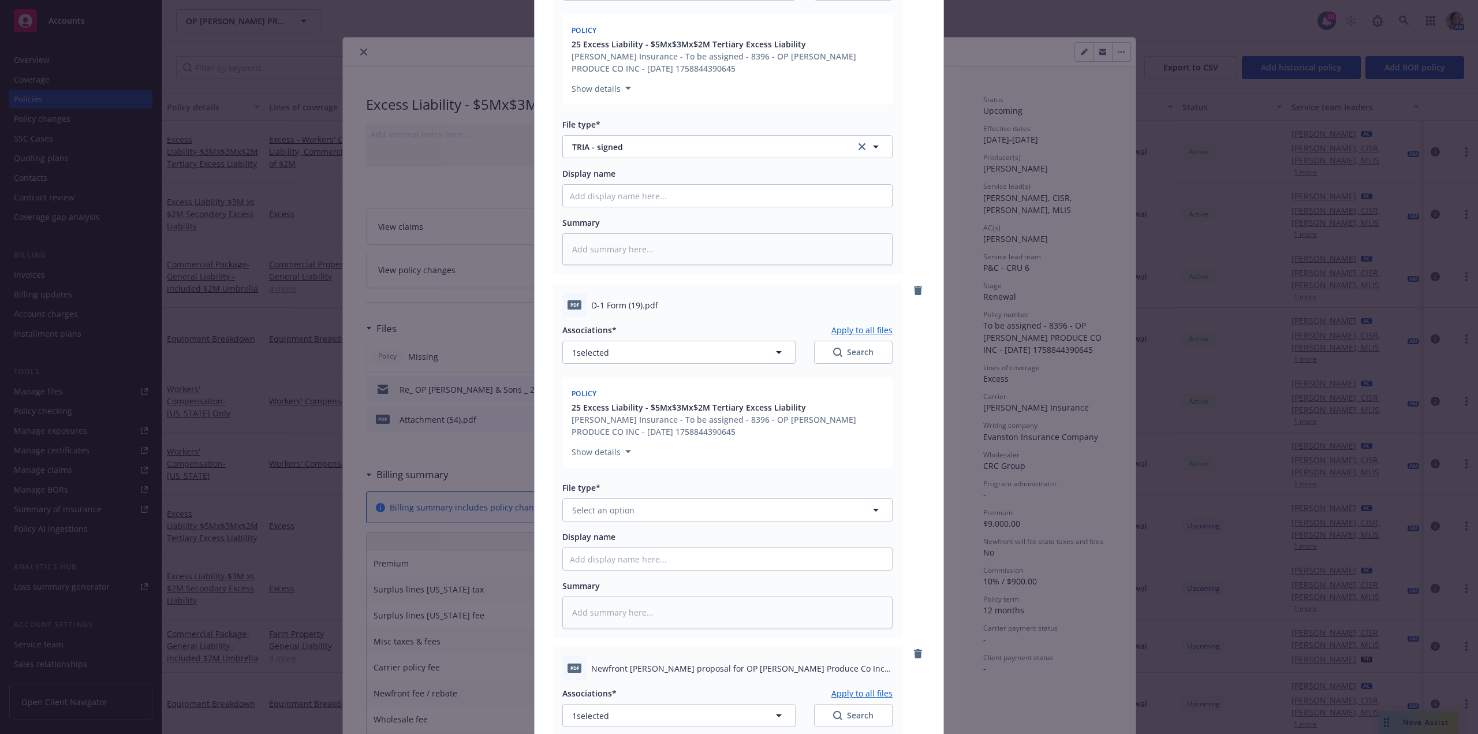
scroll to position [982, 0]
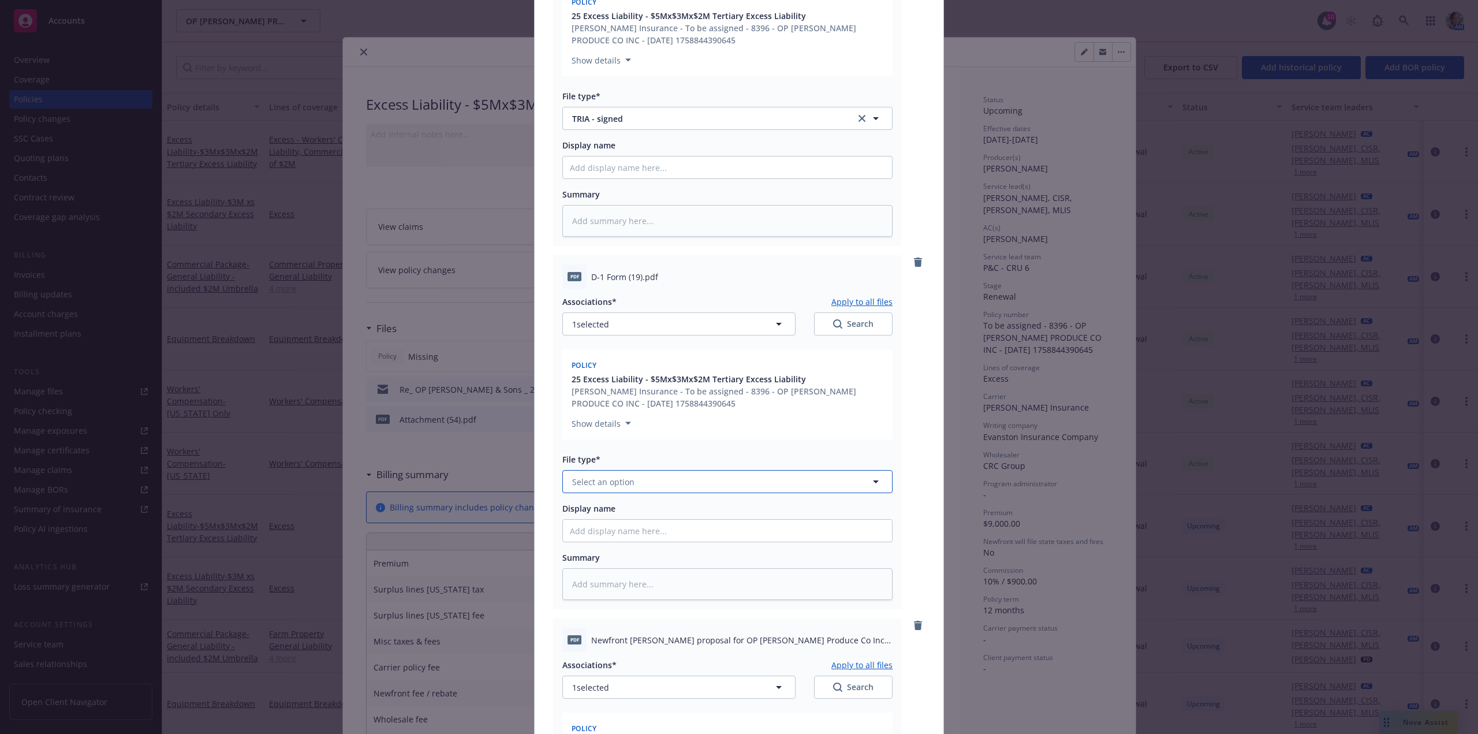
click at [676, 480] on button "Select an option" at bounding box center [727, 481] width 330 height 23
type input "d-1"
click at [653, 509] on div "D-1 - signed" at bounding box center [727, 513] width 315 height 17
type textarea "x"
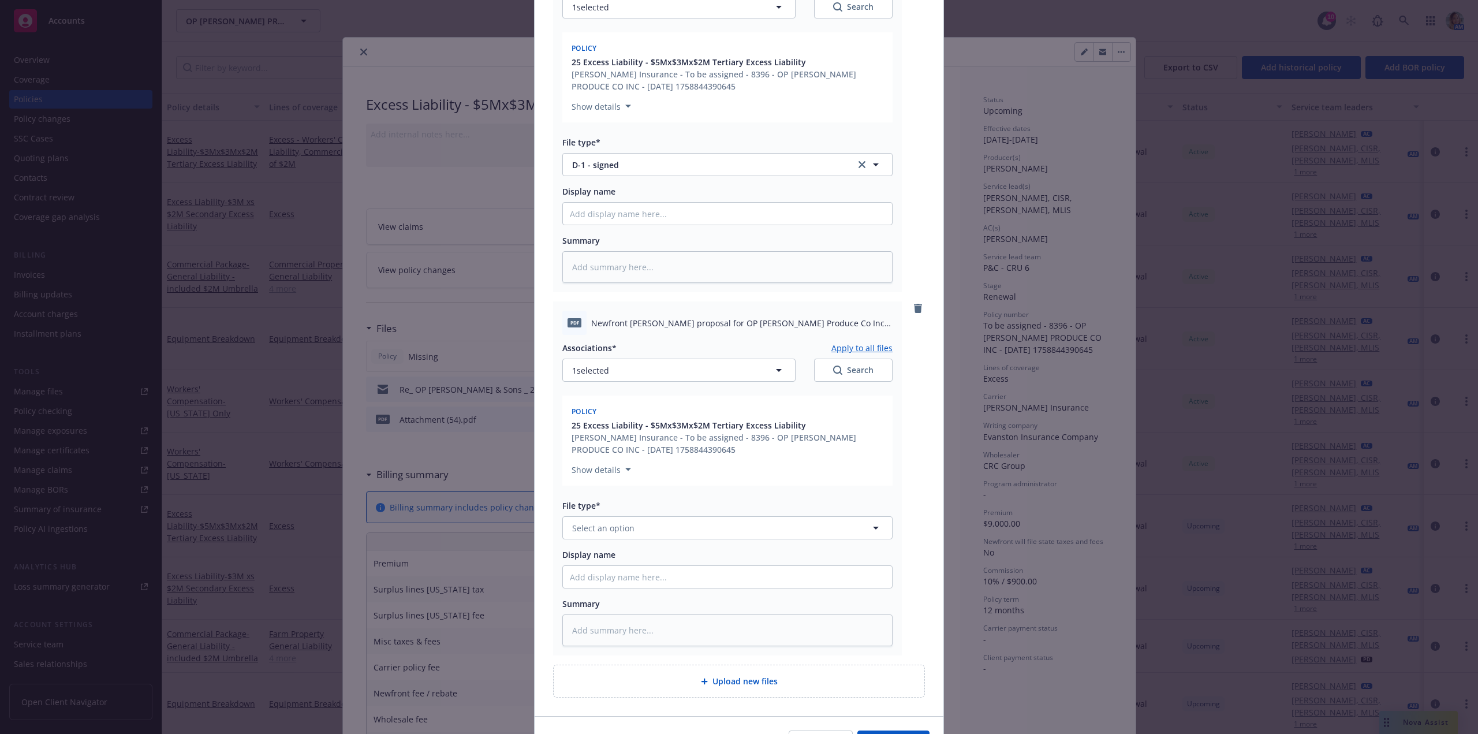
scroll to position [1328, 0]
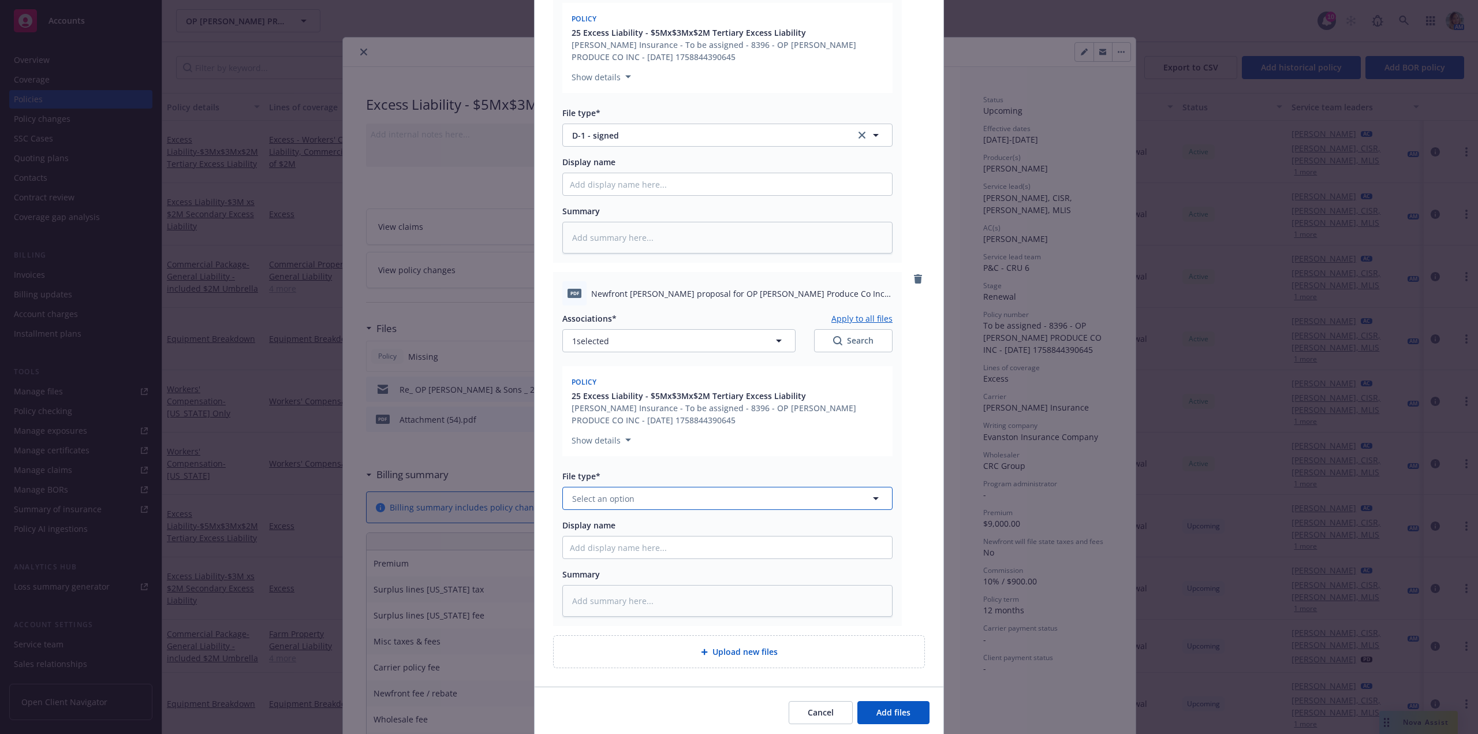
click at [661, 500] on button "Select an option" at bounding box center [727, 498] width 330 height 23
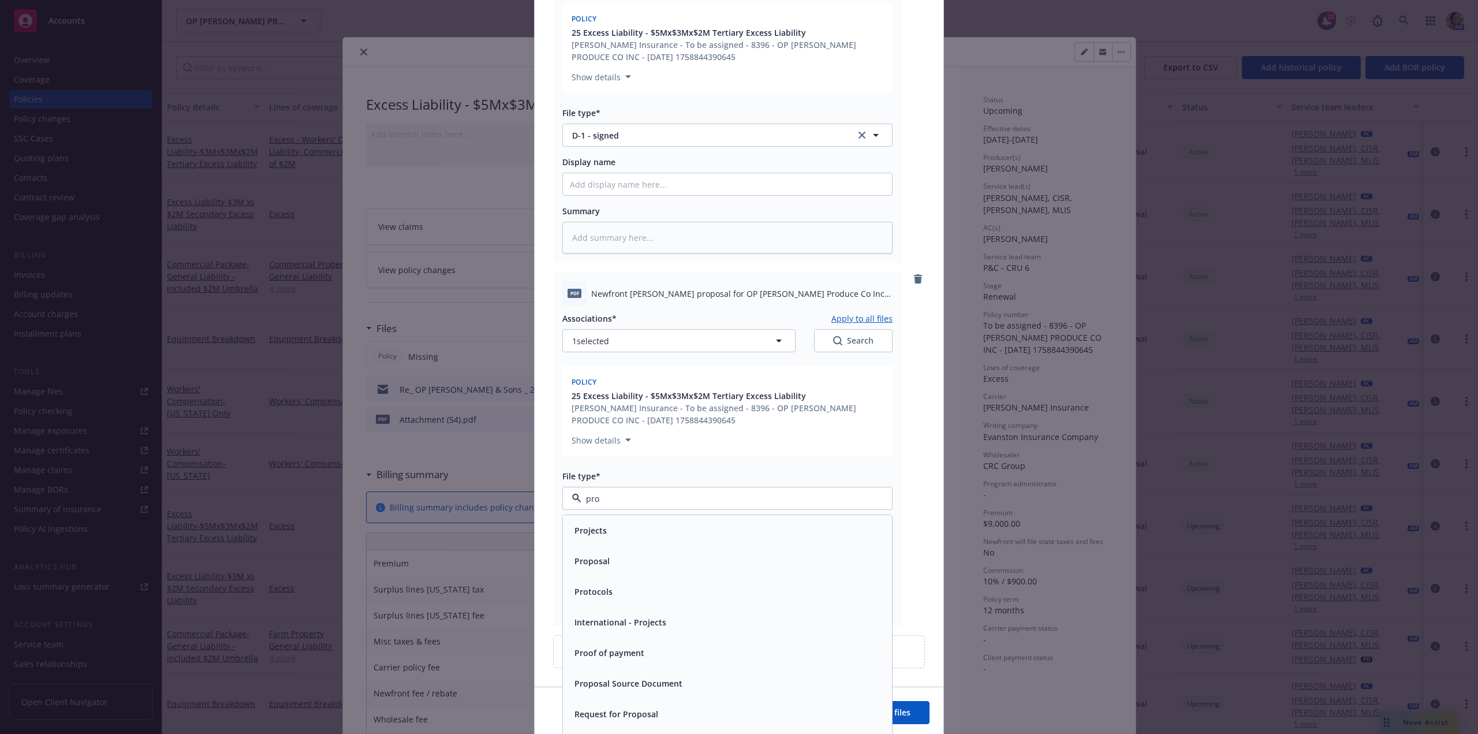
type input "prop"
click at [711, 621] on span "Proposal Acceptance Disclosure Form - signed" at bounding box center [666, 622] width 182 height 12
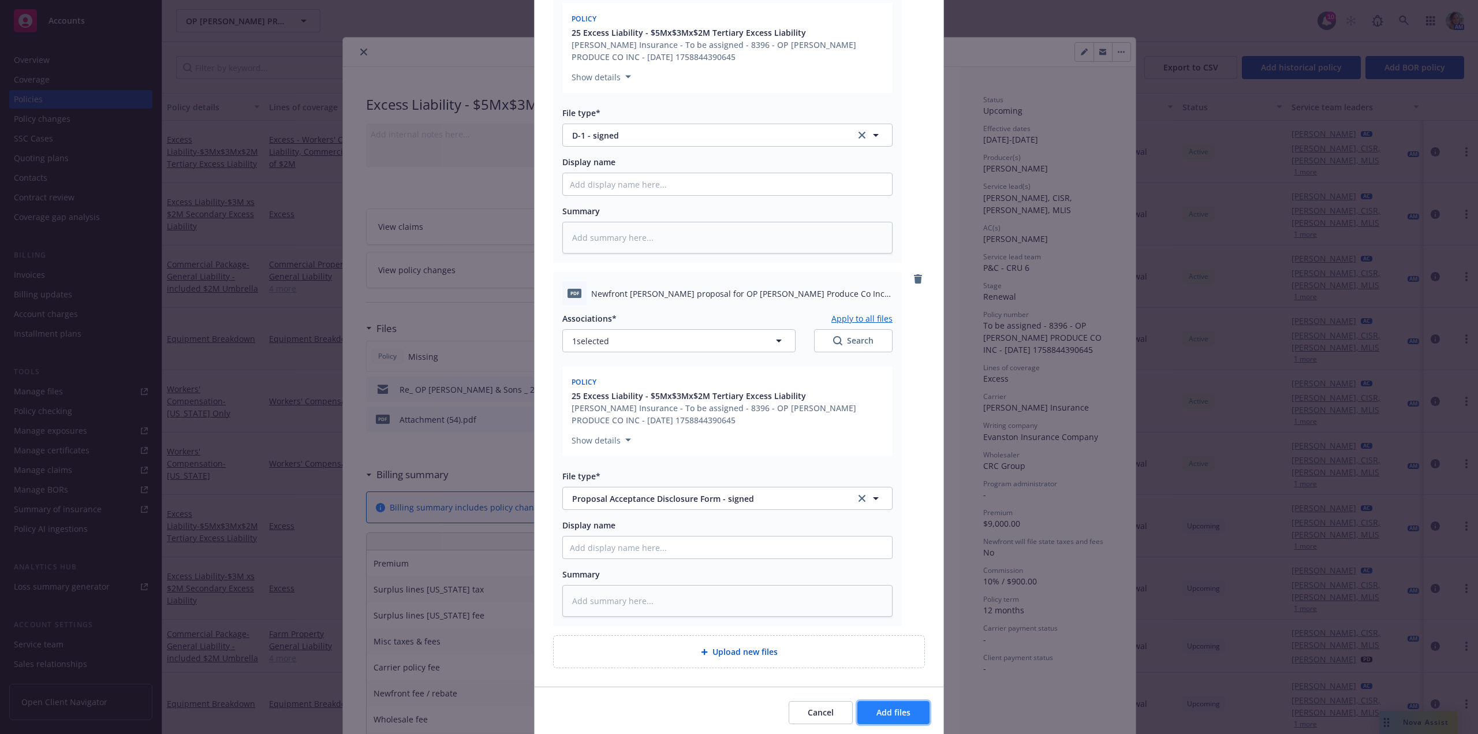
click at [878, 716] on span "Add files" at bounding box center [894, 712] width 34 height 11
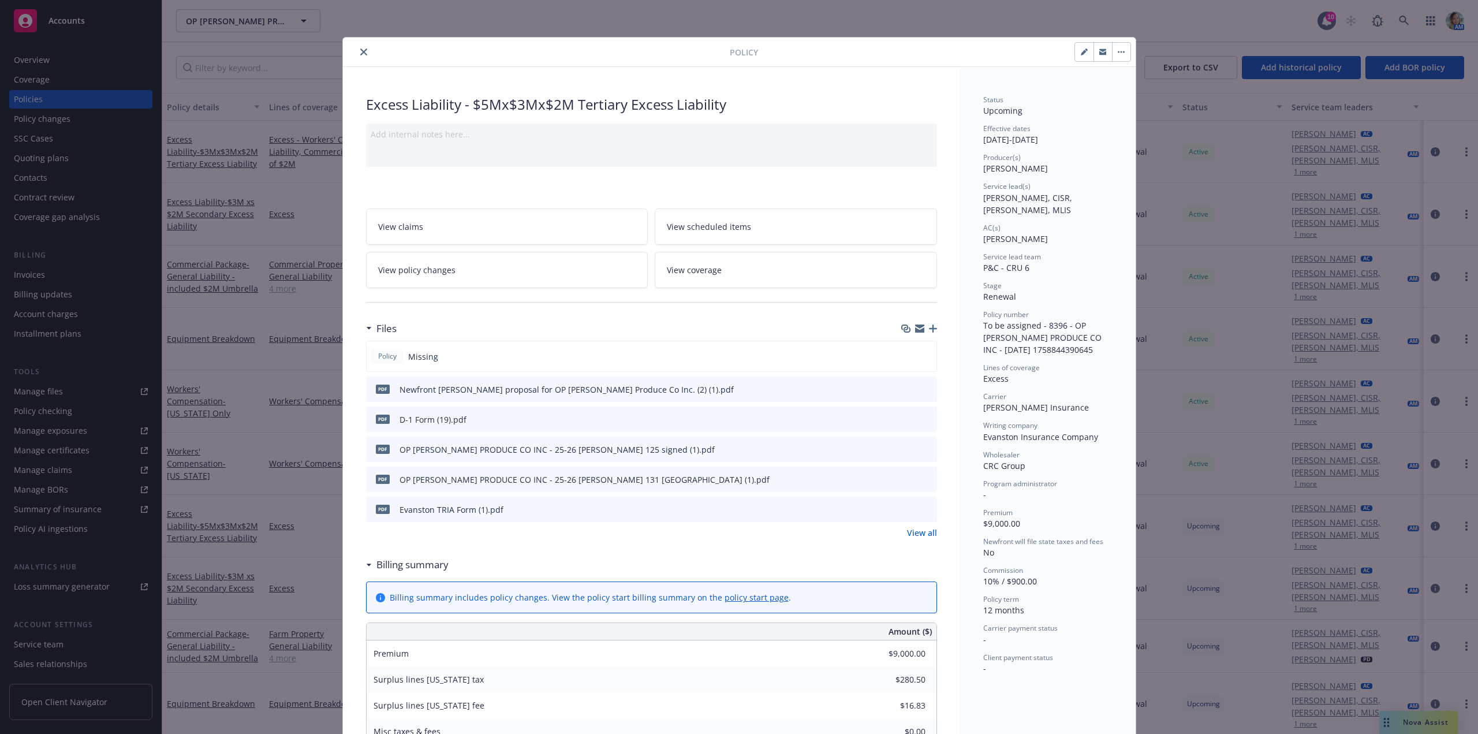
click at [929, 327] on icon "button" at bounding box center [933, 329] width 8 height 8
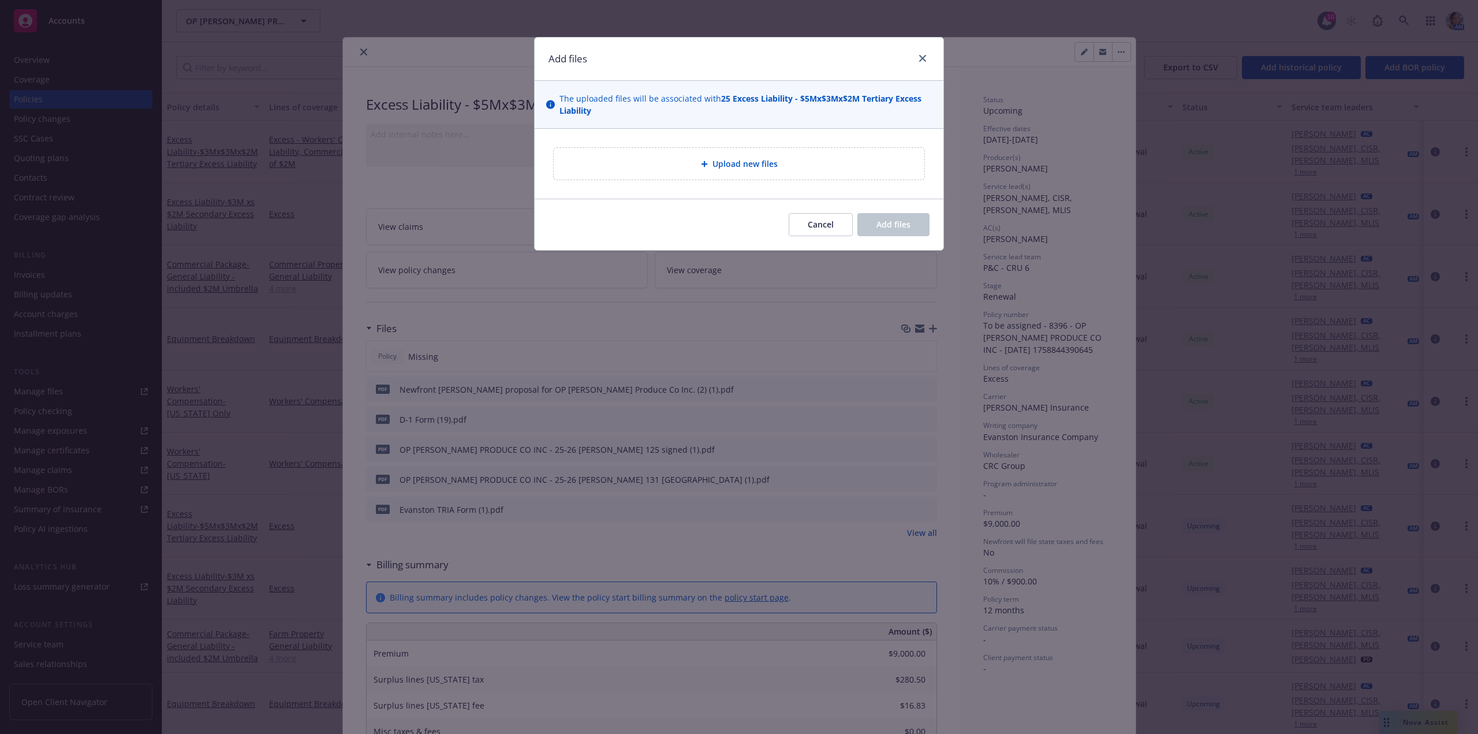
click at [722, 169] on span "Upload new files" at bounding box center [745, 164] width 65 height 12
type textarea "x"
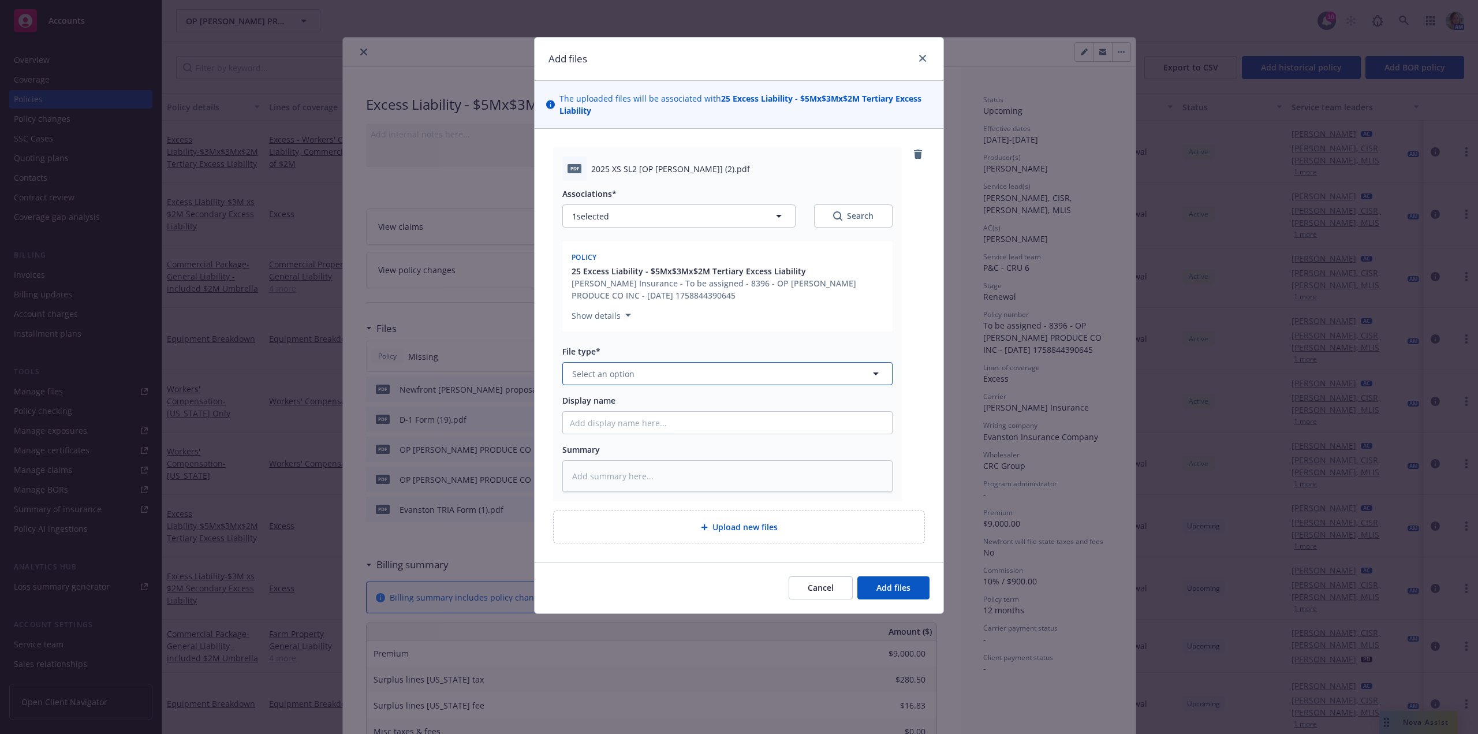
click at [596, 375] on span "Select an option" at bounding box center [603, 374] width 62 height 12
type input "sl-2"
click at [618, 405] on span "SL-2 - signed" at bounding box center [600, 406] width 50 height 12
click at [886, 583] on span "Add files" at bounding box center [894, 587] width 34 height 11
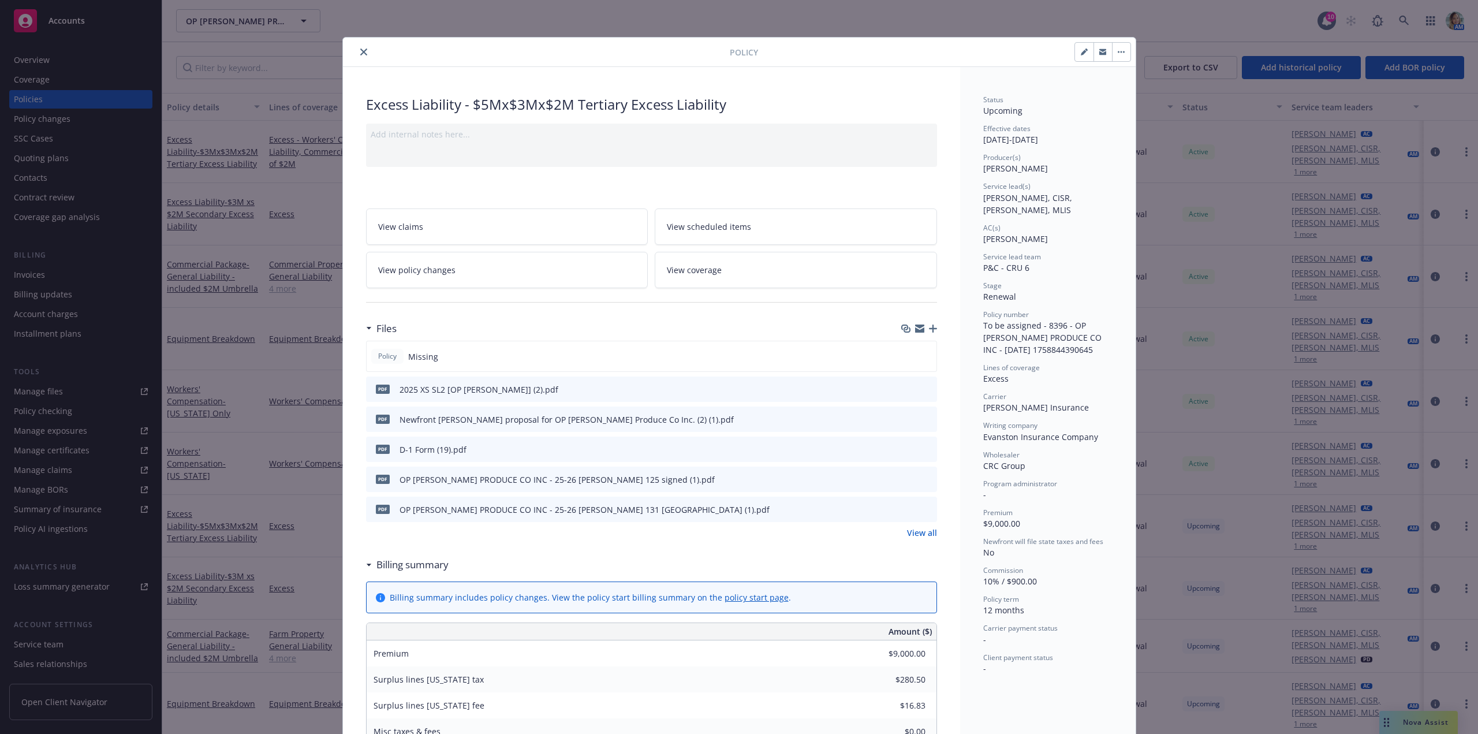
click at [362, 49] on icon "close" at bounding box center [363, 52] width 7 height 7
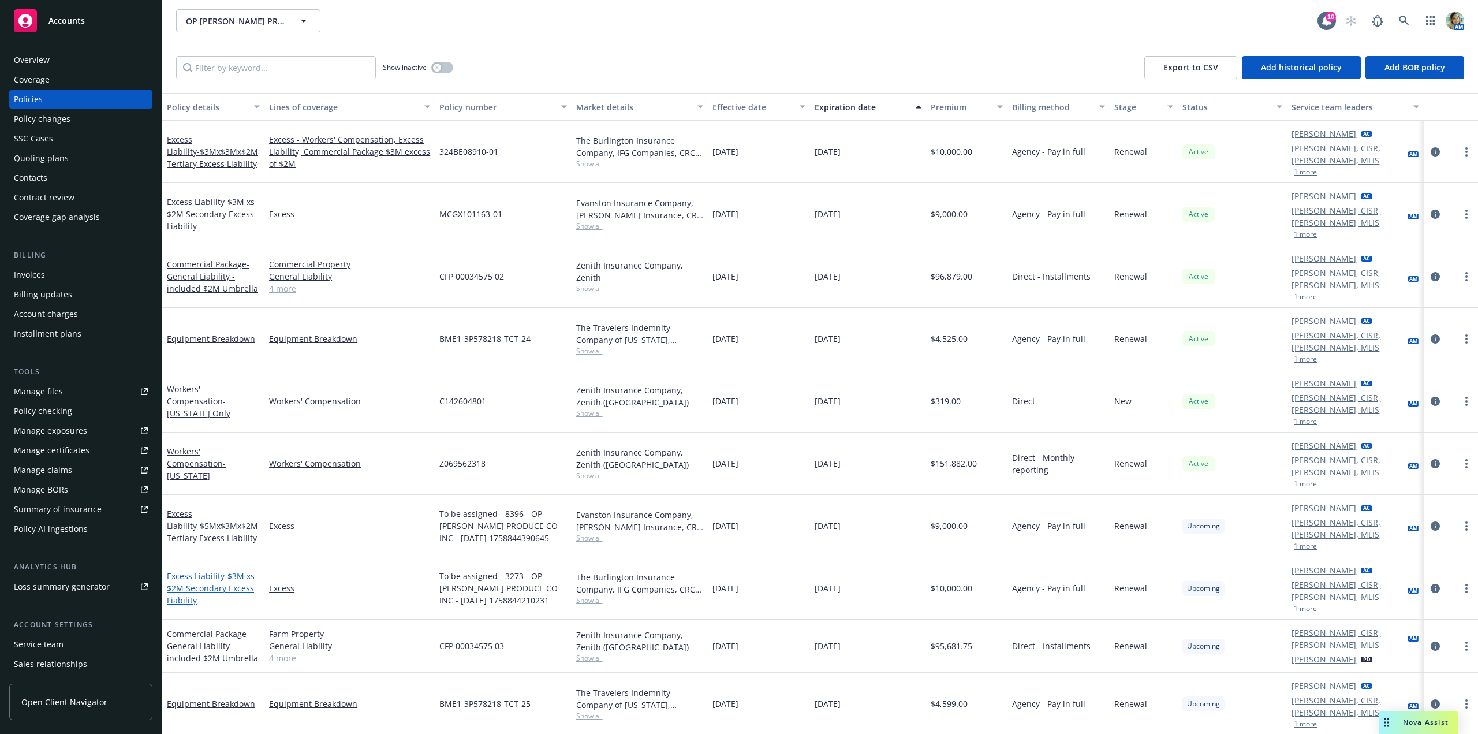
click at [236, 571] on span "- $3M xs $2M Secondary Excess Liability" at bounding box center [211, 588] width 88 height 35
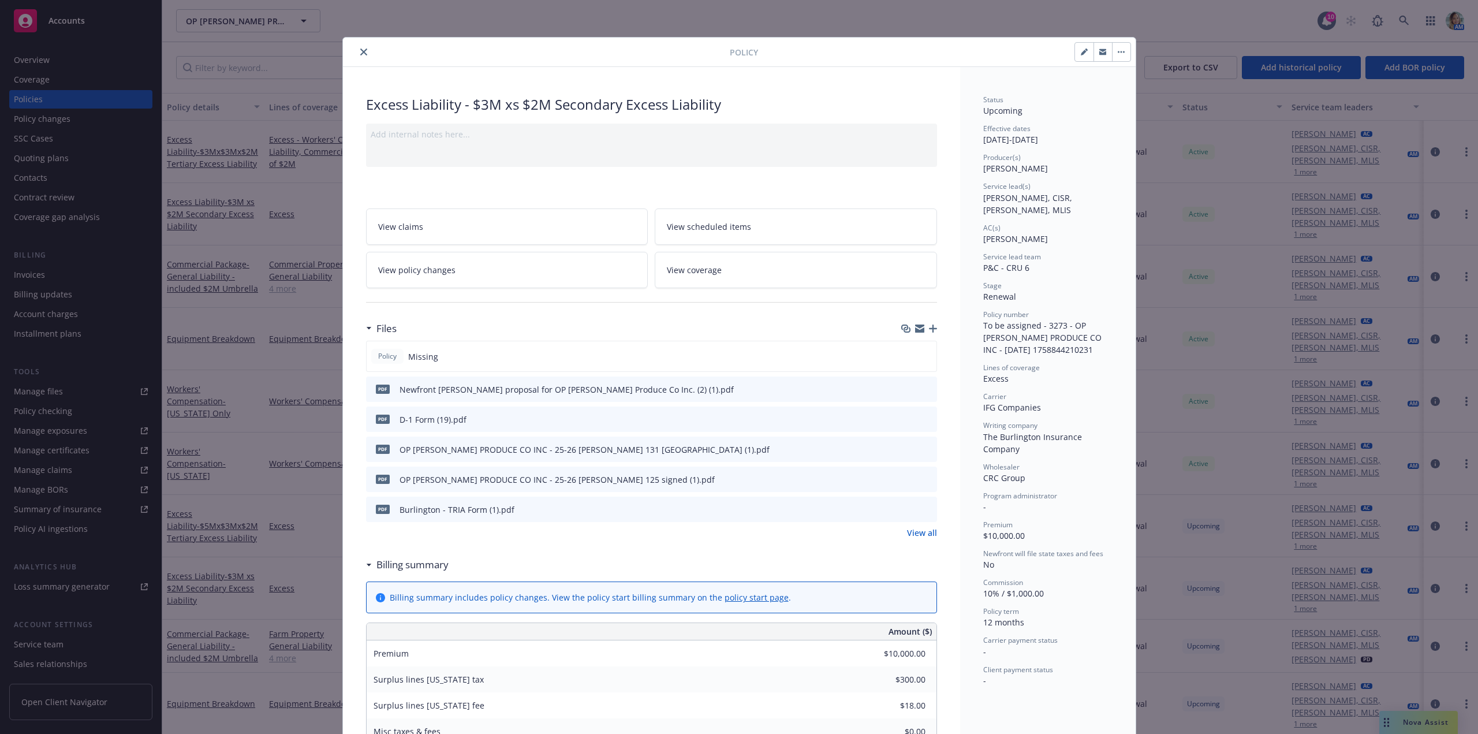
scroll to position [35, 0]
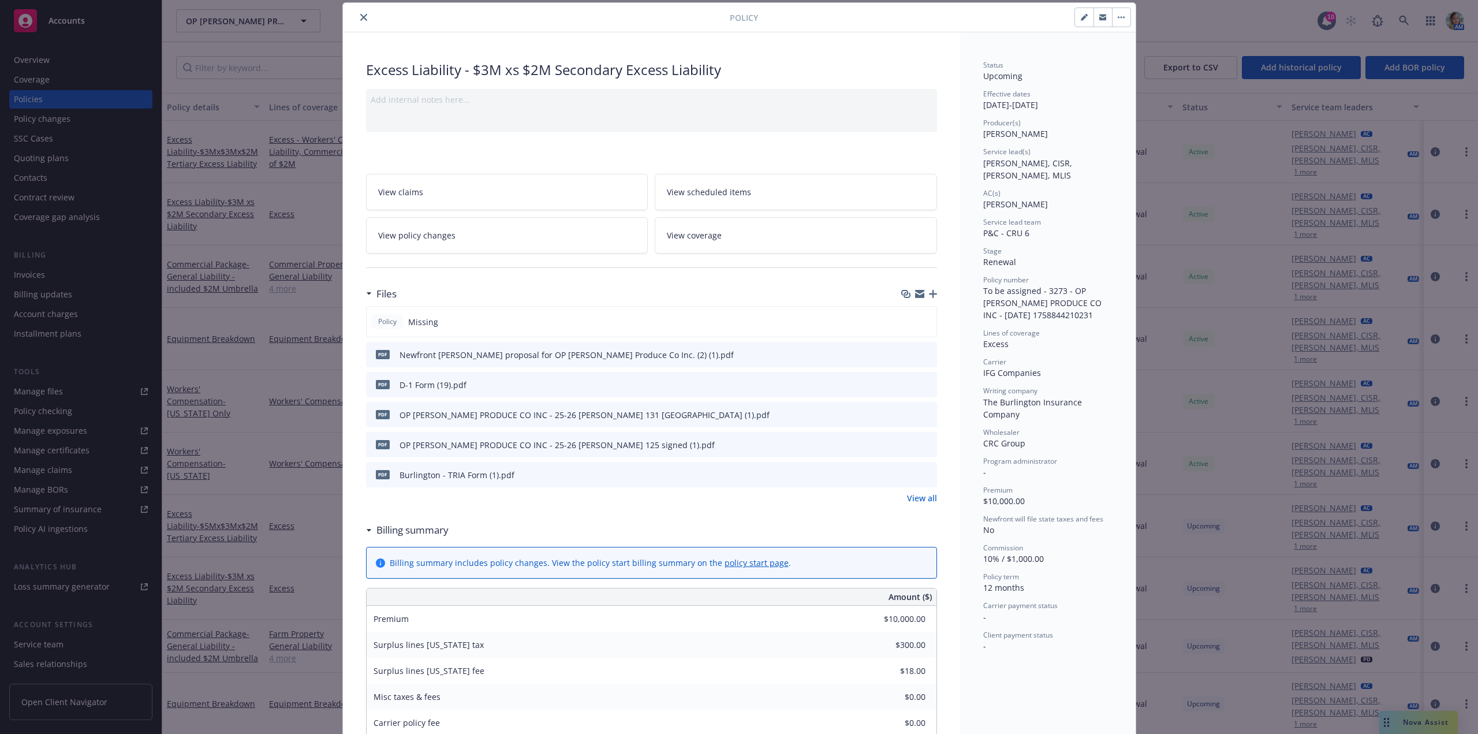
click at [929, 294] on icon "button" at bounding box center [933, 294] width 8 height 8
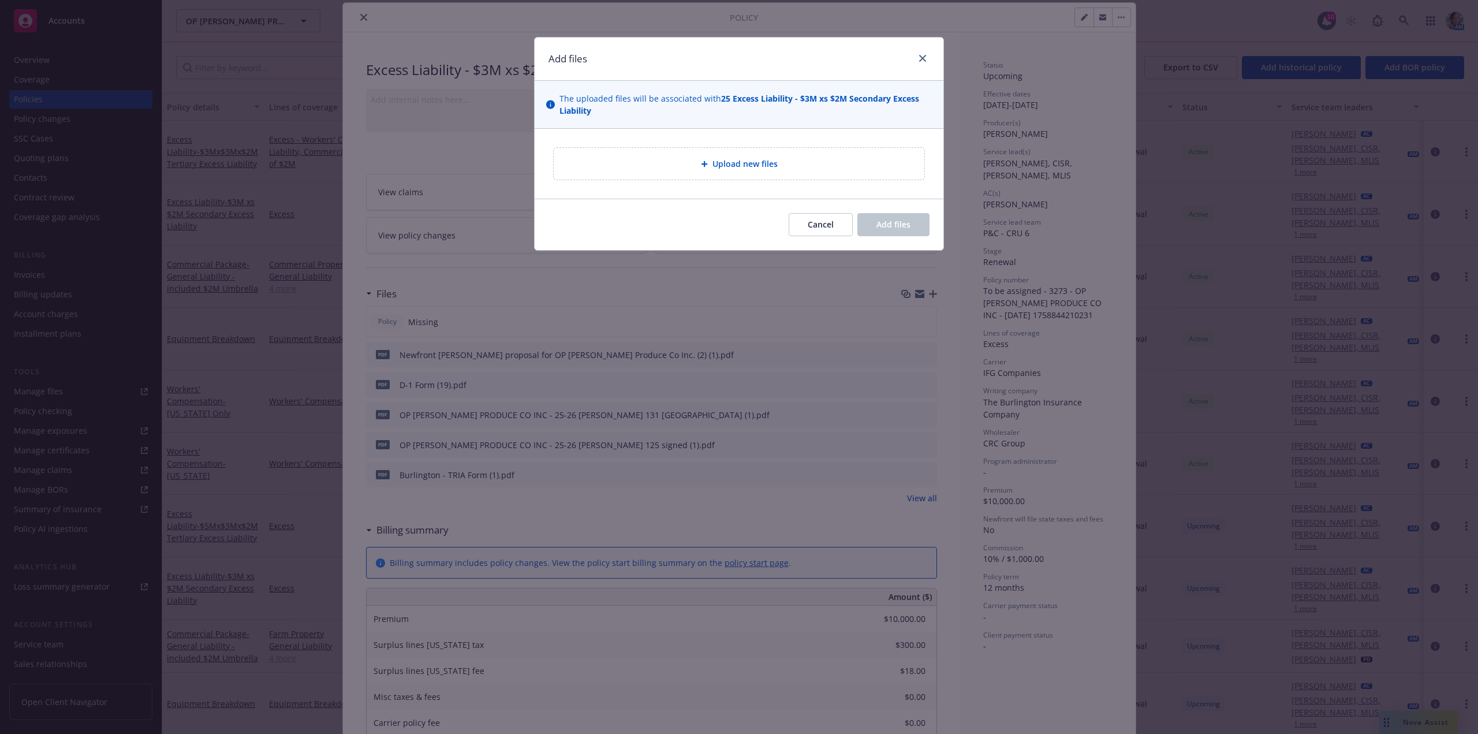
click at [635, 161] on div "Upload new files" at bounding box center [739, 163] width 352 height 13
type textarea "x"
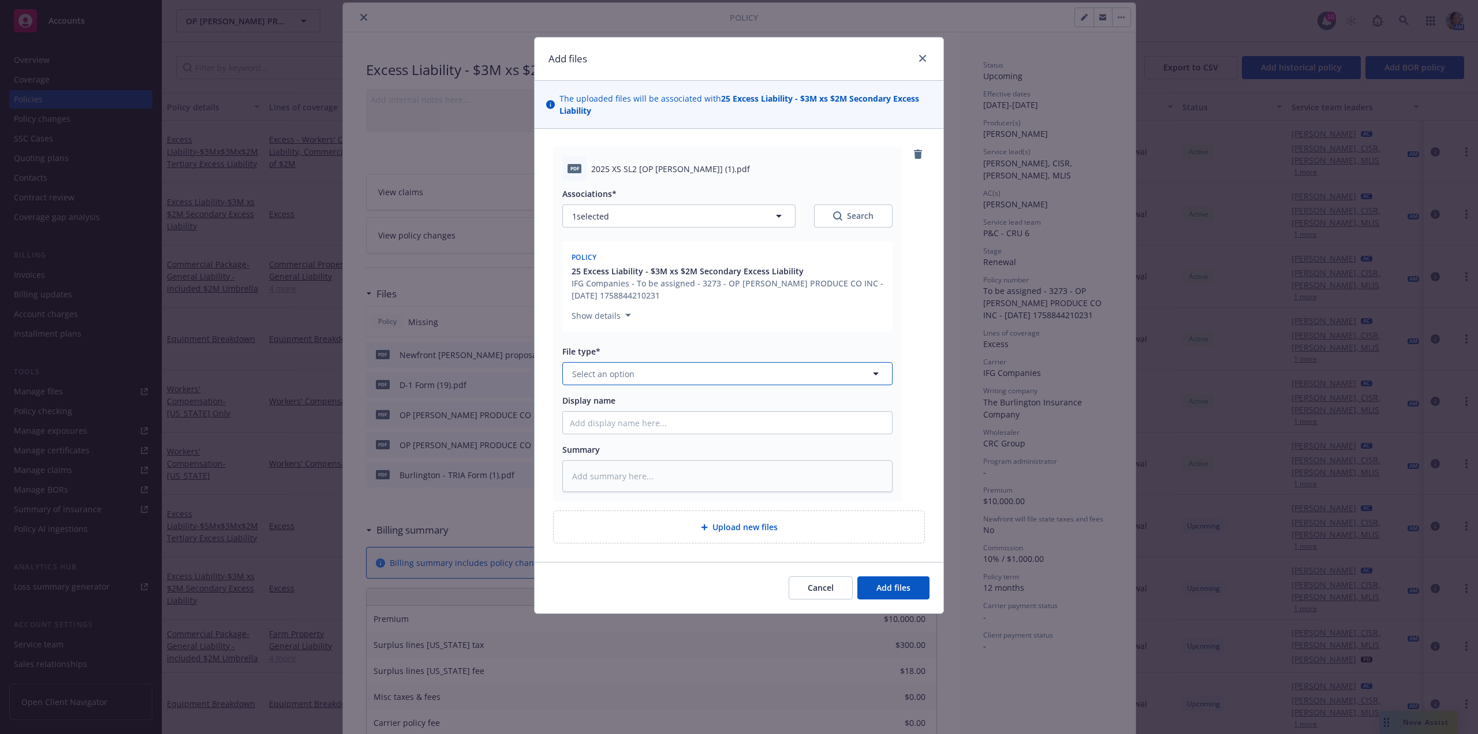
click at [634, 375] on button "Select an option" at bounding box center [727, 373] width 330 height 23
type input "sl-2"
click at [639, 405] on div "SL-2 - signed" at bounding box center [727, 405] width 315 height 17
click at [891, 594] on button "Add files" at bounding box center [894, 587] width 72 height 23
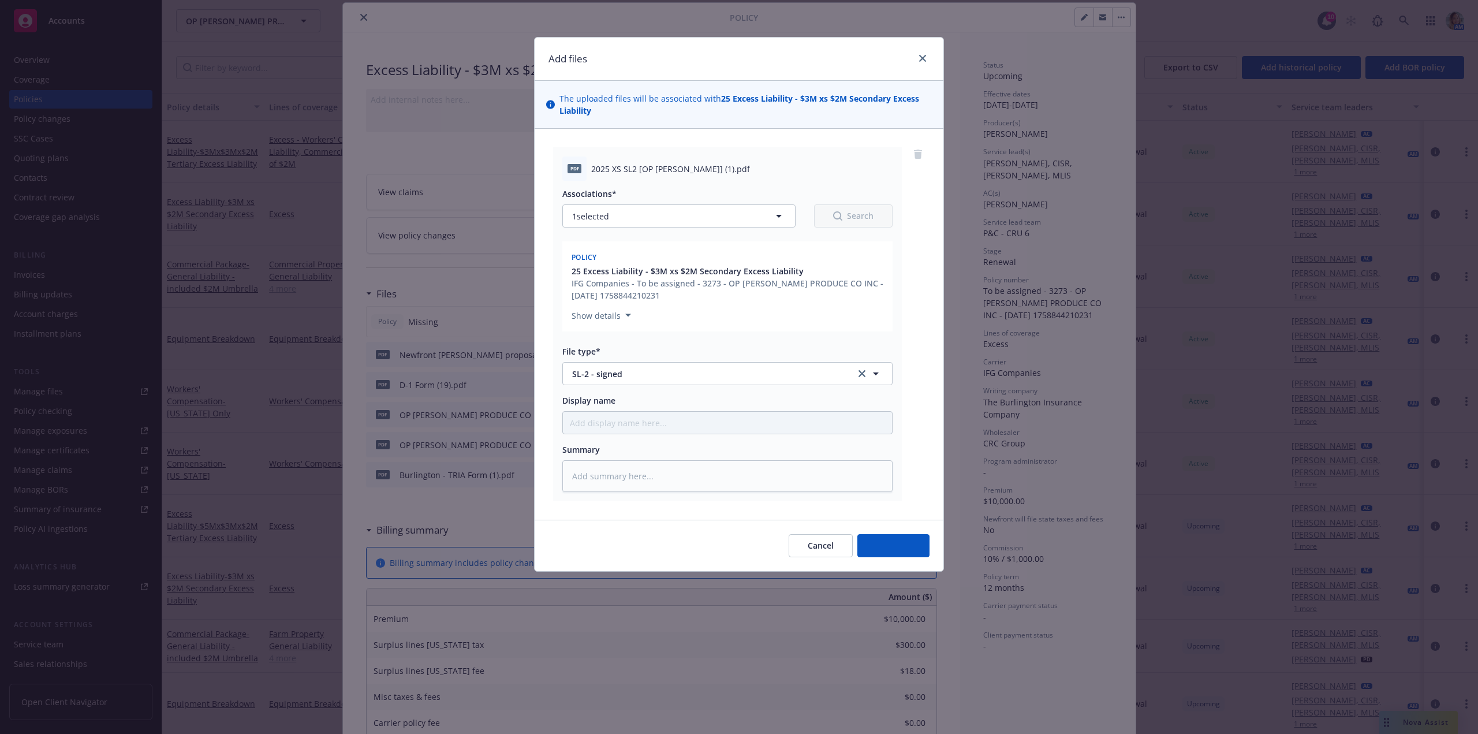
type textarea "x"
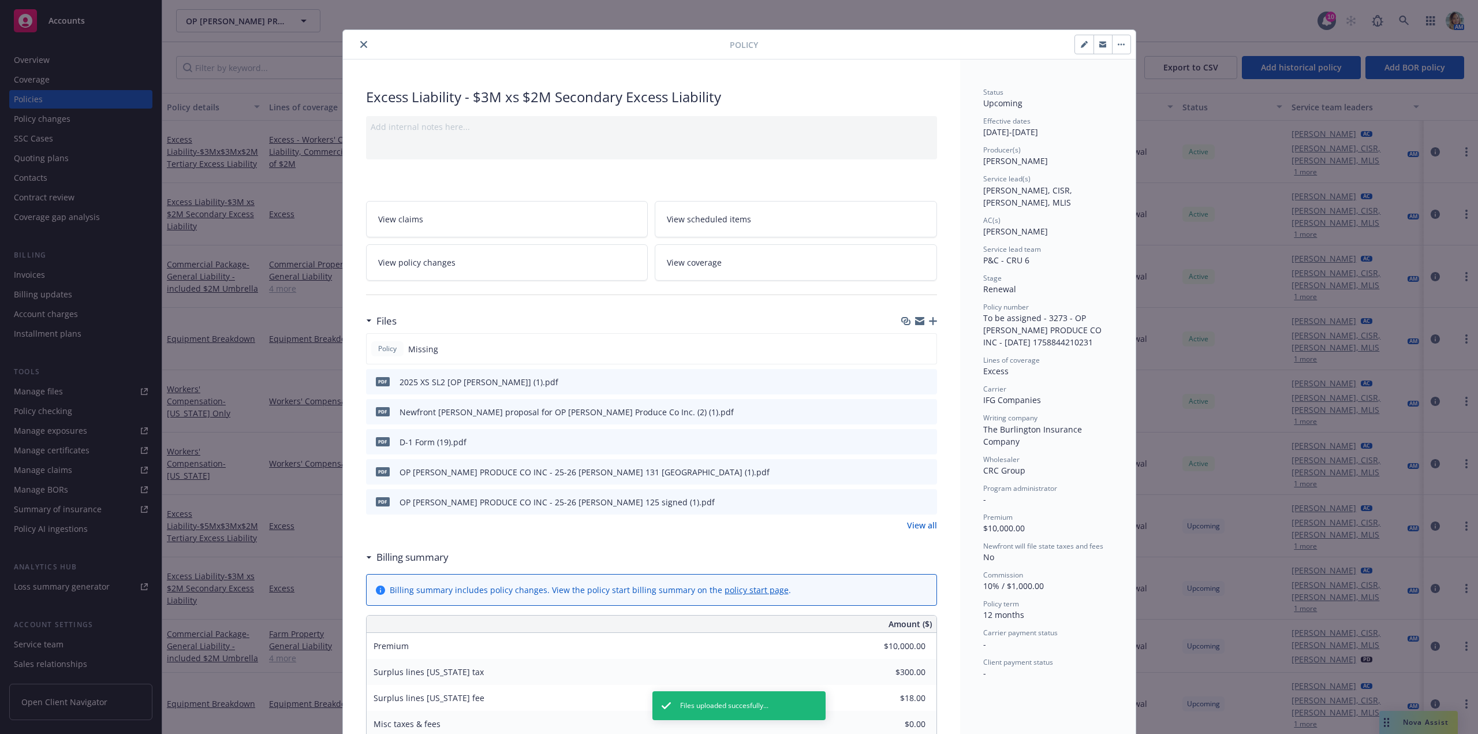
scroll to position [0, 0]
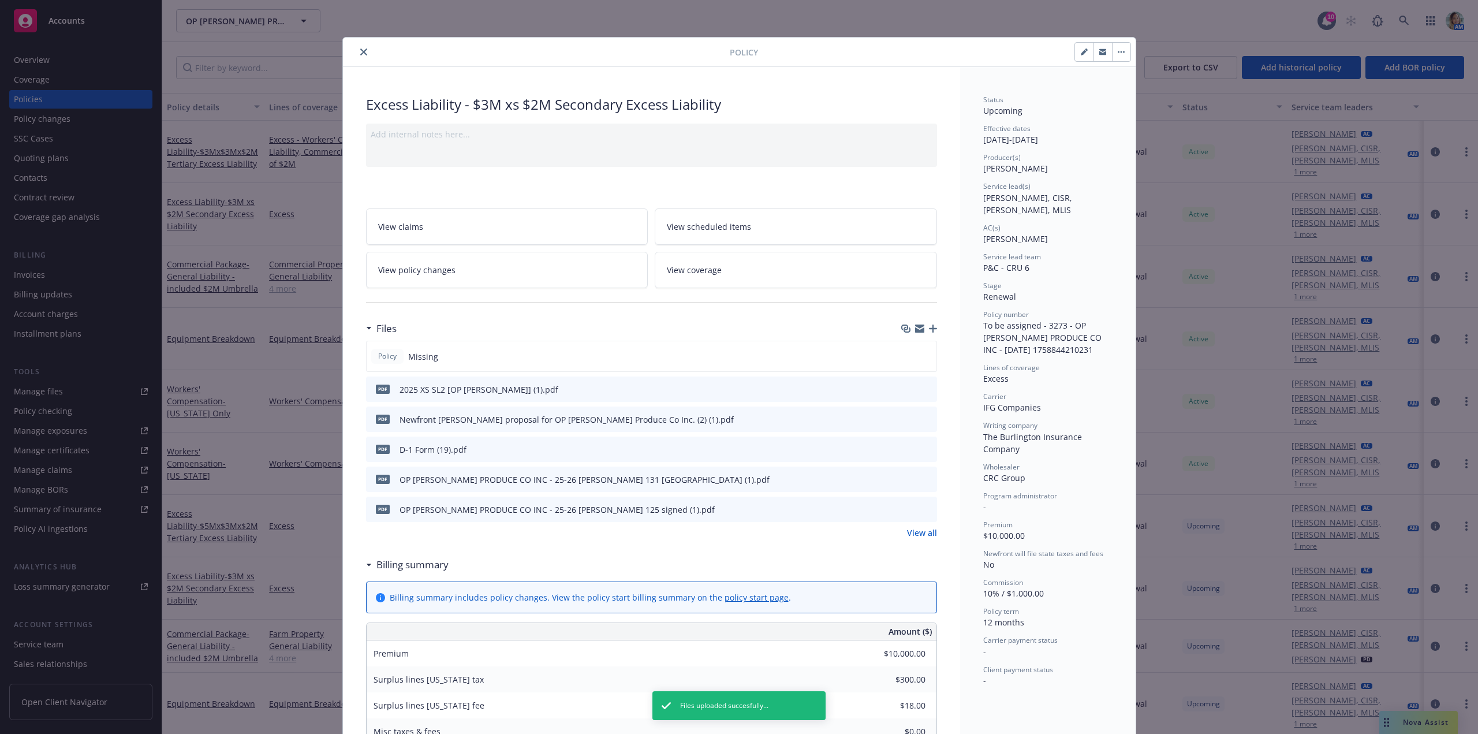
click at [360, 53] on icon "close" at bounding box center [363, 52] width 7 height 7
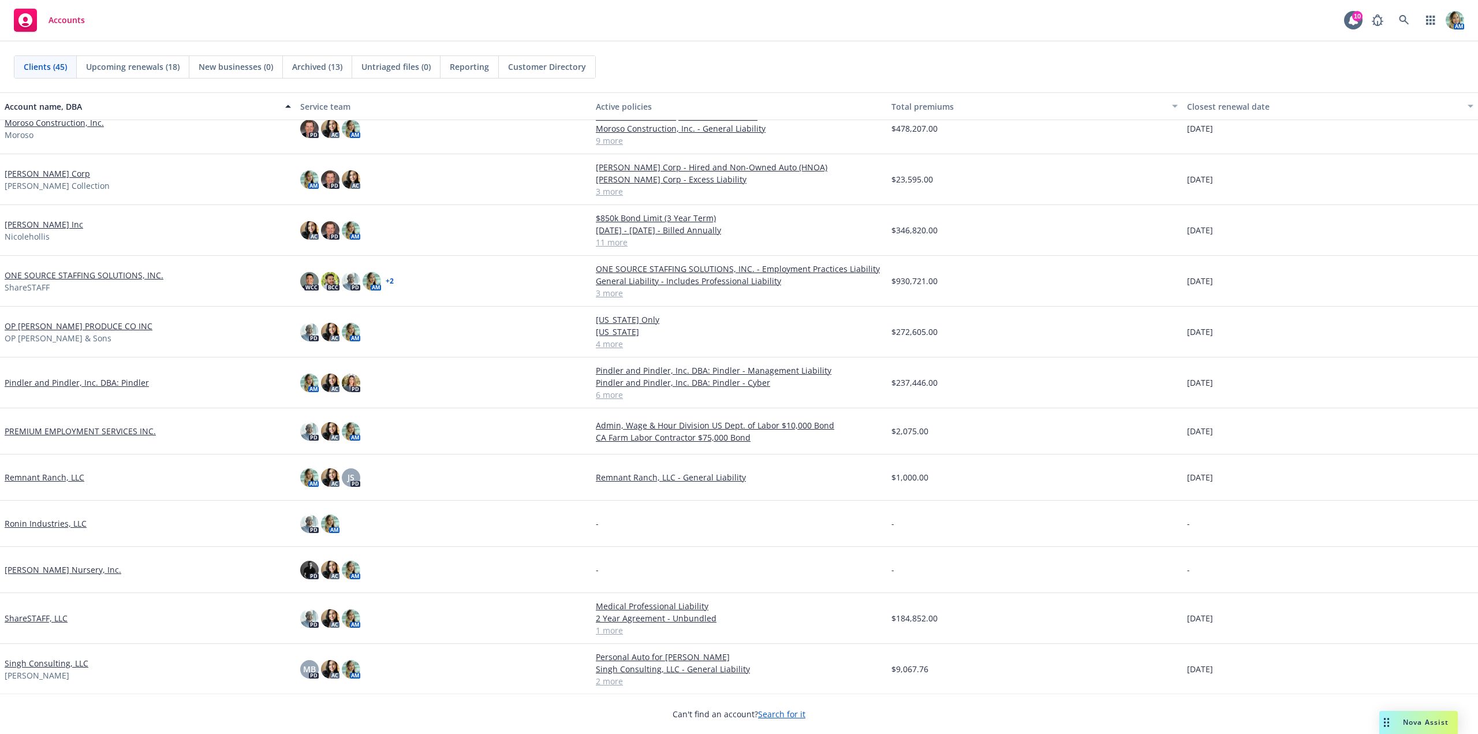
scroll to position [1040, 0]
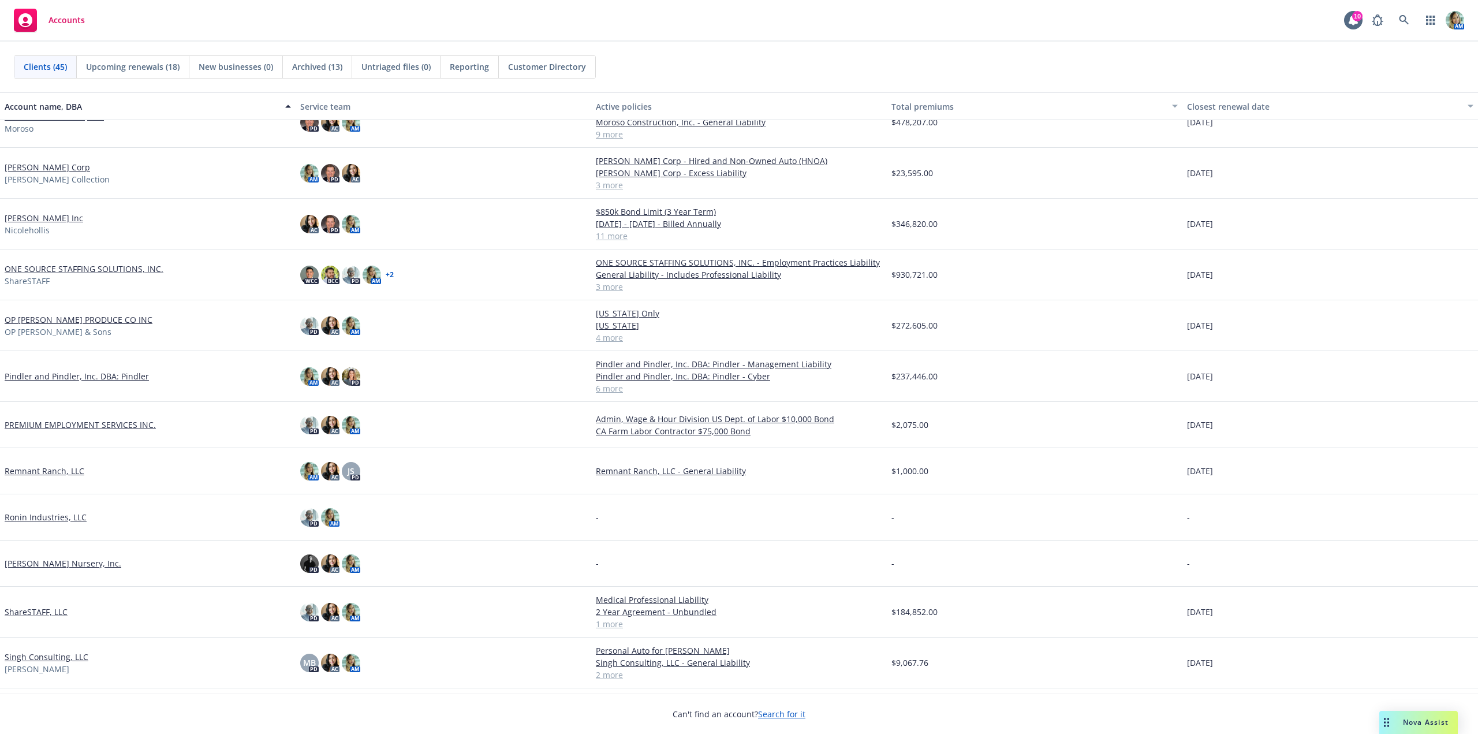
click at [54, 322] on link "OP [PERSON_NAME] PRODUCE CO INC" at bounding box center [79, 320] width 148 height 12
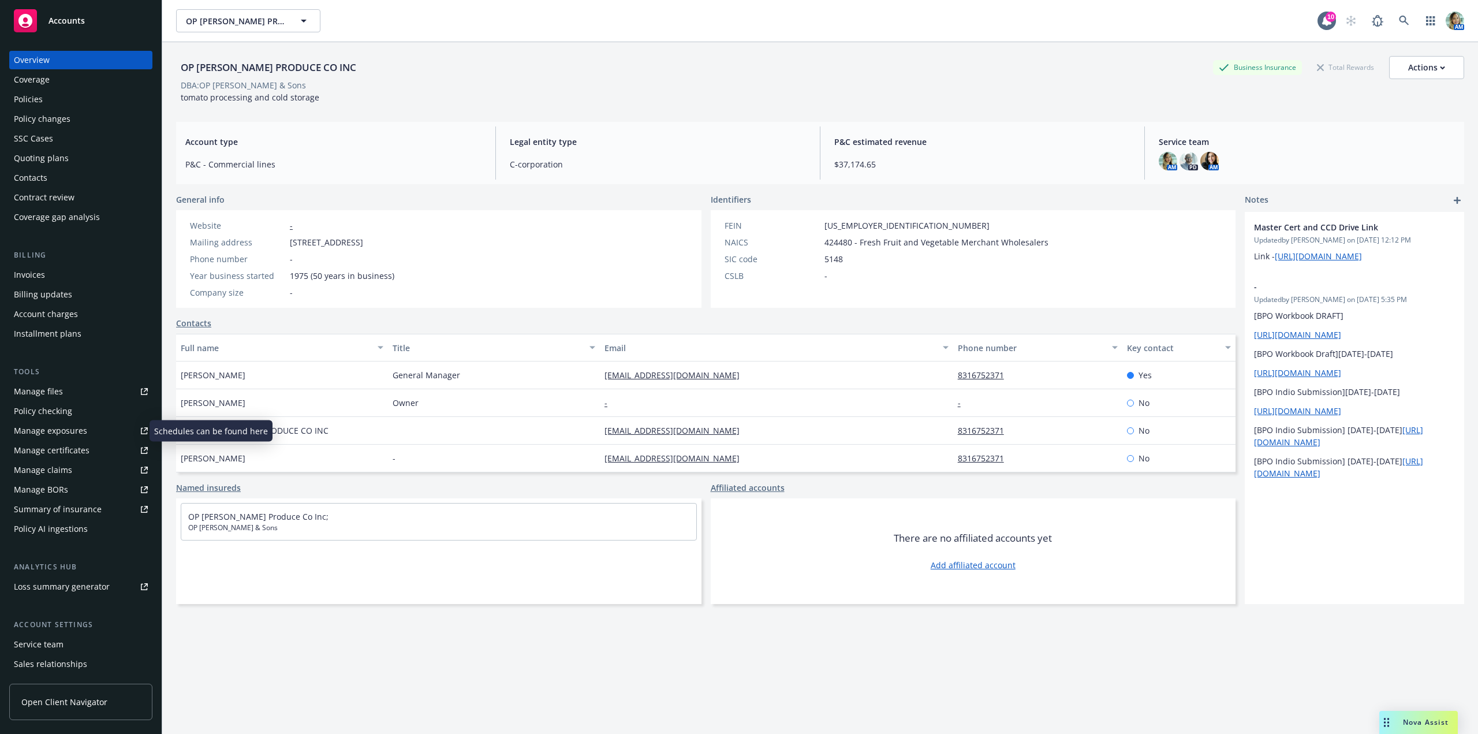
click at [74, 431] on div "Manage exposures" at bounding box center [50, 431] width 73 height 18
drag, startPoint x: 299, startPoint y: 66, endPoint x: 163, endPoint y: 62, distance: 135.8
click at [170, 65] on div "OP MURPHY PRODUCE CO INC Business Insurance Total Rewards Actions DBA: OP Murph…" at bounding box center [820, 409] width 1316 height 734
copy div "OP MURPHY PRODUCE CO INC"
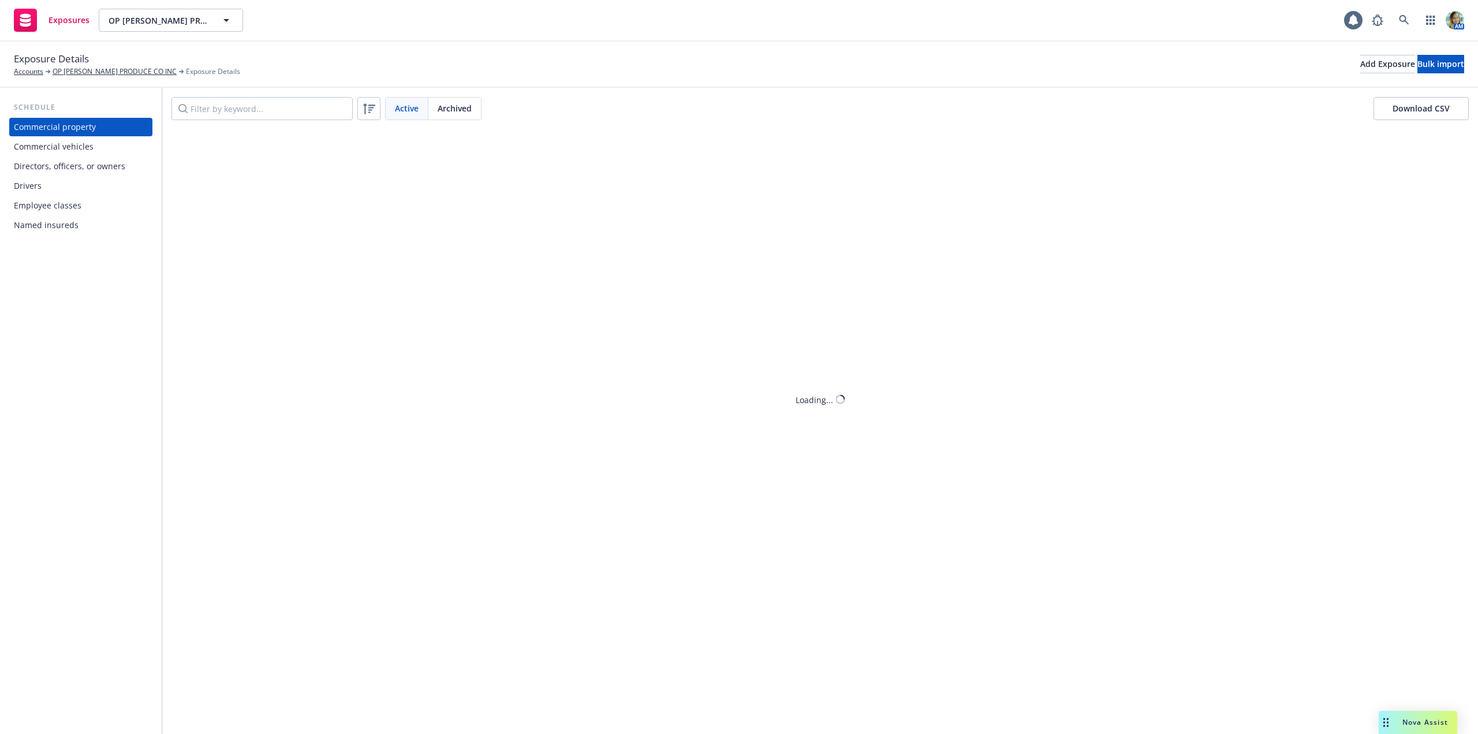
click at [79, 153] on div "Commercial vehicles" at bounding box center [54, 146] width 80 height 18
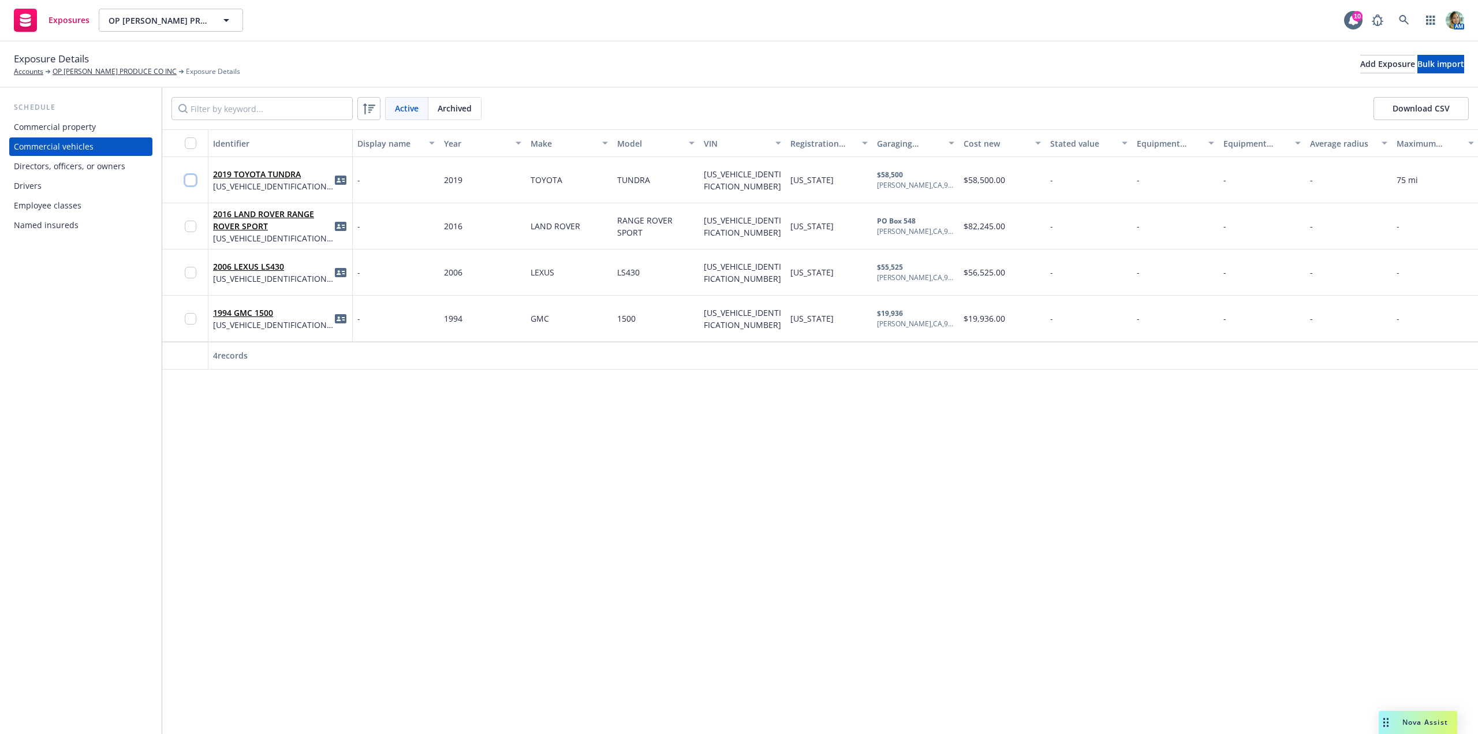
click at [190, 182] on input "checkbox" at bounding box center [191, 180] width 12 height 12
click at [187, 225] on input "checkbox" at bounding box center [191, 227] width 12 height 12
drag, startPoint x: 187, startPoint y: 271, endPoint x: 194, endPoint y: 300, distance: 29.3
click at [187, 271] on input "checkbox" at bounding box center [191, 273] width 12 height 12
click at [192, 320] on input "checkbox" at bounding box center [191, 319] width 12 height 12
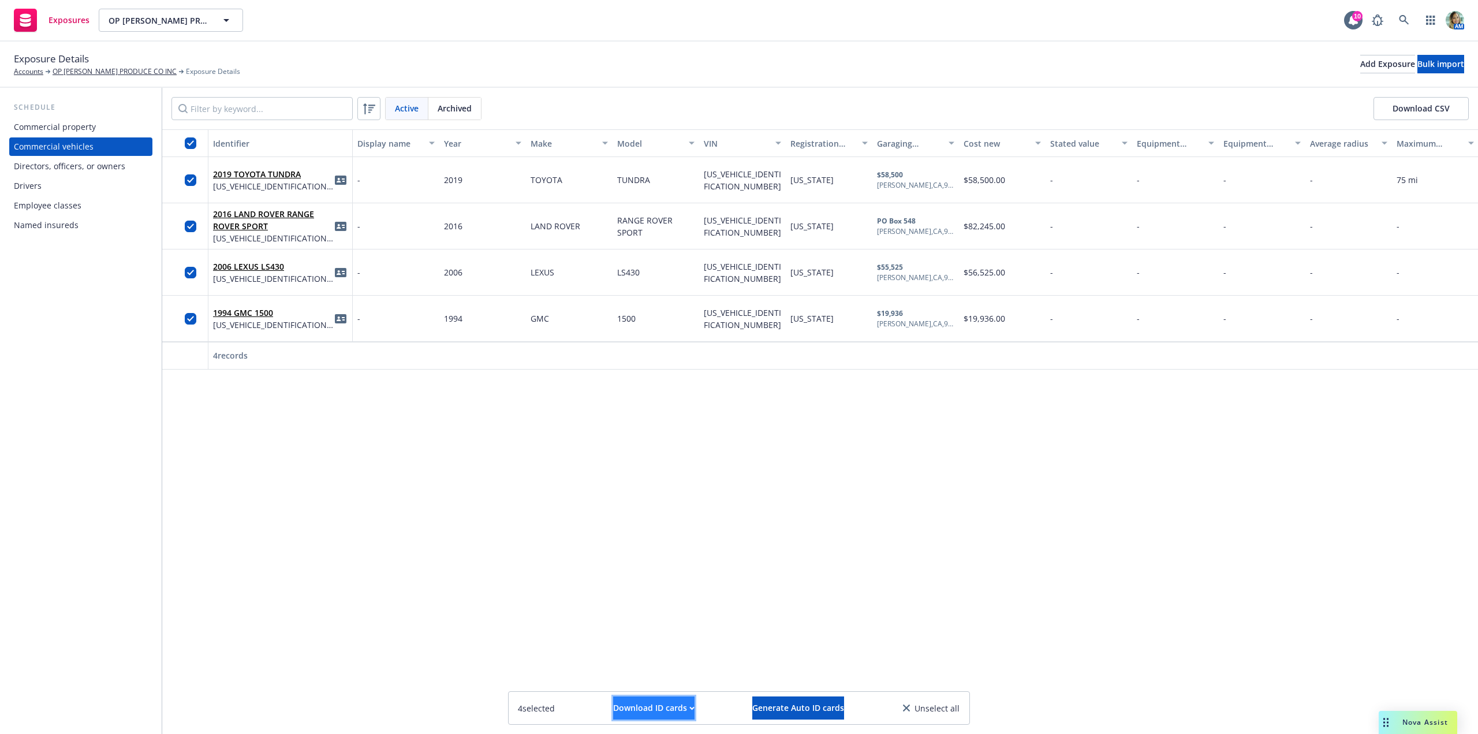
click at [638, 704] on div "Download ID cards" at bounding box center [653, 708] width 81 height 22
click at [637, 677] on link "Download uneditable ID cards" at bounding box center [631, 679] width 154 height 23
click at [192, 182] on input "checkbox" at bounding box center [191, 180] width 12 height 12
click at [191, 225] on input "checkbox" at bounding box center [191, 227] width 12 height 12
click at [194, 274] on input "checkbox" at bounding box center [191, 273] width 12 height 12
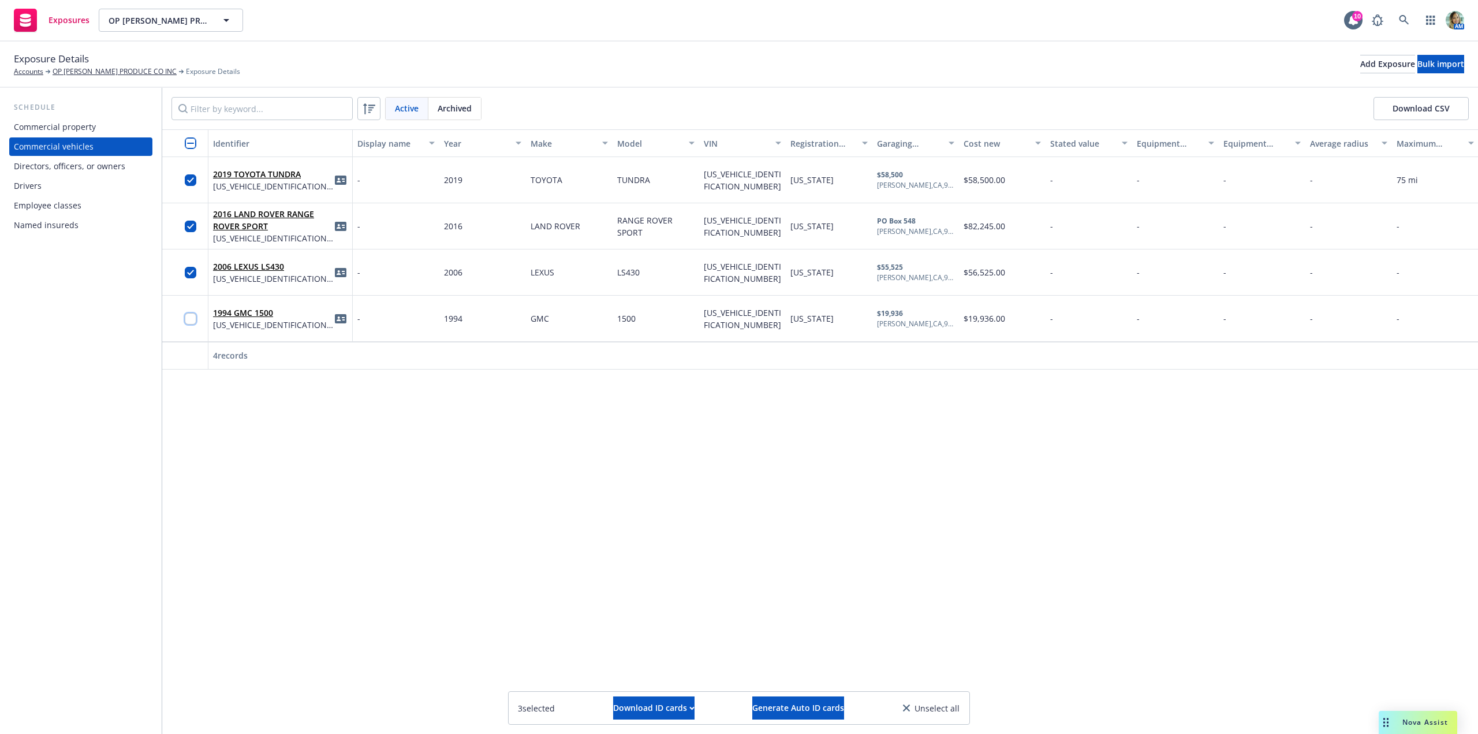
click at [191, 319] on input "checkbox" at bounding box center [191, 319] width 12 height 12
click at [817, 707] on span "Generate Auto ID cards" at bounding box center [798, 707] width 92 height 11
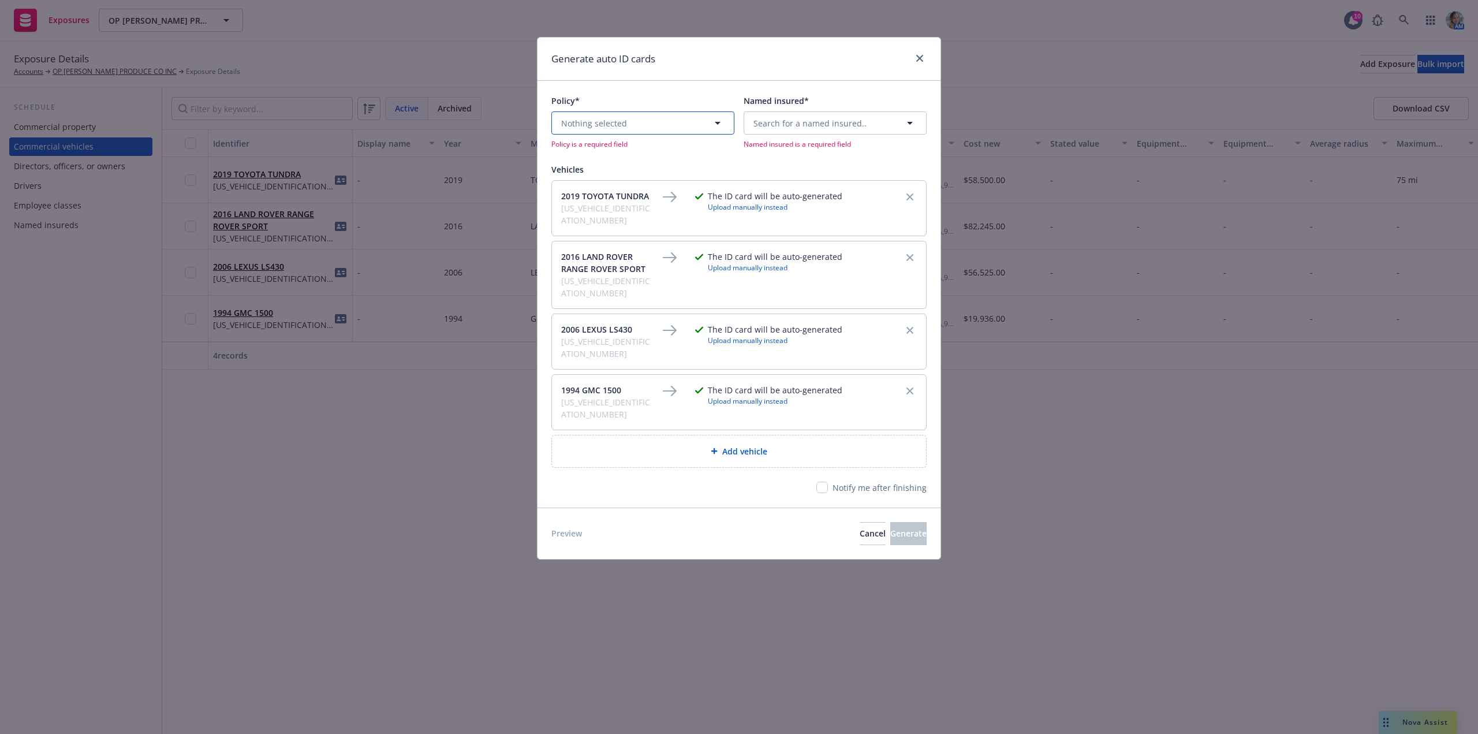
click at [639, 121] on button "Nothing selected" at bounding box center [643, 122] width 183 height 23
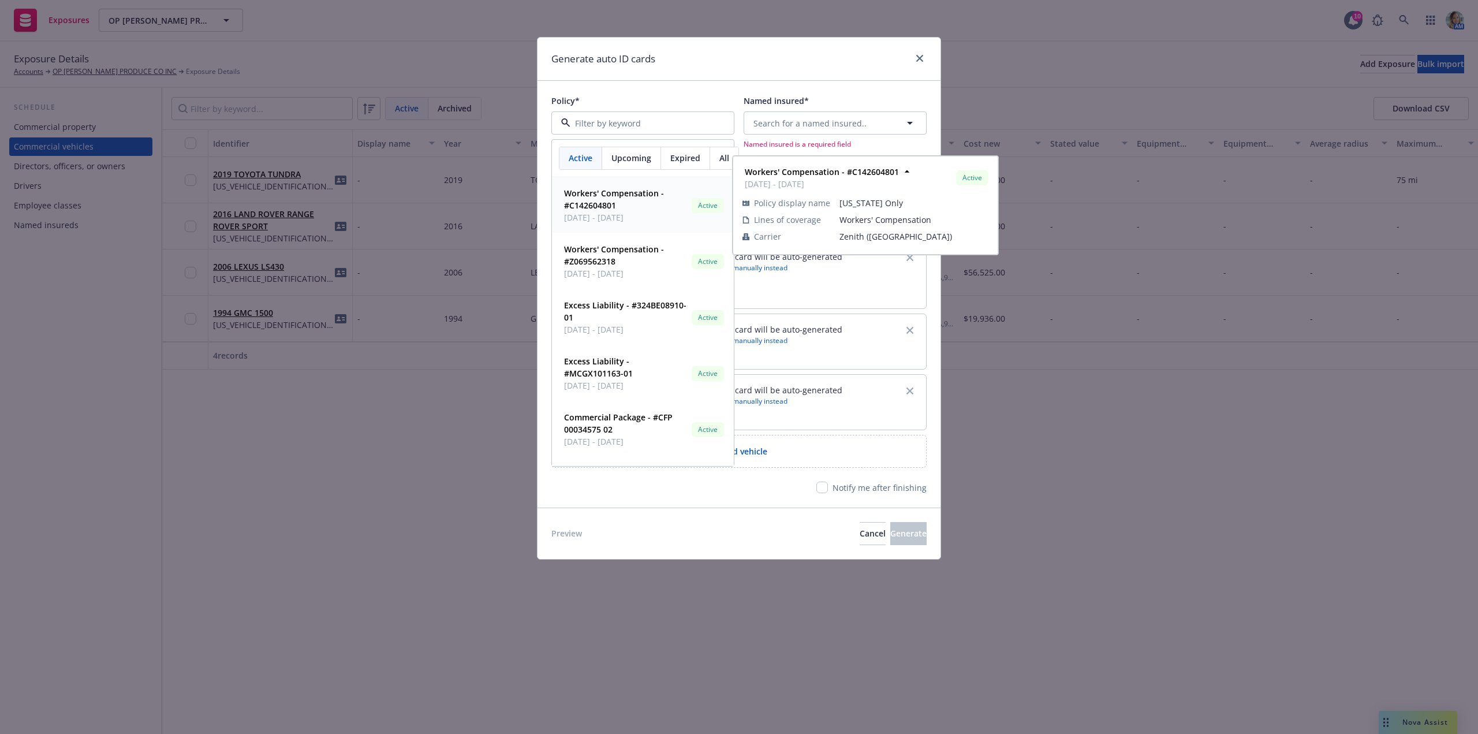
click at [639, 163] on span "Upcoming" at bounding box center [632, 158] width 40 height 12
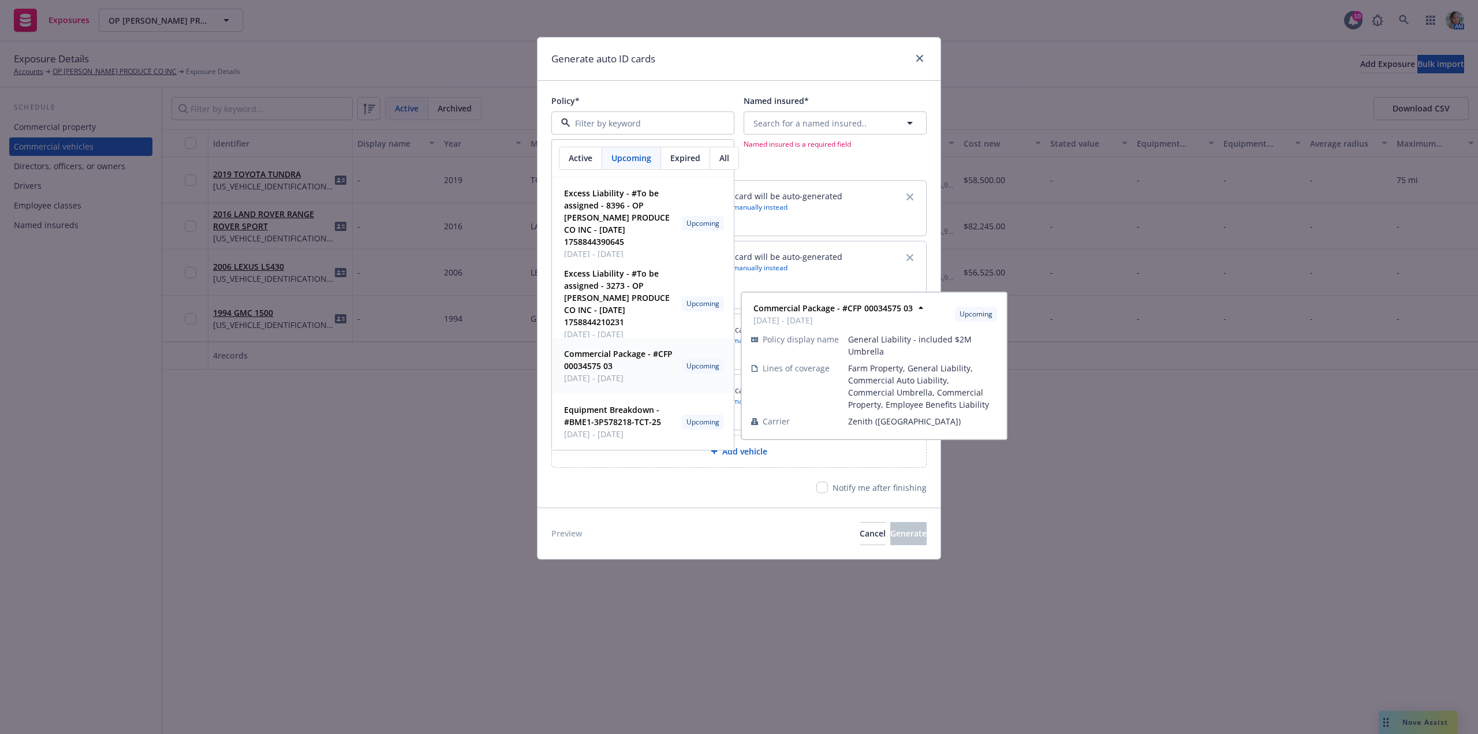
click at [619, 362] on span "Commercial Package - #CFP 00034575 03" at bounding box center [620, 360] width 113 height 24
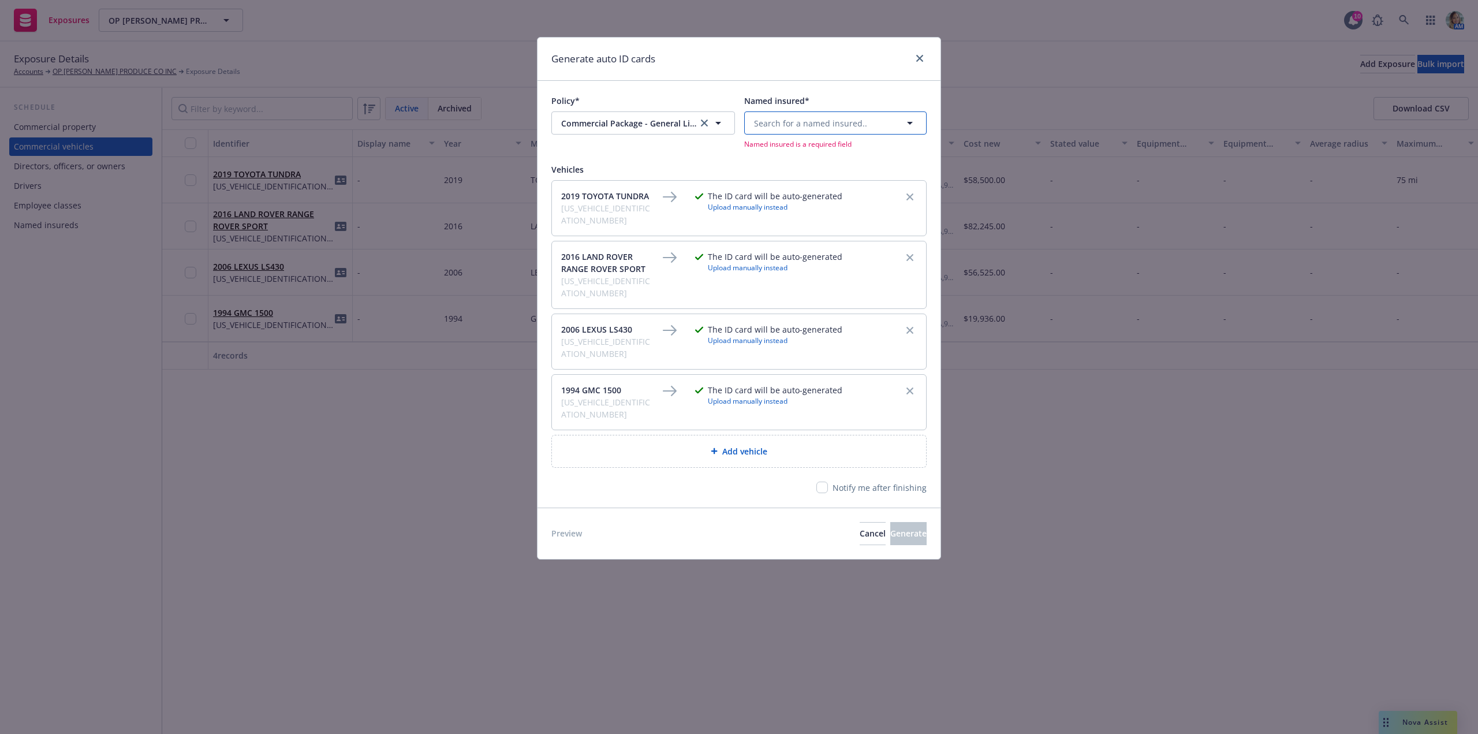
click at [773, 121] on span "Search for a named insured.." at bounding box center [810, 123] width 113 height 12
click at [776, 254] on span "PO Box 548 Soledad, CA 93960" at bounding box center [817, 260] width 120 height 12
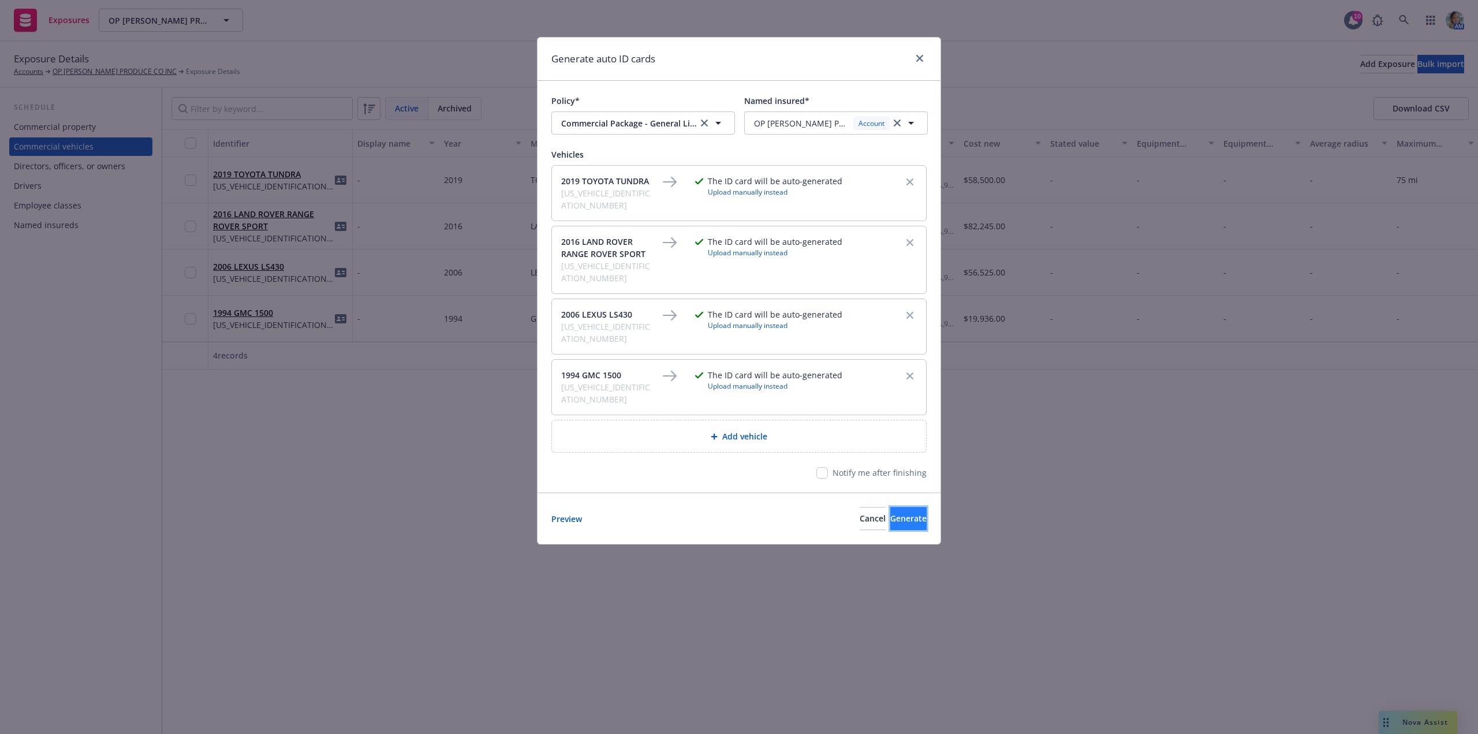
click at [892, 513] on span "Generate" at bounding box center [909, 518] width 36 height 11
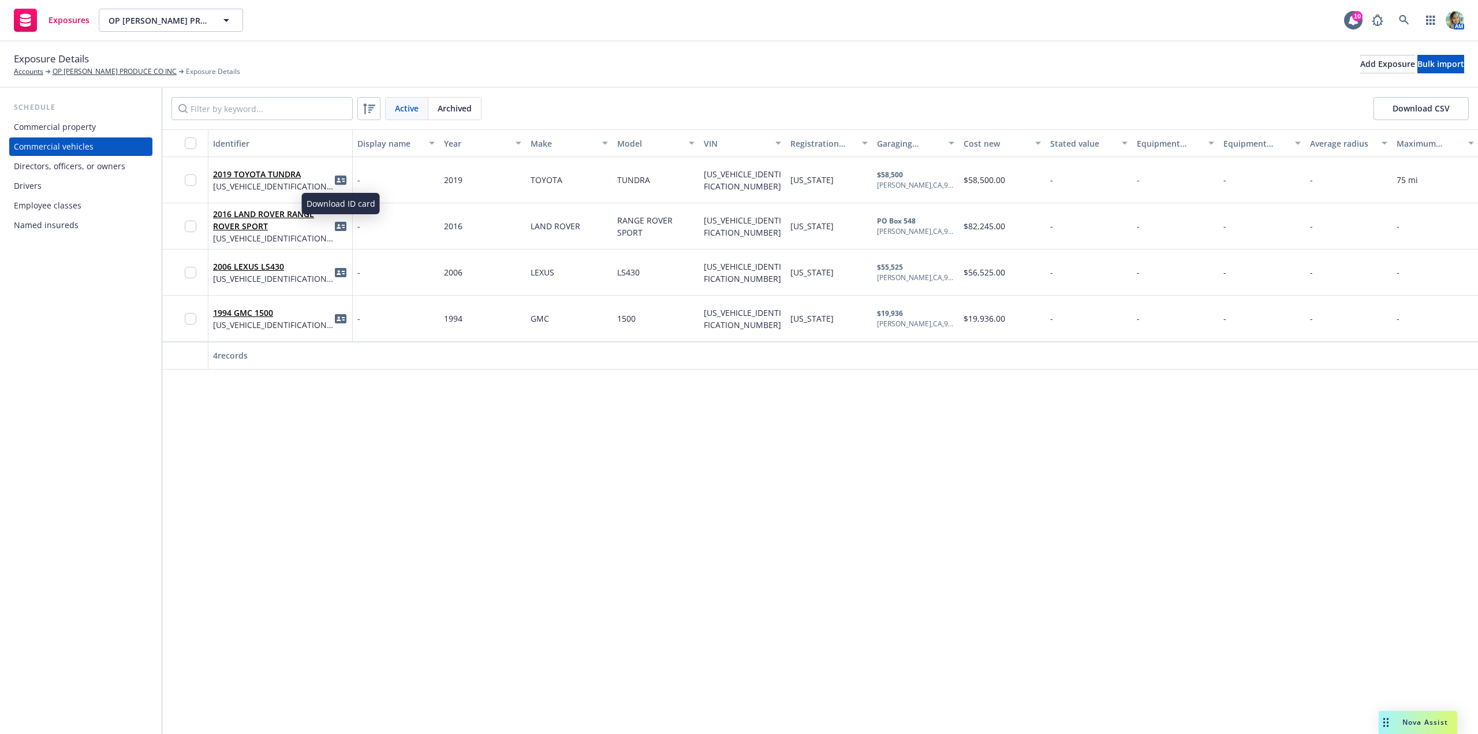
click at [340, 178] on icon "idCard" at bounding box center [341, 180] width 12 height 9
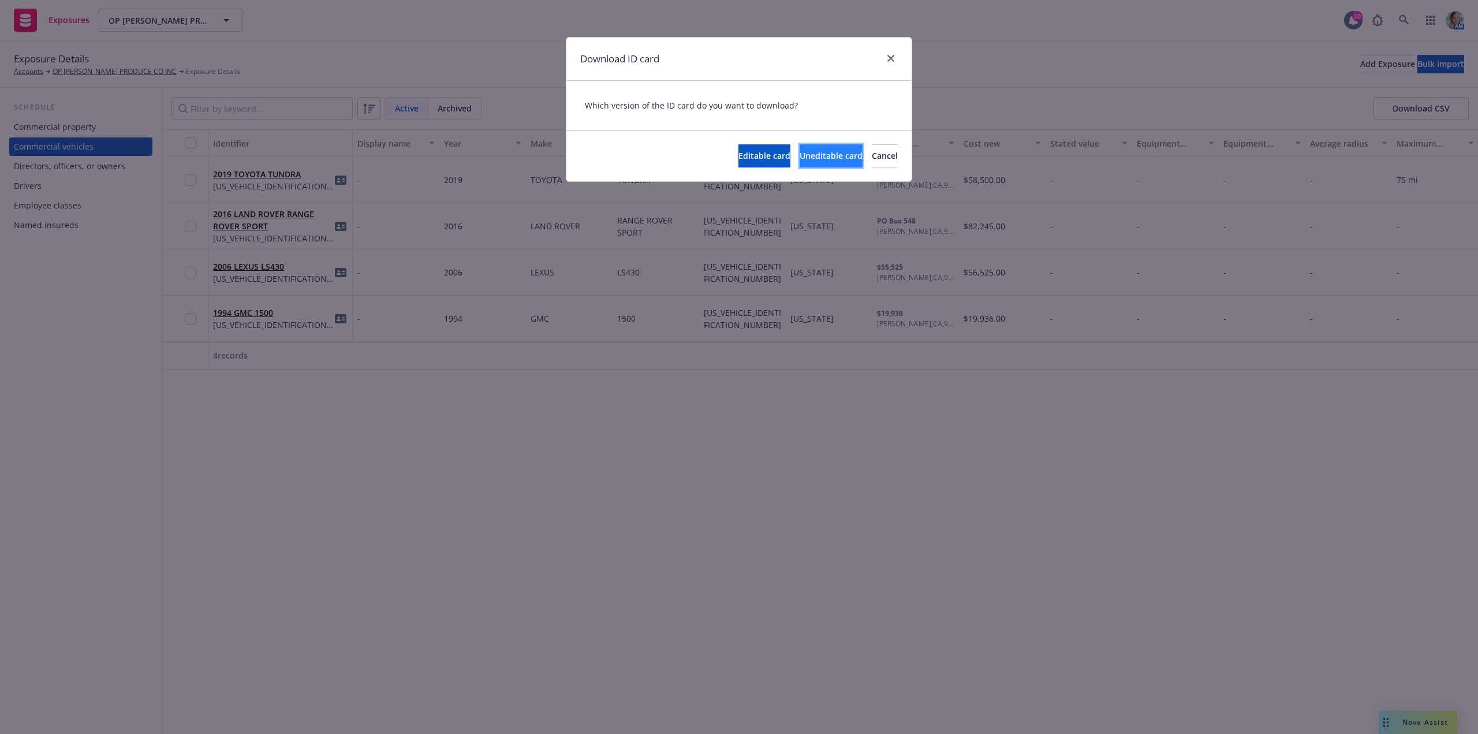
click at [800, 158] on span "Uneditable card" at bounding box center [831, 155] width 63 height 11
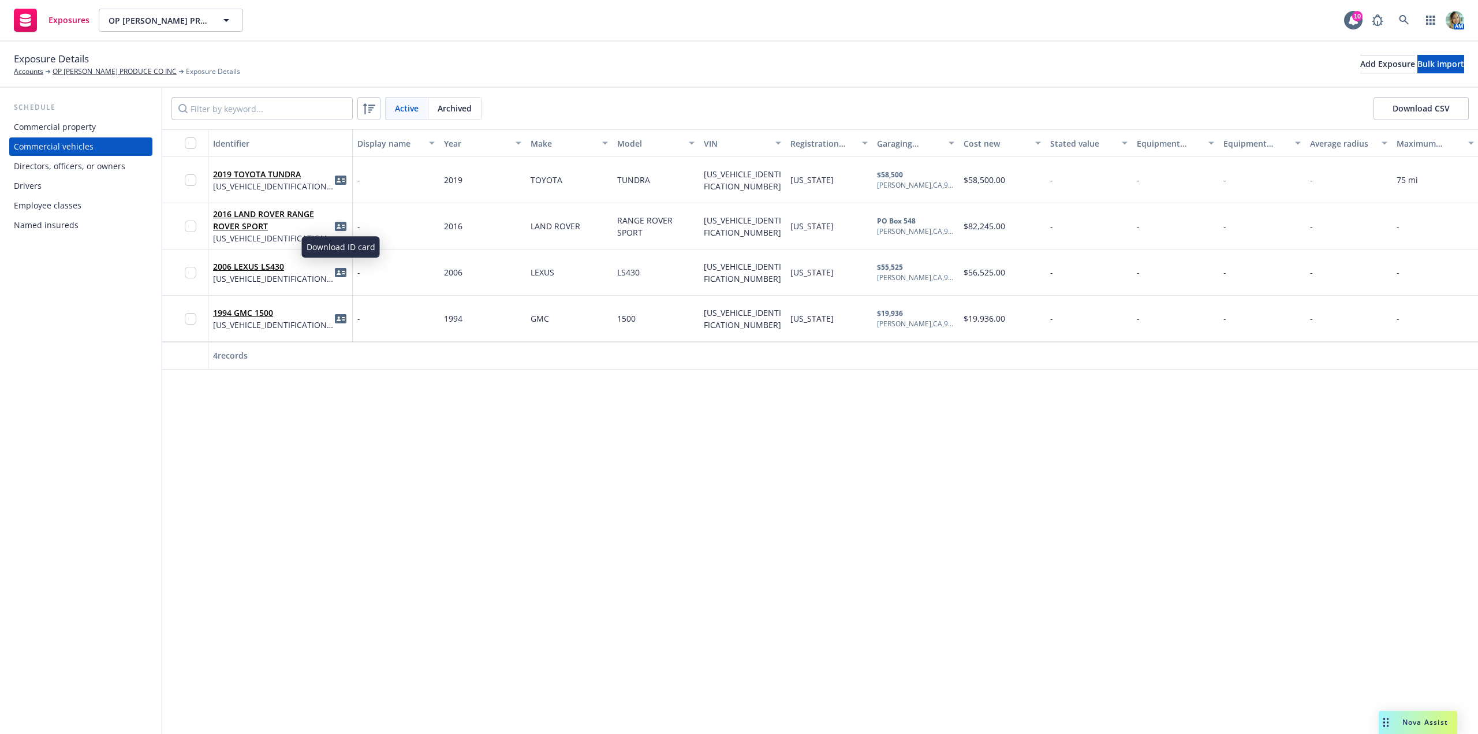
click at [342, 225] on icon "idCard" at bounding box center [341, 226] width 12 height 9
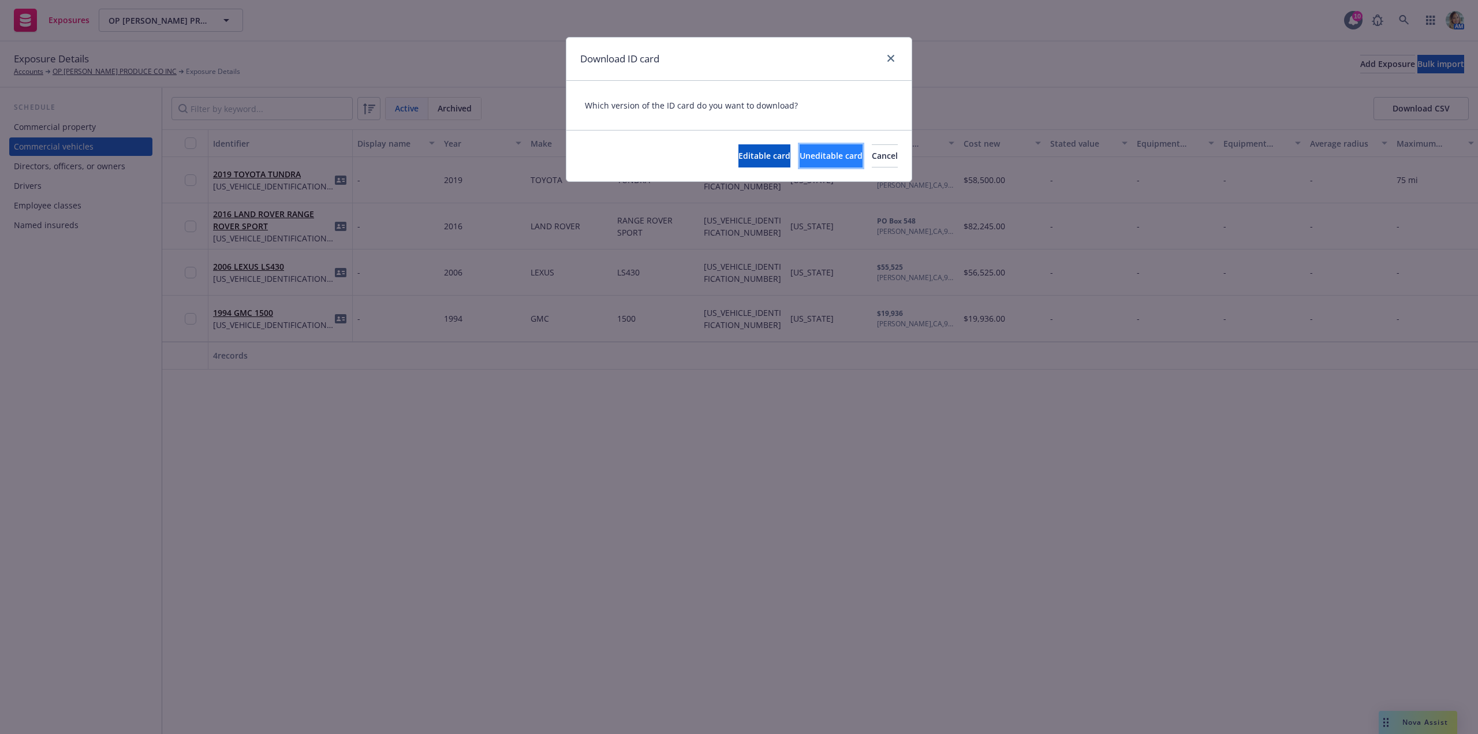
click at [800, 159] on span "Uneditable card" at bounding box center [831, 155] width 63 height 11
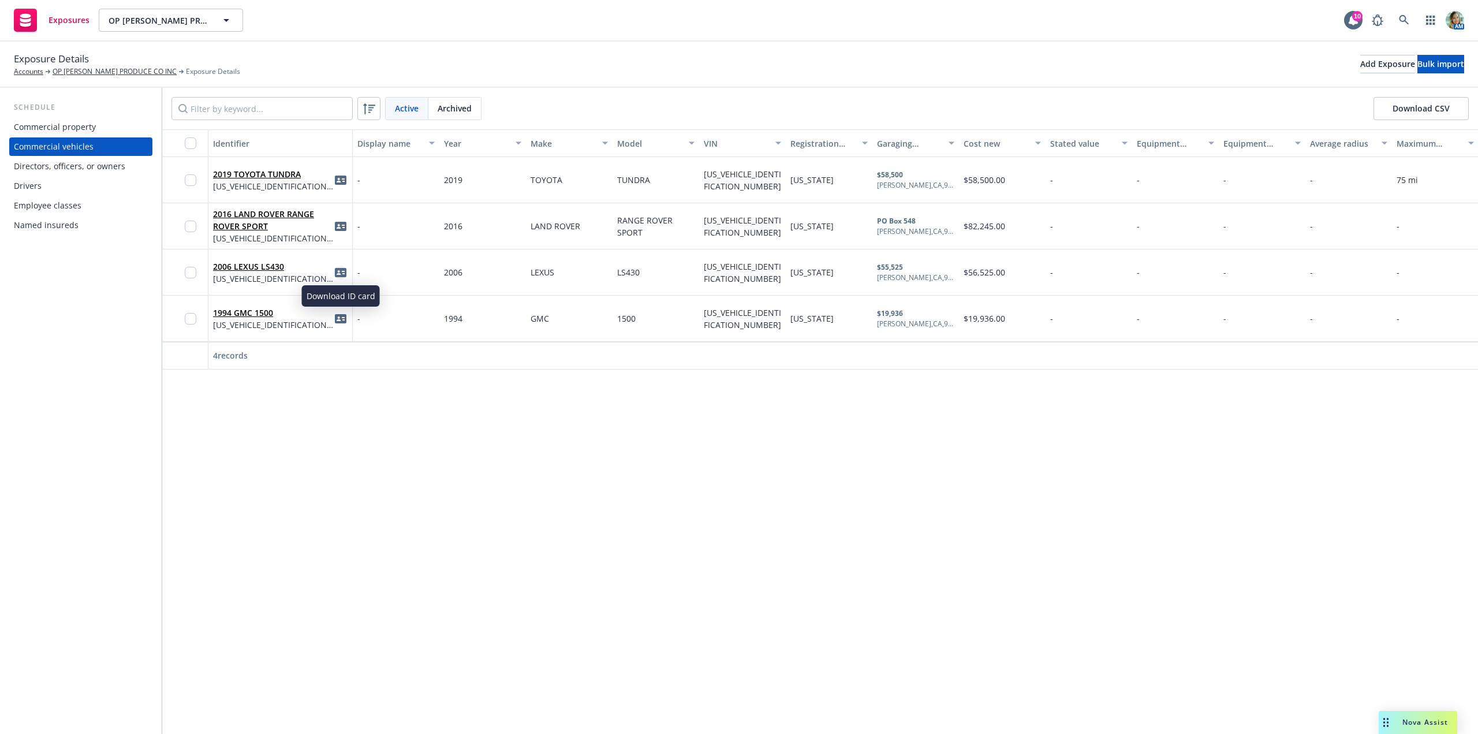
click at [340, 270] on icon "idCard" at bounding box center [341, 272] width 12 height 9
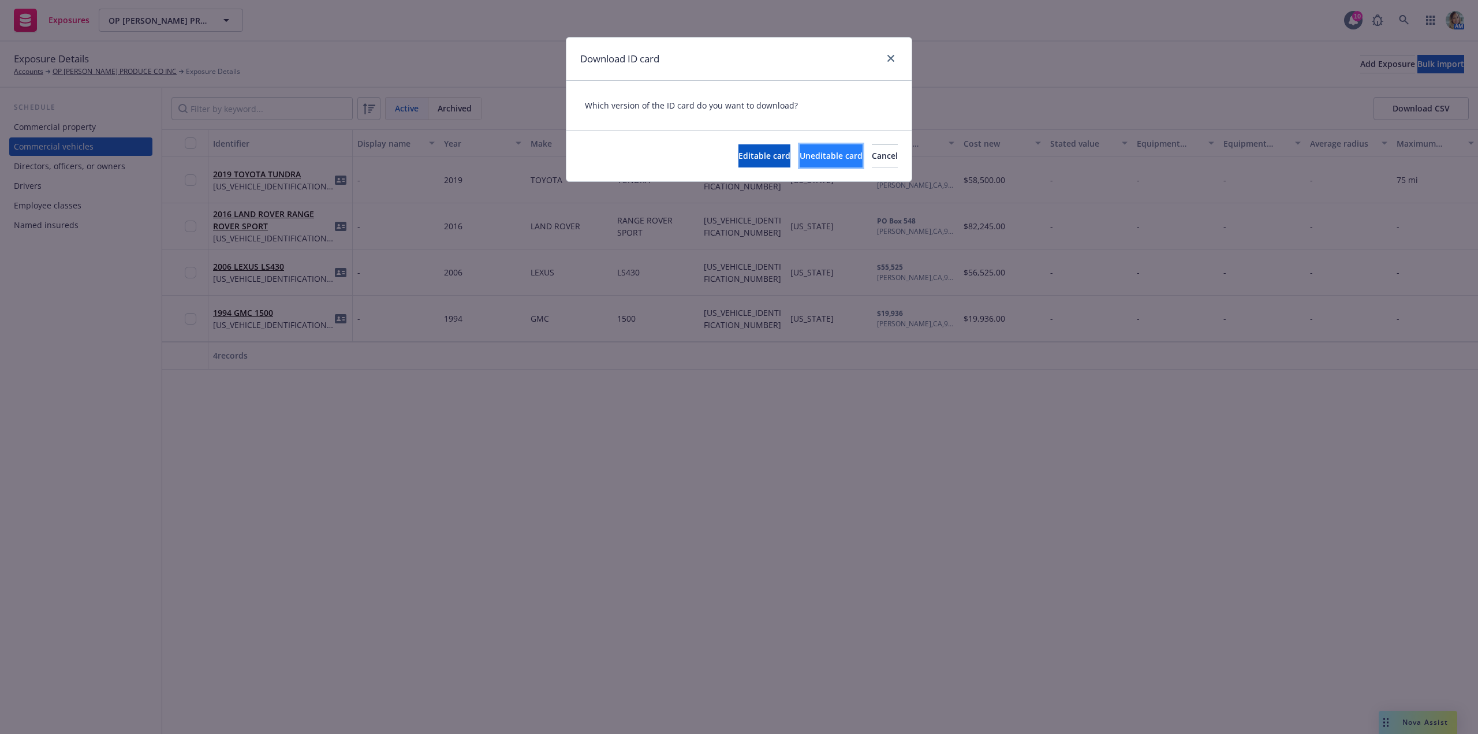
click at [800, 154] on span "Uneditable card" at bounding box center [831, 155] width 63 height 11
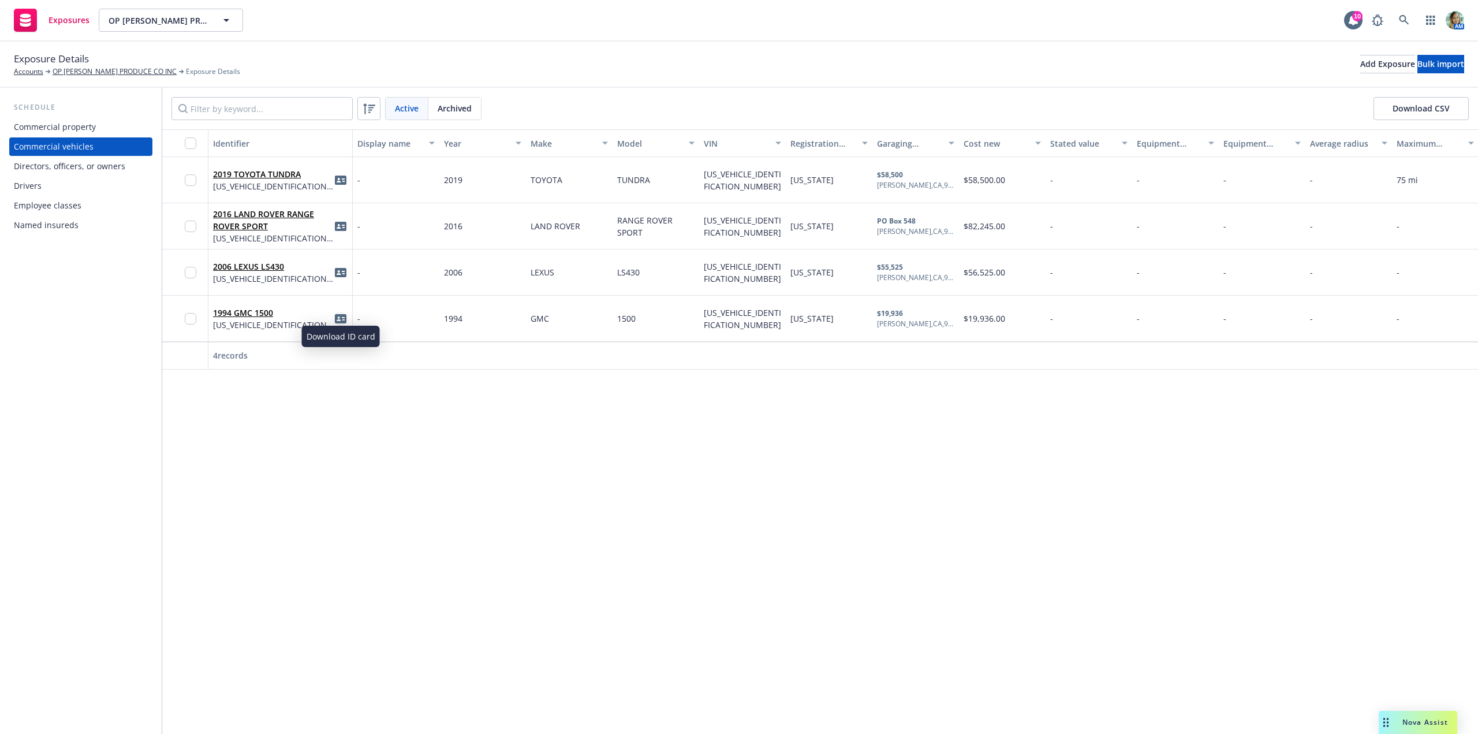
click at [341, 316] on icon "idCard" at bounding box center [341, 318] width 12 height 9
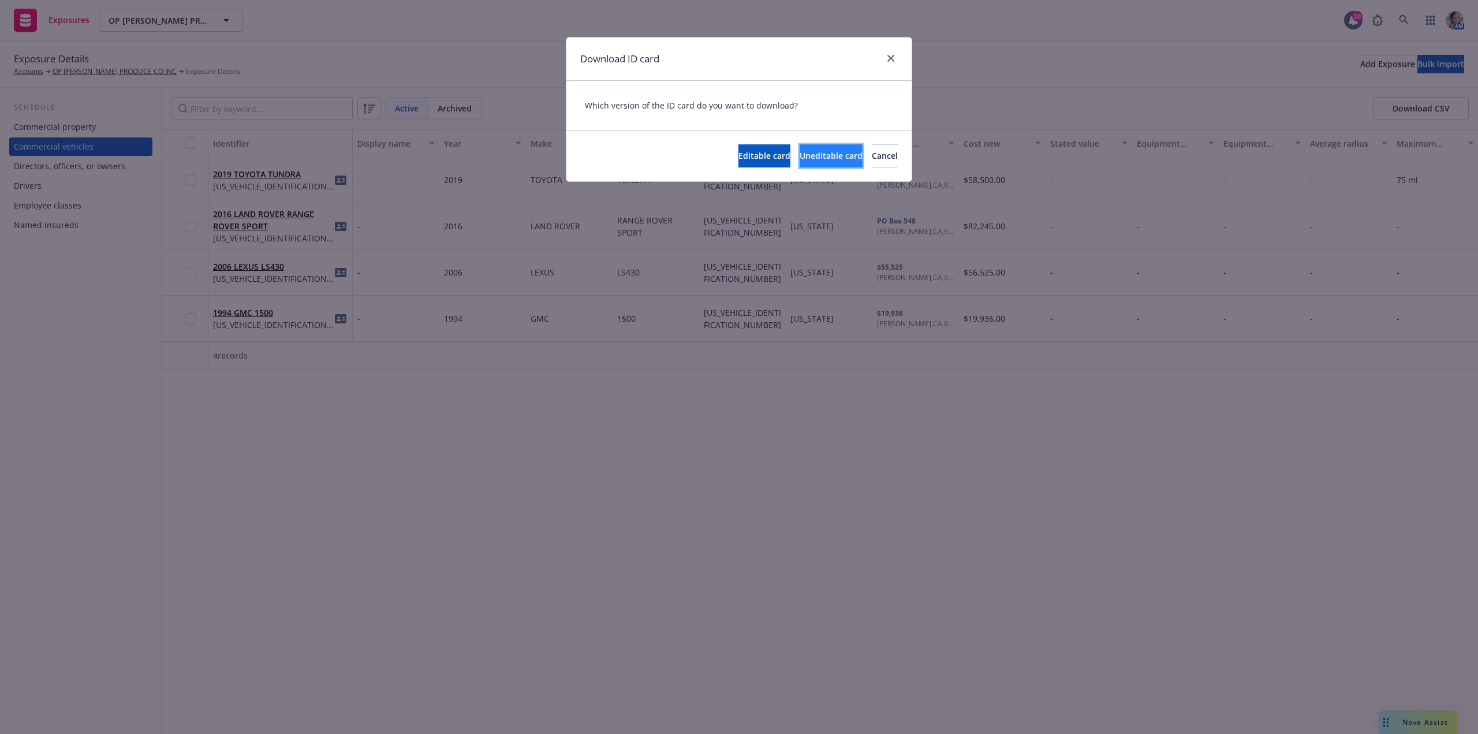
click at [800, 160] on span "Uneditable card" at bounding box center [831, 155] width 63 height 11
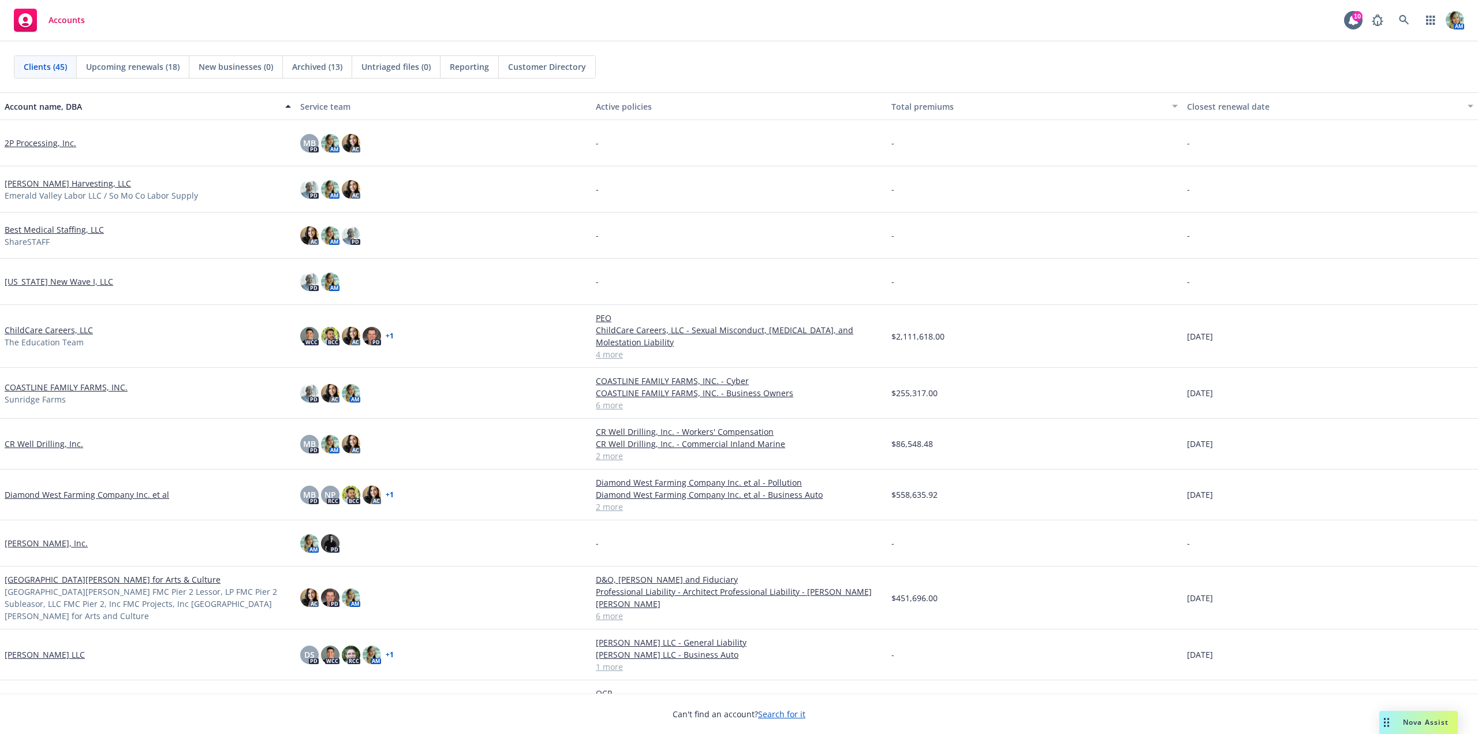
click at [464, 68] on span "Reporting" at bounding box center [469, 67] width 39 height 12
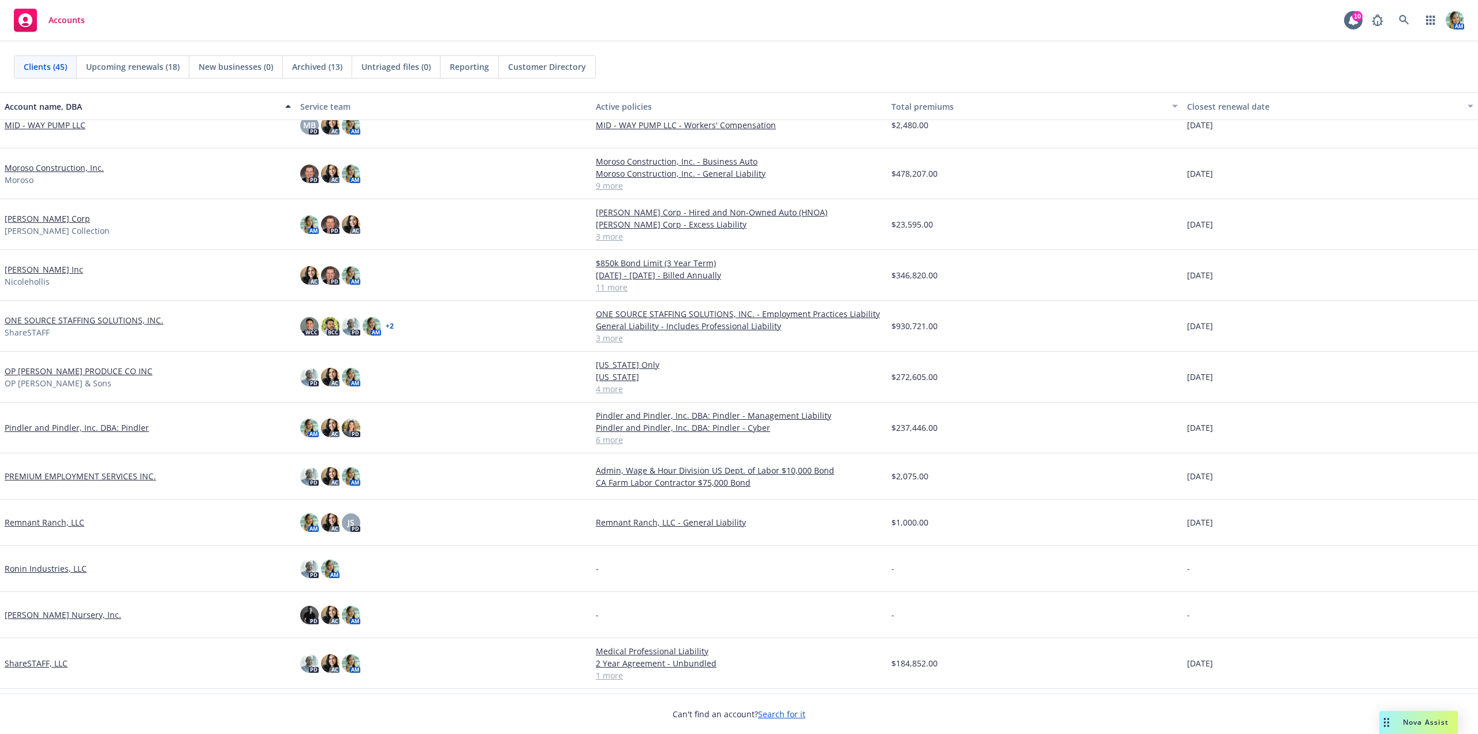
scroll to position [1040, 0]
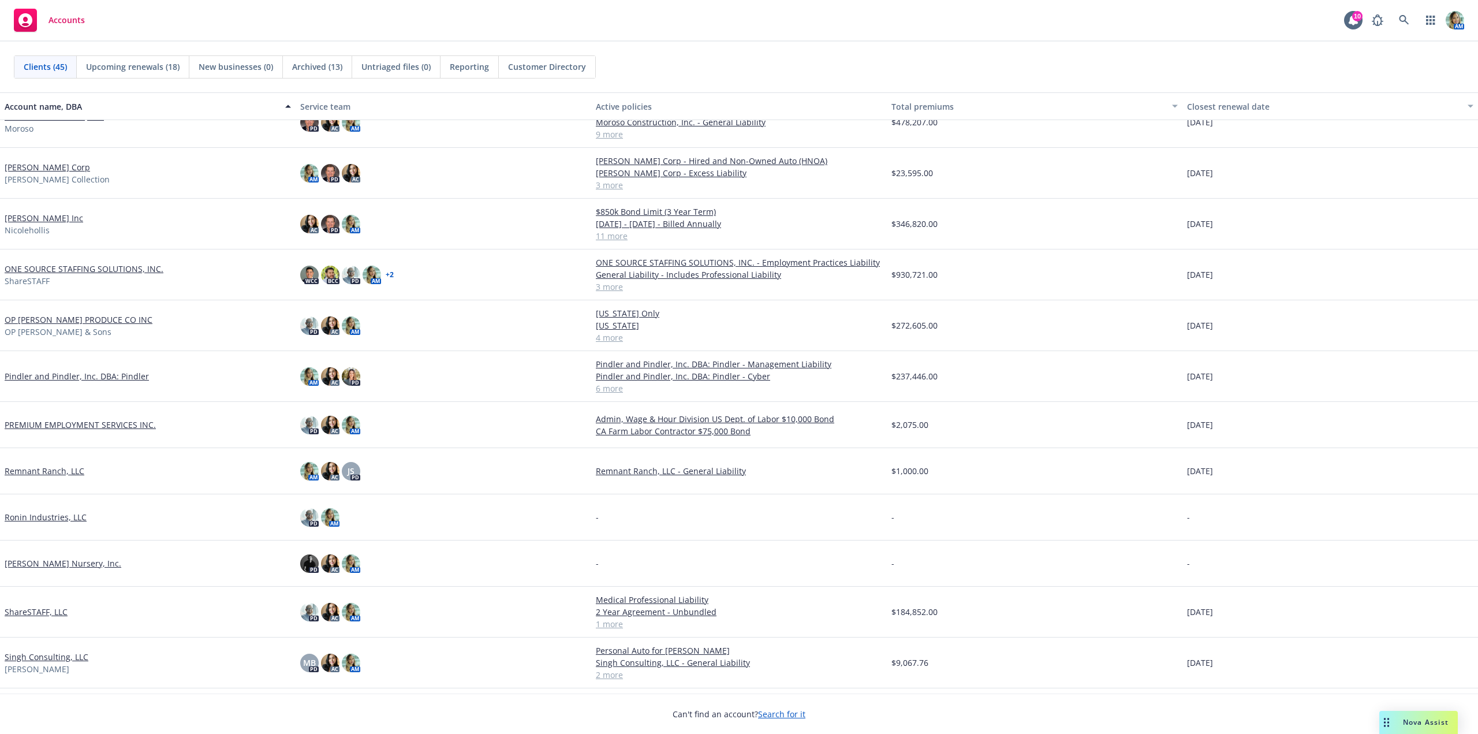
click at [76, 323] on link "OP [PERSON_NAME] PRODUCE CO INC" at bounding box center [79, 320] width 148 height 12
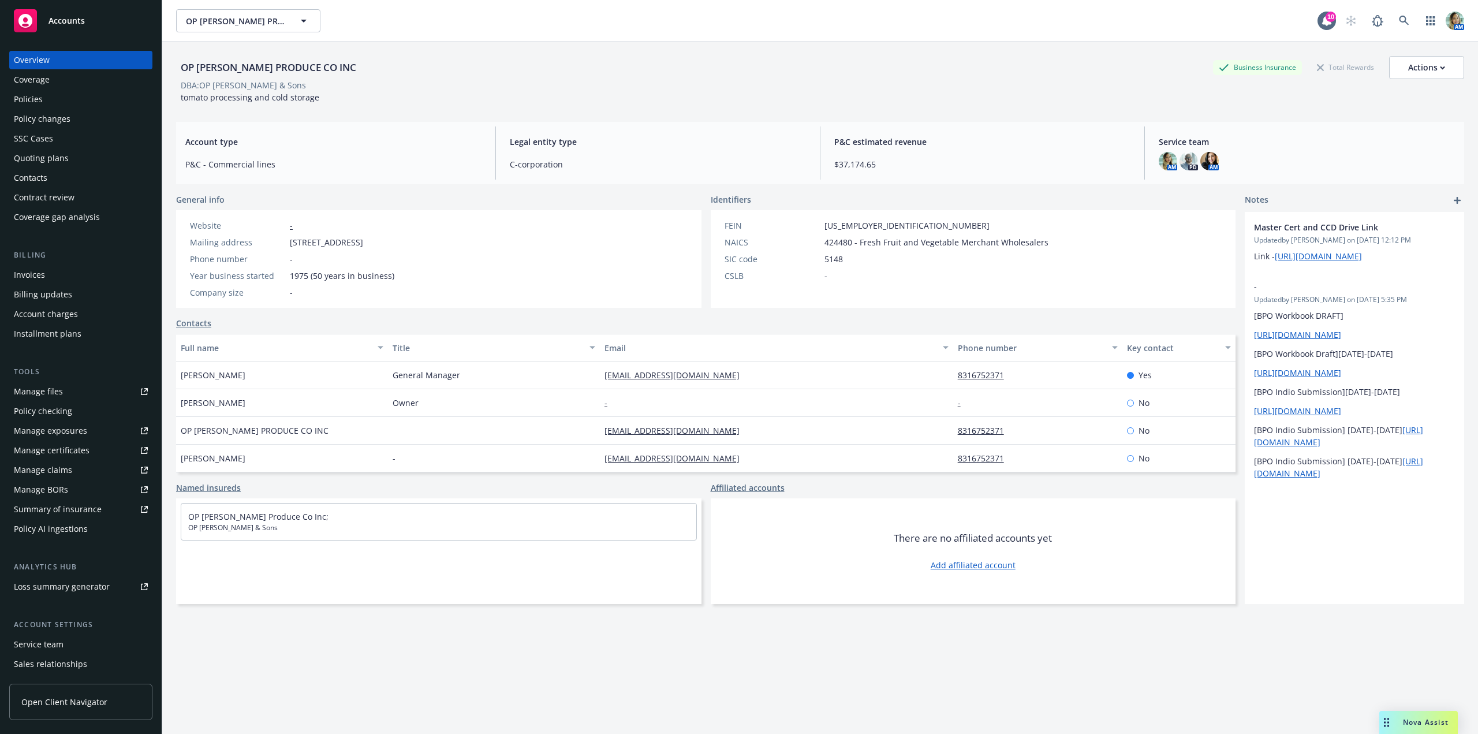
click at [77, 277] on div "Invoices" at bounding box center [81, 275] width 134 height 18
